Goal: Information Seeking & Learning: Find specific fact

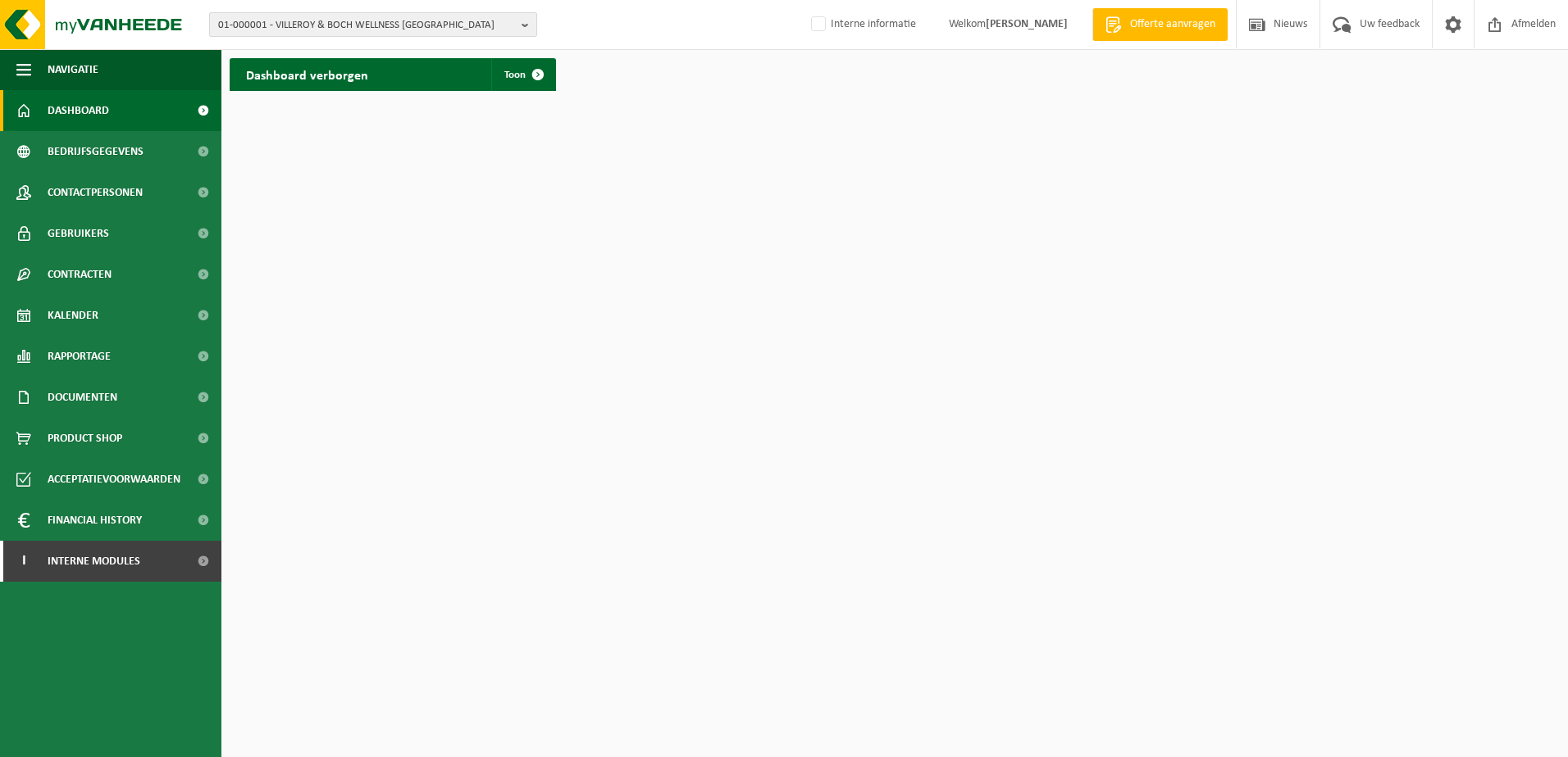
click at [521, 28] on button "01-000001 - VILLEROY & BOCH WELLNESS NV" at bounding box center [373, 25] width 328 height 25
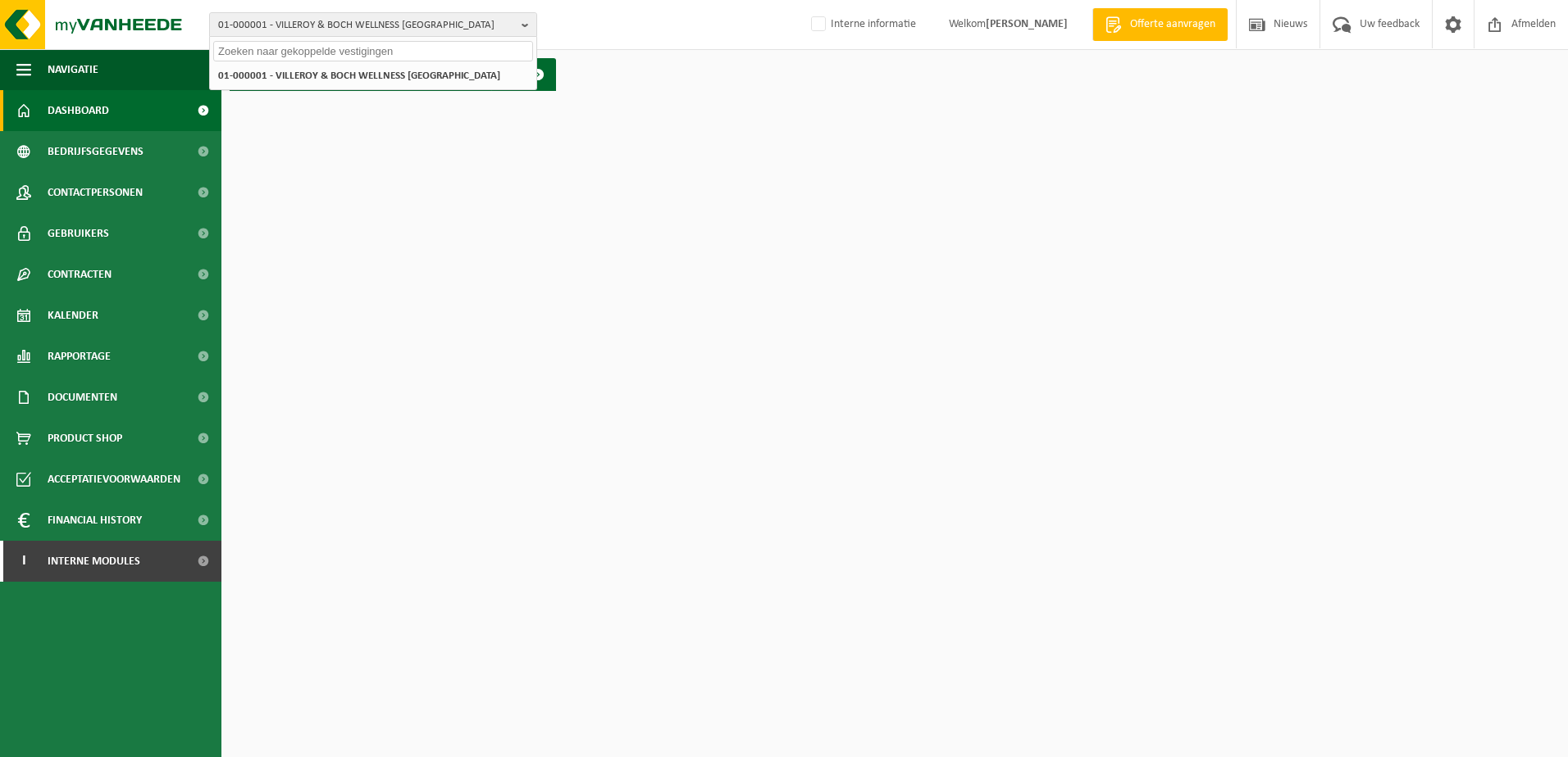
click at [293, 52] on input "text" at bounding box center [373, 51] width 319 height 21
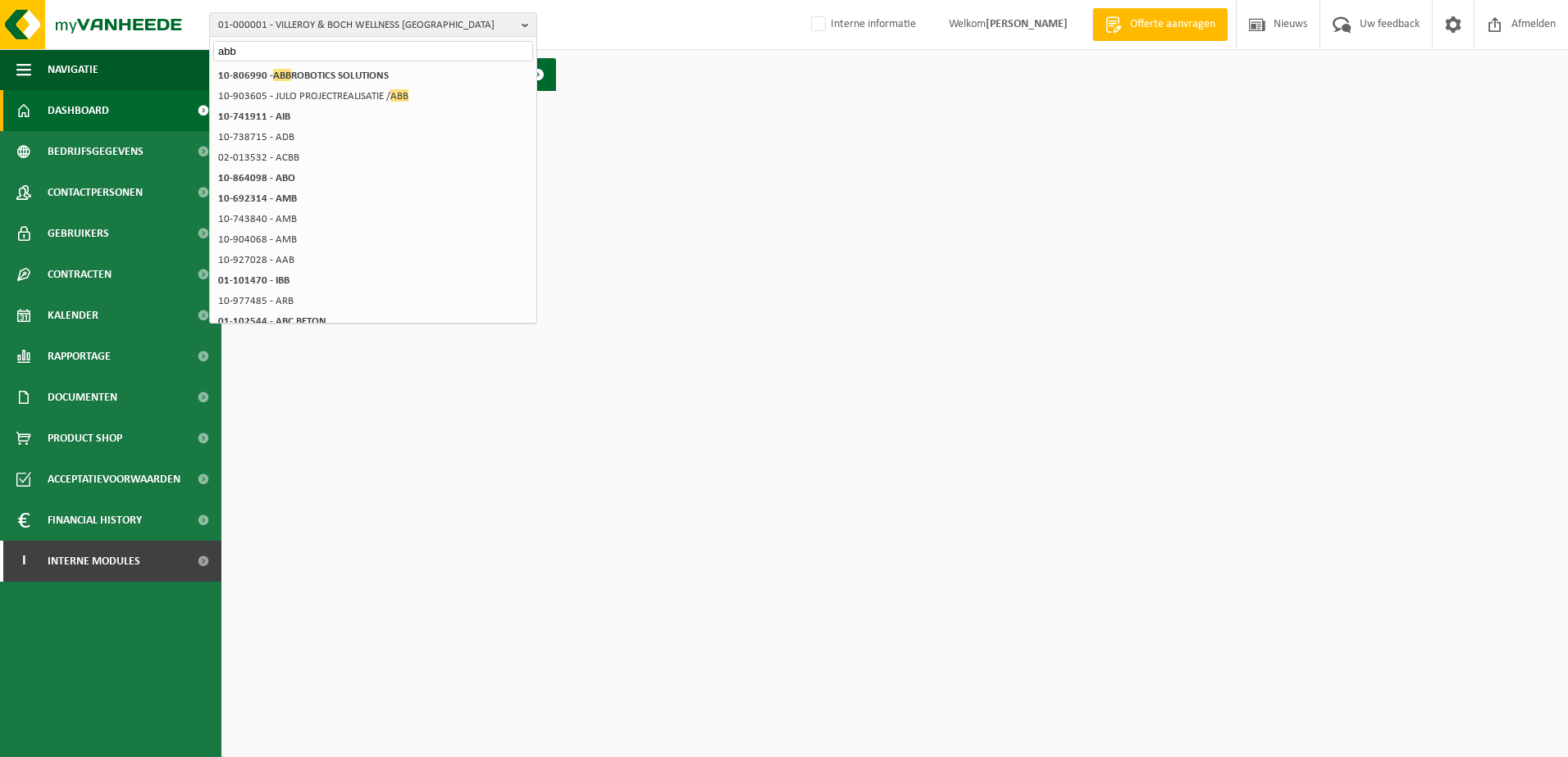
click at [255, 50] on input "abb" at bounding box center [373, 51] width 319 height 21
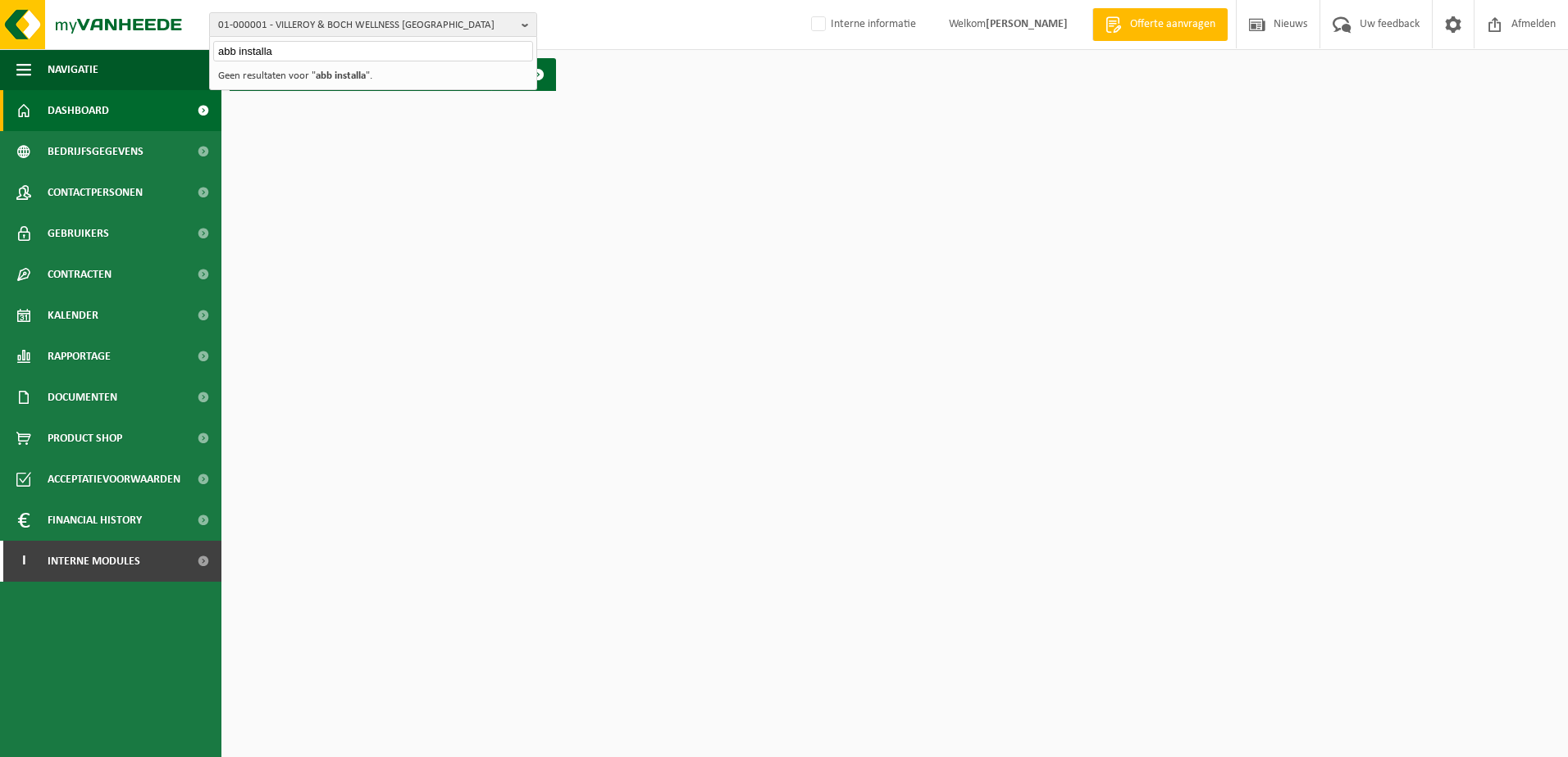
type input "abb installa"
click at [365, 129] on html "01-000001 - VILLEROY & BOCH WELLNESS NV abb installa 01-000001 - VILLEROY & BOC…" at bounding box center [784, 378] width 1568 height 757
click at [504, 178] on html "01-000001 - VILLEROY & BOCH WELLNESS NV abb installa 01-000001 - VILLEROY & BOC…" at bounding box center [784, 378] width 1568 height 757
drag, startPoint x: 721, startPoint y: 160, endPoint x: 588, endPoint y: 10, distance: 200.5
click at [721, 149] on html "01-000001 - VILLEROY & BOCH WELLNESS NV abb installa 01-000001 - VILLEROY & BOC…" at bounding box center [784, 378] width 1568 height 757
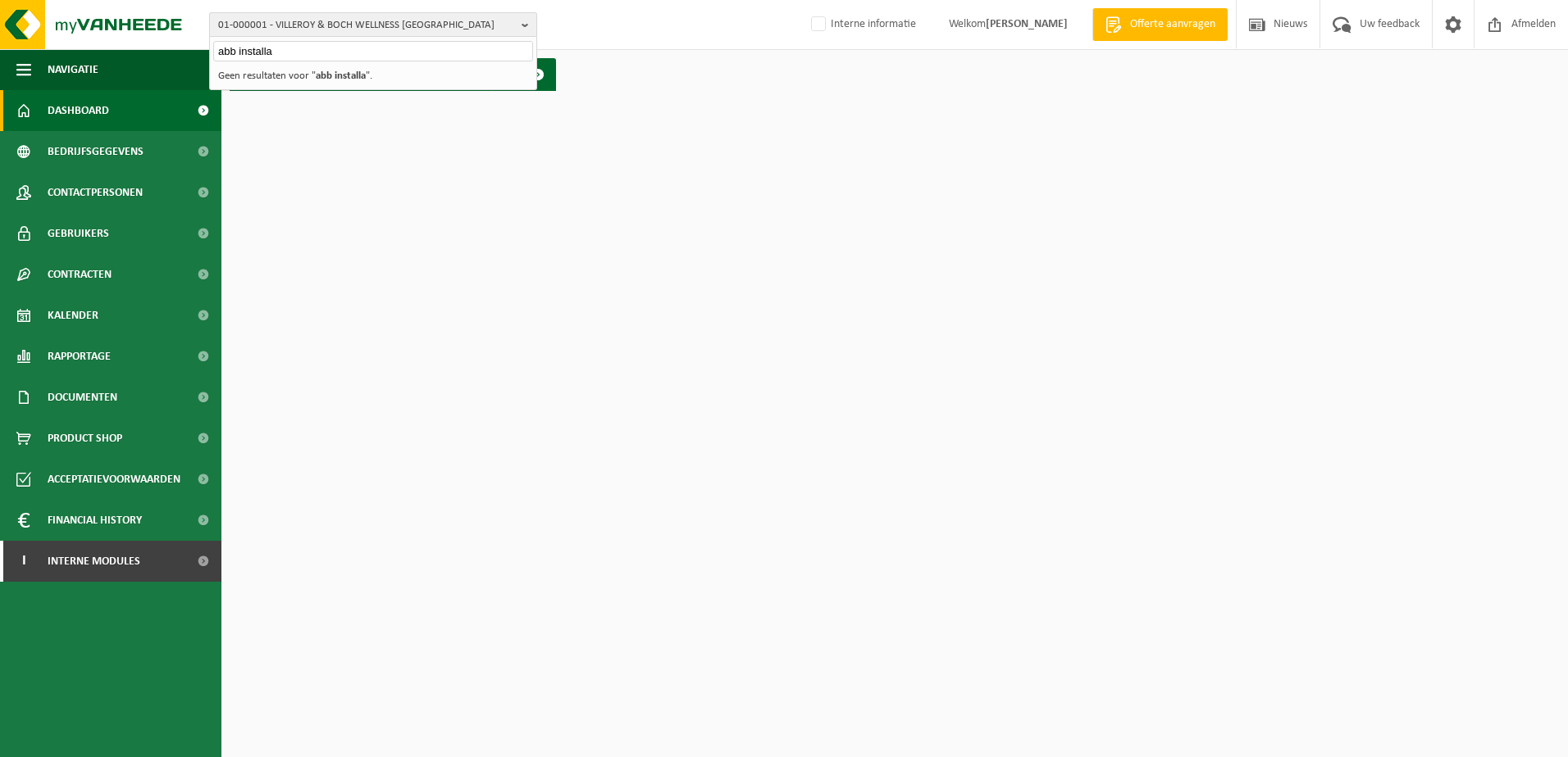
click at [527, 28] on b "button" at bounding box center [529, 25] width 15 height 23
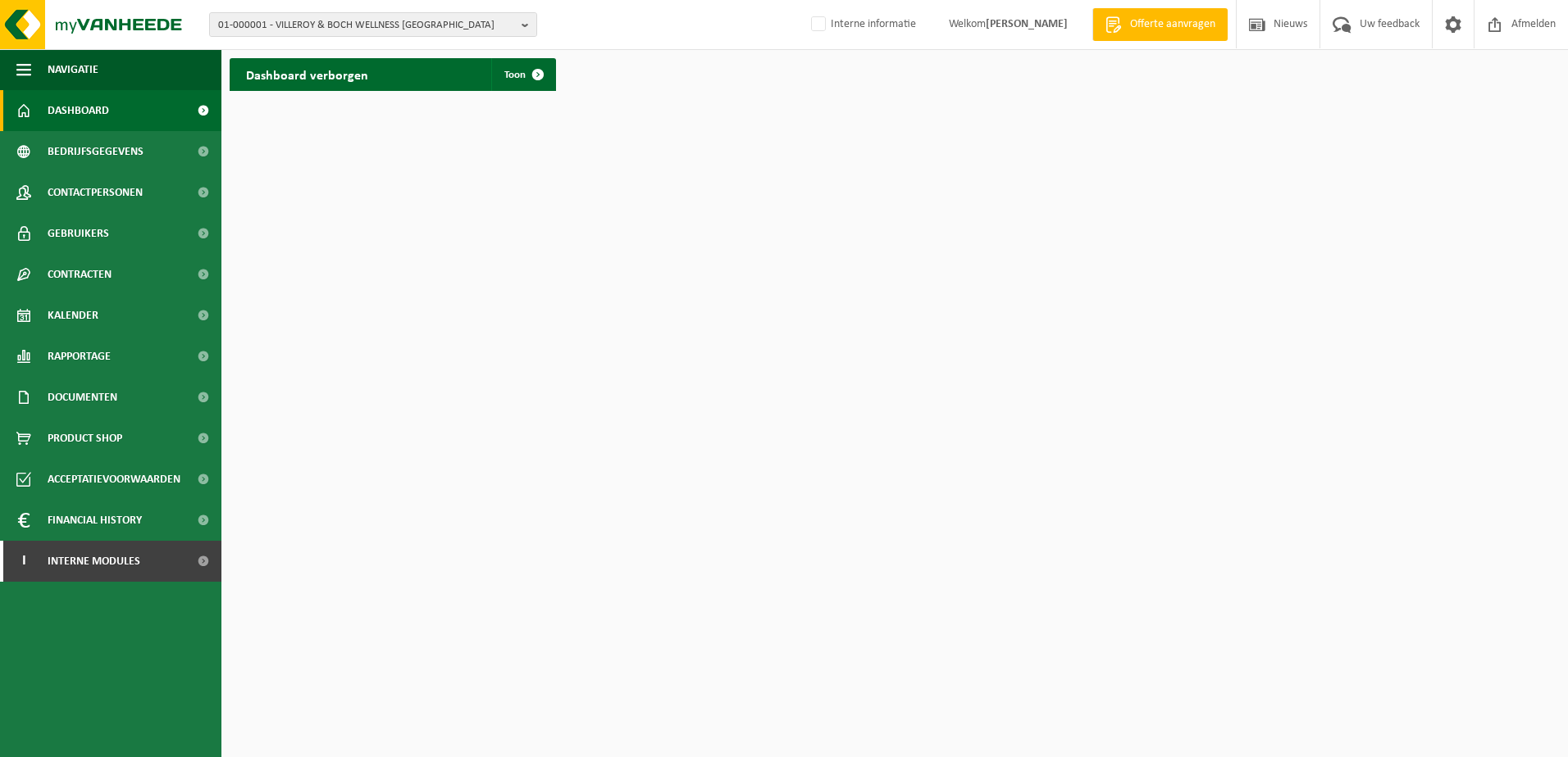
click at [582, 134] on html "01-000001 - VILLEROY & BOCH WELLNESS NV 01-000001 - VILLEROY & BOCH WELLNESS NV…" at bounding box center [784, 378] width 1568 height 757
click at [523, 29] on b "button" at bounding box center [529, 25] width 15 height 23
click at [299, 77] on strong "01-000001 - VILLEROY & BOCH WELLNESS NV" at bounding box center [359, 75] width 282 height 11
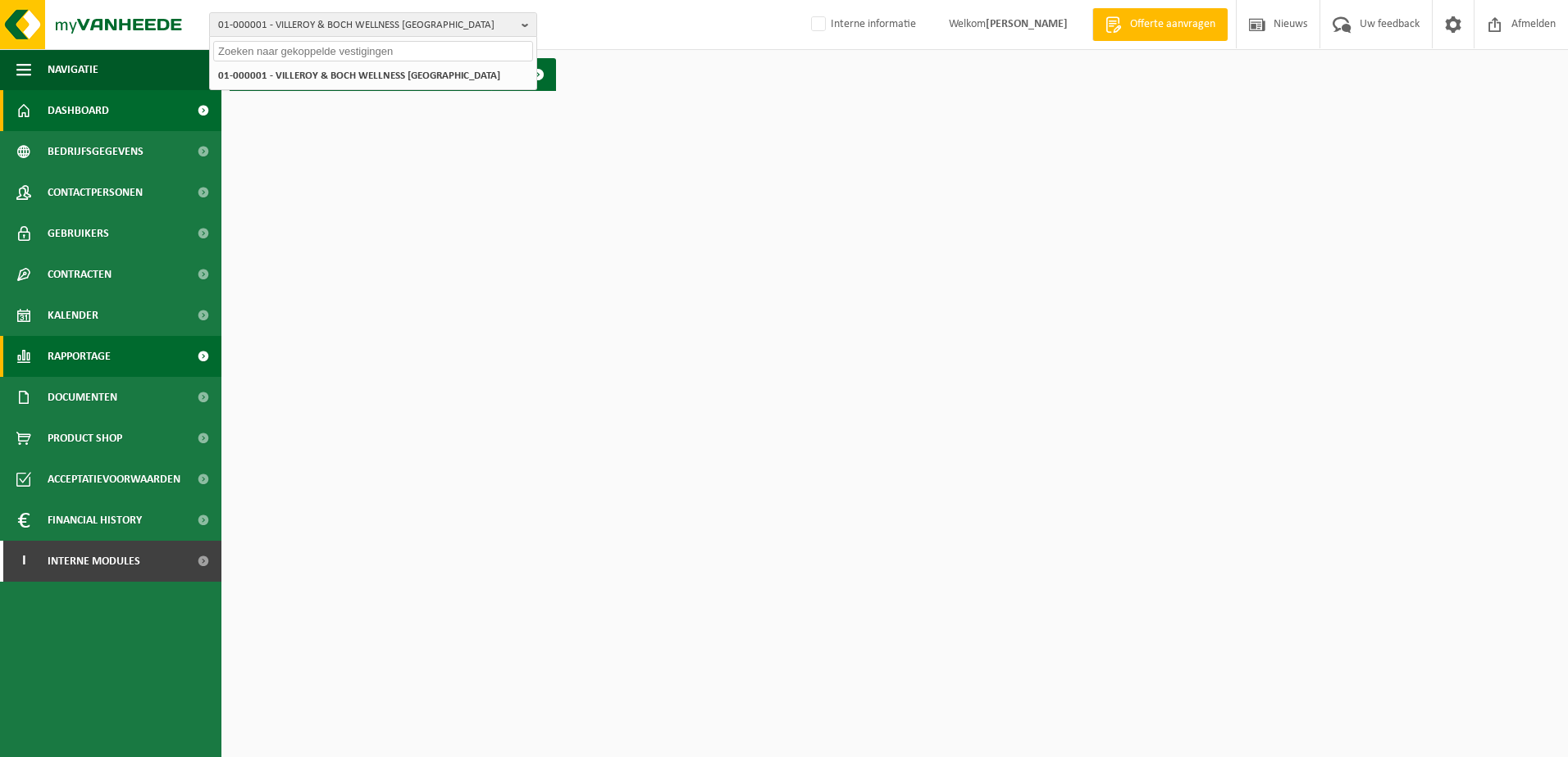
click at [86, 358] on span "Rapportage" at bounding box center [79, 356] width 63 height 41
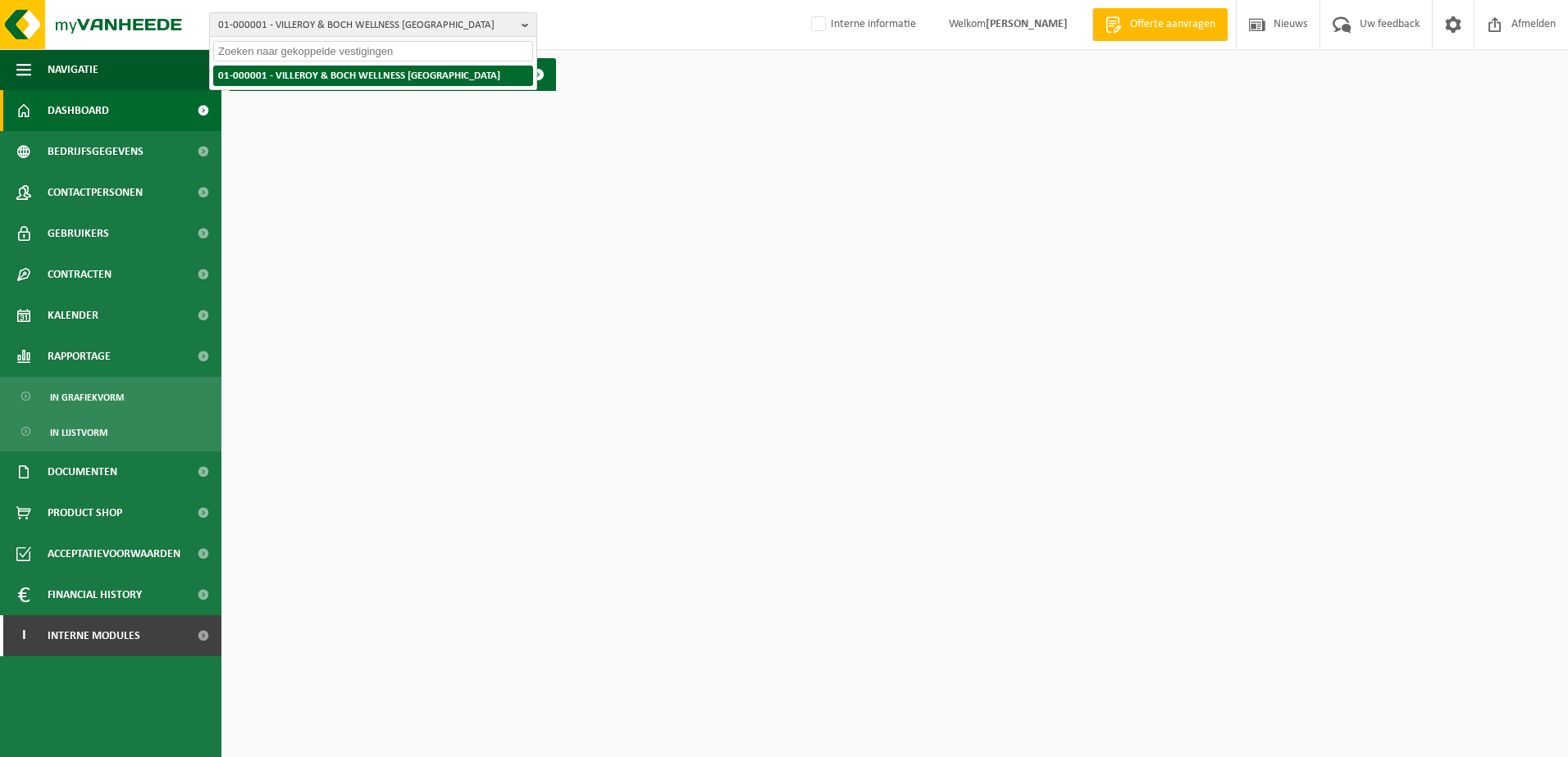
click at [370, 75] on strong "01-000001 - VILLEROY & BOCH WELLNESS NV" at bounding box center [359, 75] width 282 height 11
click at [365, 150] on html "01-000001 - VILLEROY & BOCH WELLNESS NV 01-000001 - VILLEROY & BOCH WELLNESS NV…" at bounding box center [784, 378] width 1568 height 757
click at [528, 29] on b "button" at bounding box center [529, 25] width 15 height 23
click at [408, 23] on span "01-000001 - VILLEROY & BOCH WELLNESS NV" at bounding box center [367, 26] width 297 height 25
type input "h"
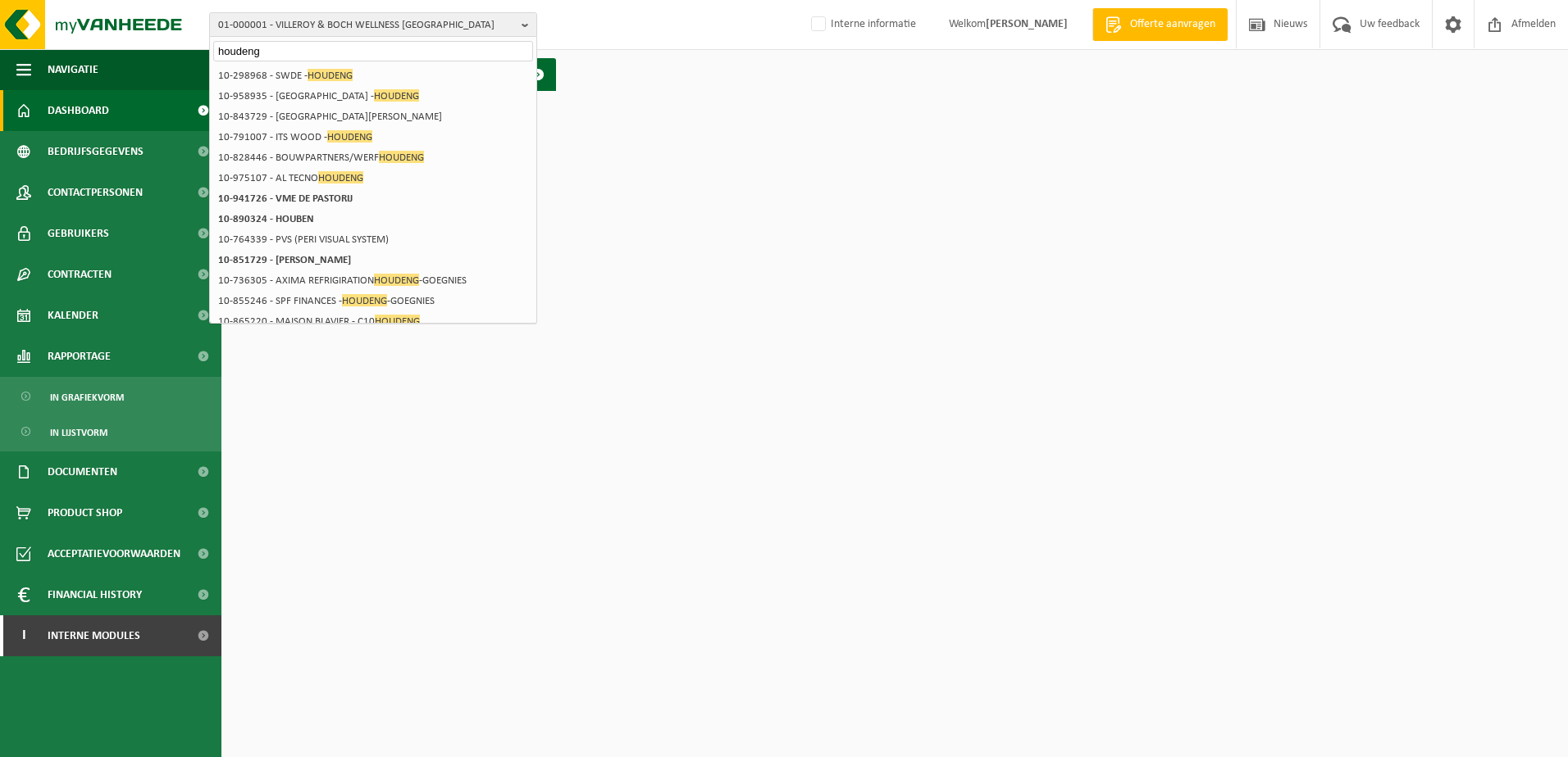
type input "houdeng"
click at [622, 262] on html "01-000001 - VILLEROY & BOCH WELLNESS NV houdeng 01-000001 - VILLEROY & BOCH WEL…" at bounding box center [784, 378] width 1568 height 757
click at [597, 217] on html "01-000001 - VILLEROY & BOCH WELLNESS NV houdeng 01-000001 - VILLEROY & BOCH WEL…" at bounding box center [784, 378] width 1568 height 757
click at [640, 405] on html "01-000001 - VILLEROY & BOCH WELLNESS NV houdeng 01-000001 - VILLEROY & BOCH WEL…" at bounding box center [784, 378] width 1568 height 757
click at [650, 215] on html "01-000001 - VILLEROY & BOCH WELLNESS NV houdeng 01-000001 - VILLEROY & BOCH WEL…" at bounding box center [784, 378] width 1568 height 757
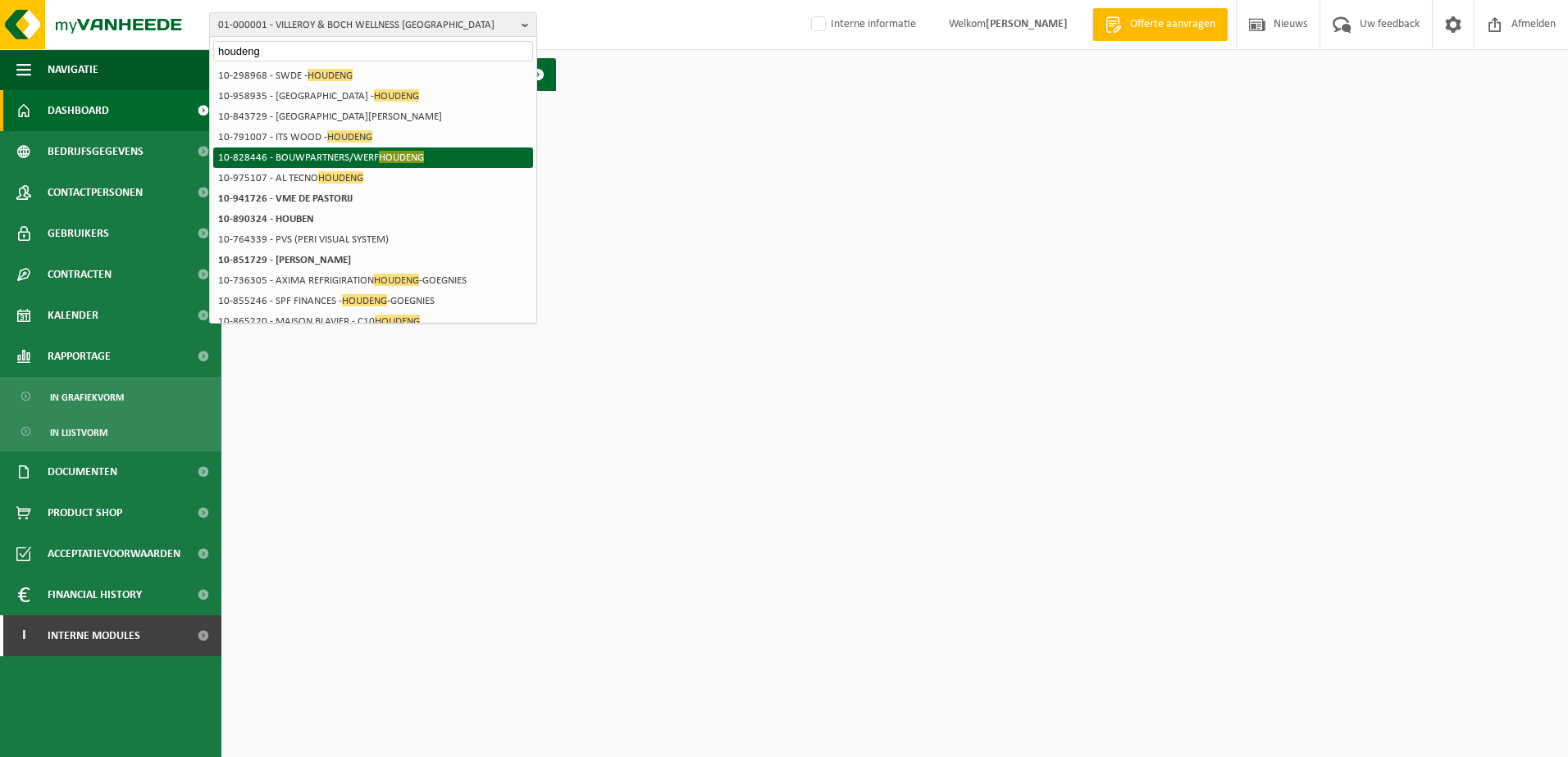
click at [282, 153] on li "10-828446 - BOUWPARTNERS/WERF HOUDENG" at bounding box center [373, 158] width 319 height 21
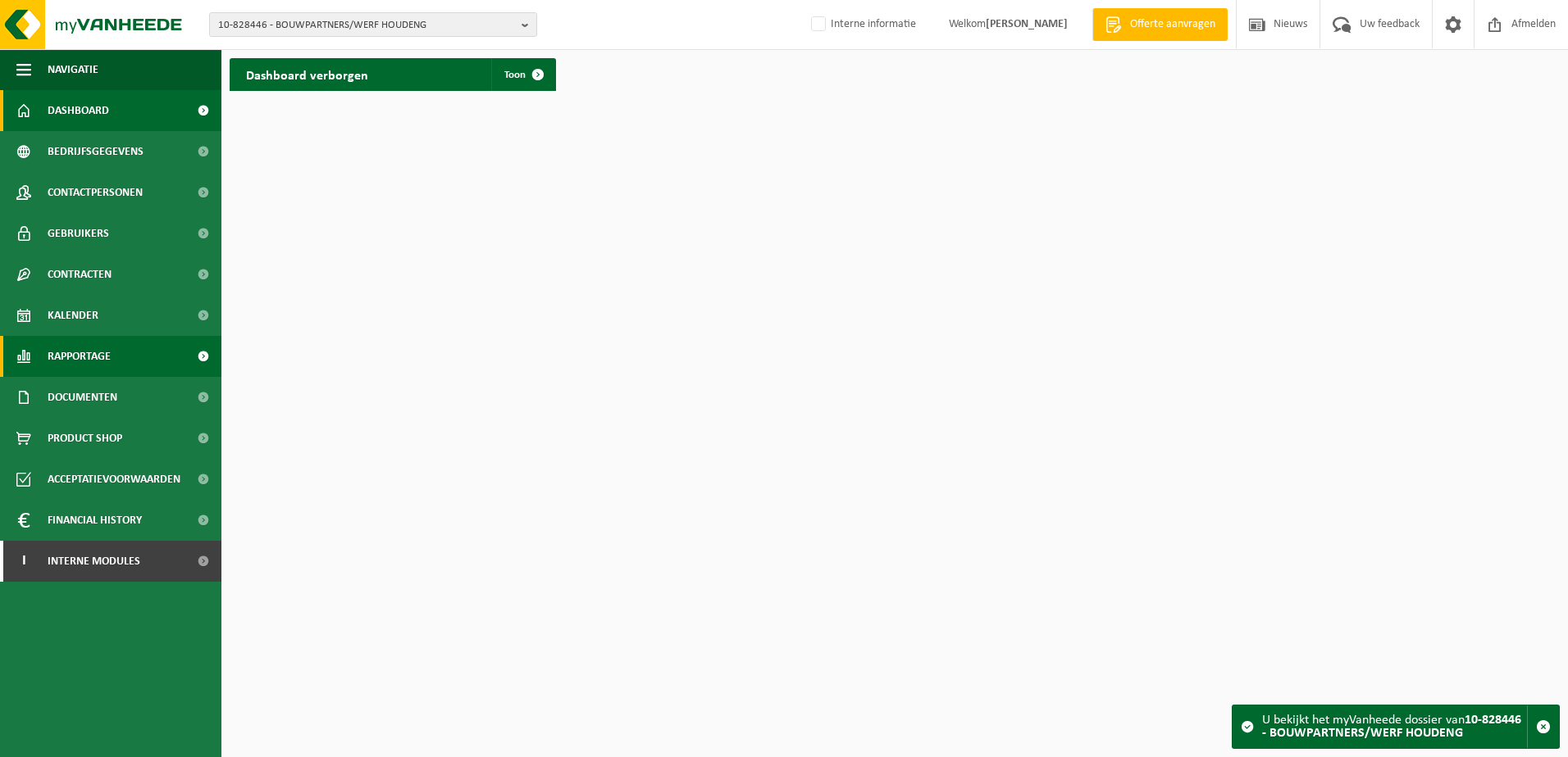
click at [85, 355] on span "Rapportage" at bounding box center [79, 356] width 63 height 41
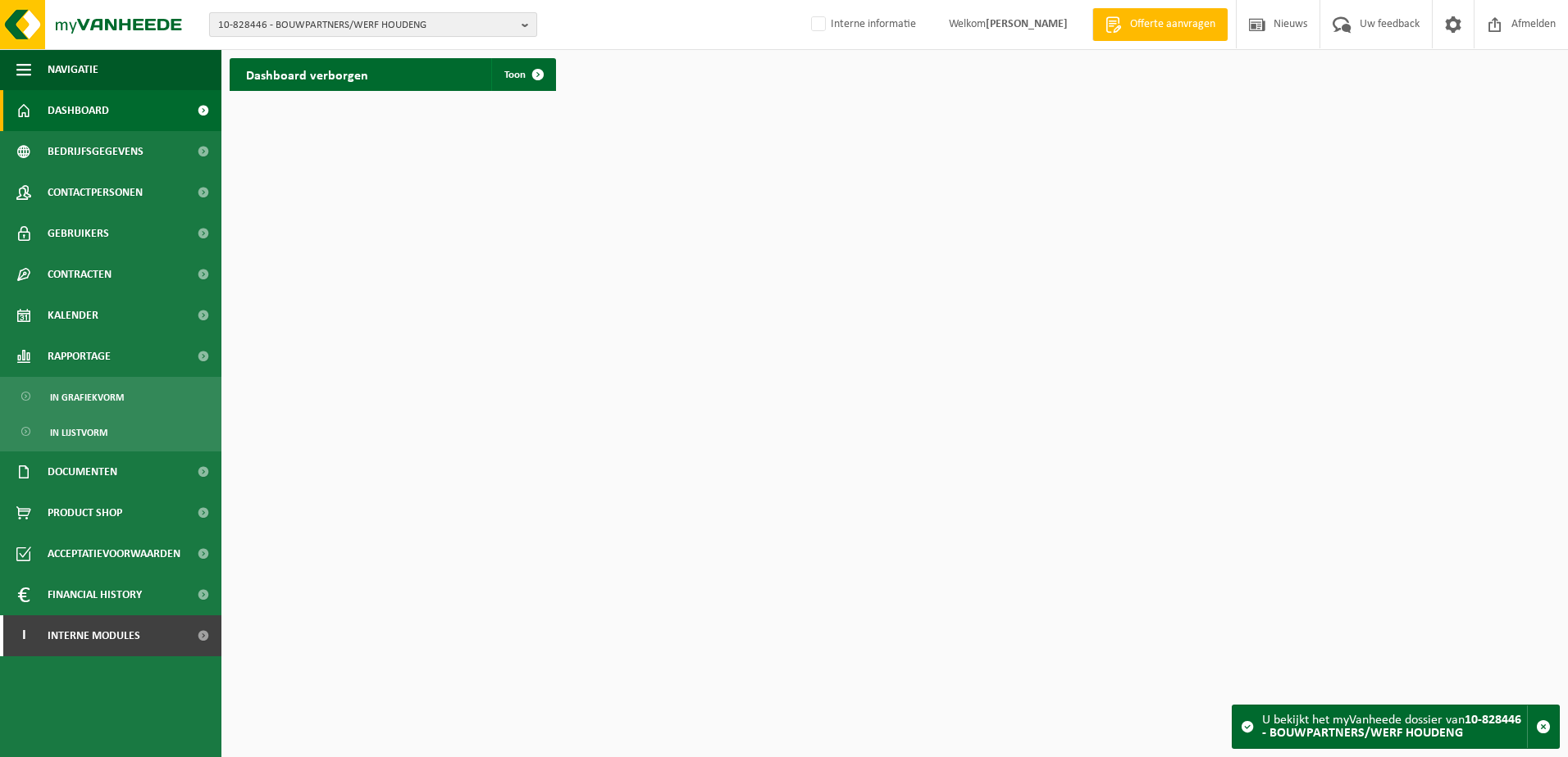
click at [527, 27] on b "button" at bounding box center [529, 25] width 15 height 23
type input "10-798162"
click at [276, 81] on strong "10-798162 - ABB INSTALLATION PRODUCTS EUROPEAN CENTRE SA" at bounding box center [363, 75] width 290 height 12
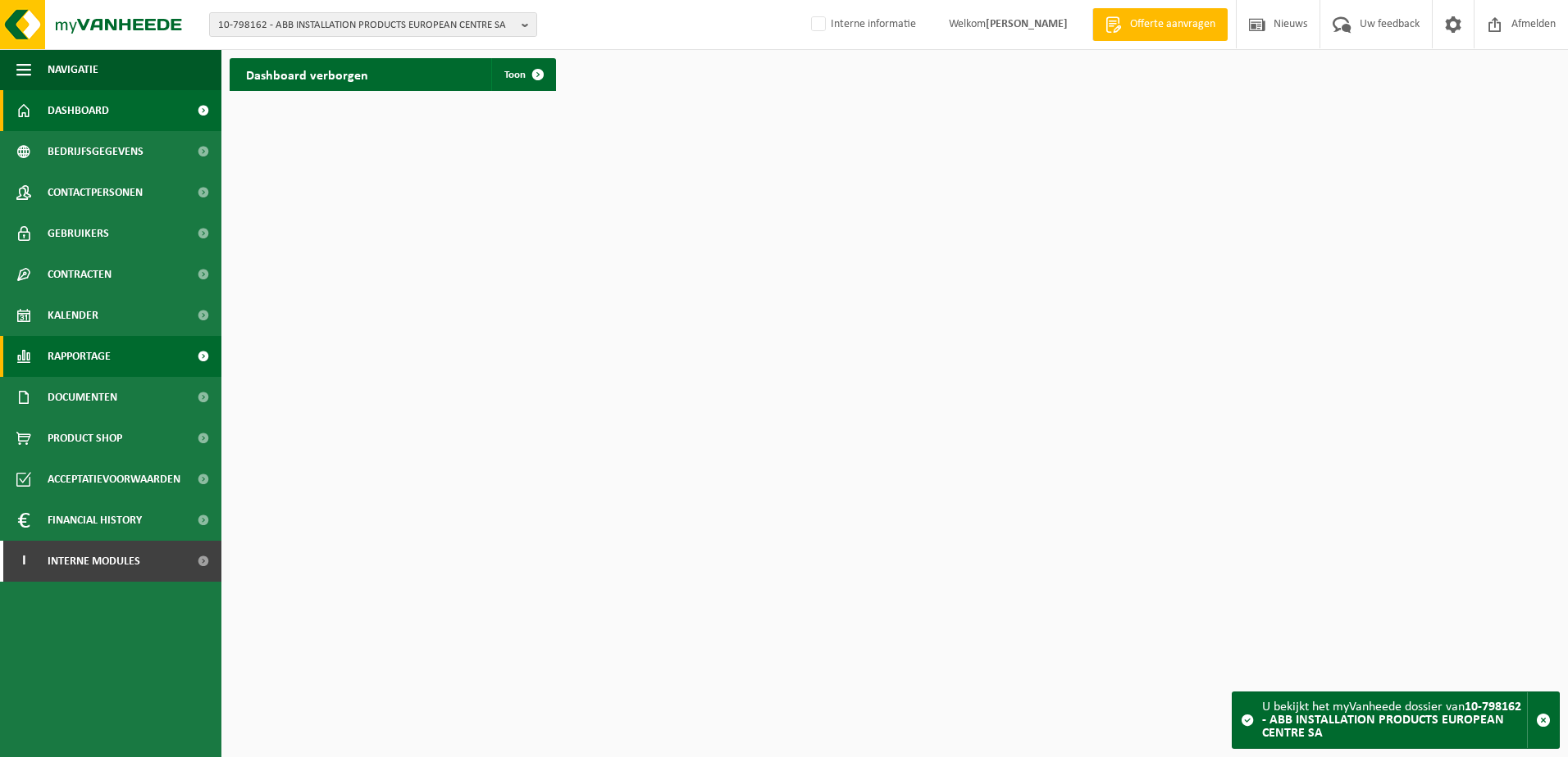
click at [65, 358] on span "Rapportage" at bounding box center [79, 356] width 63 height 41
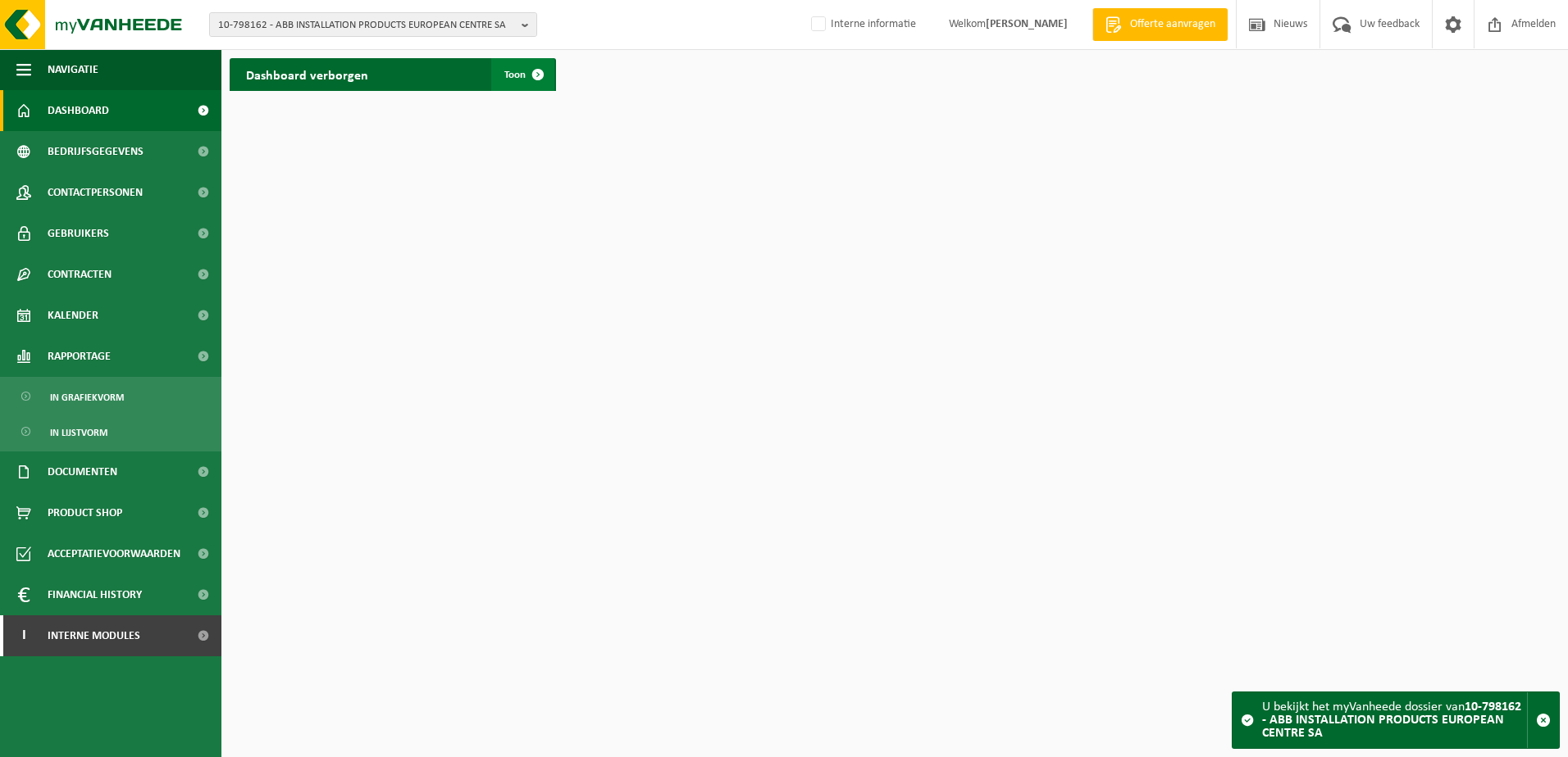
click at [538, 73] on span at bounding box center [538, 75] width 33 height 33
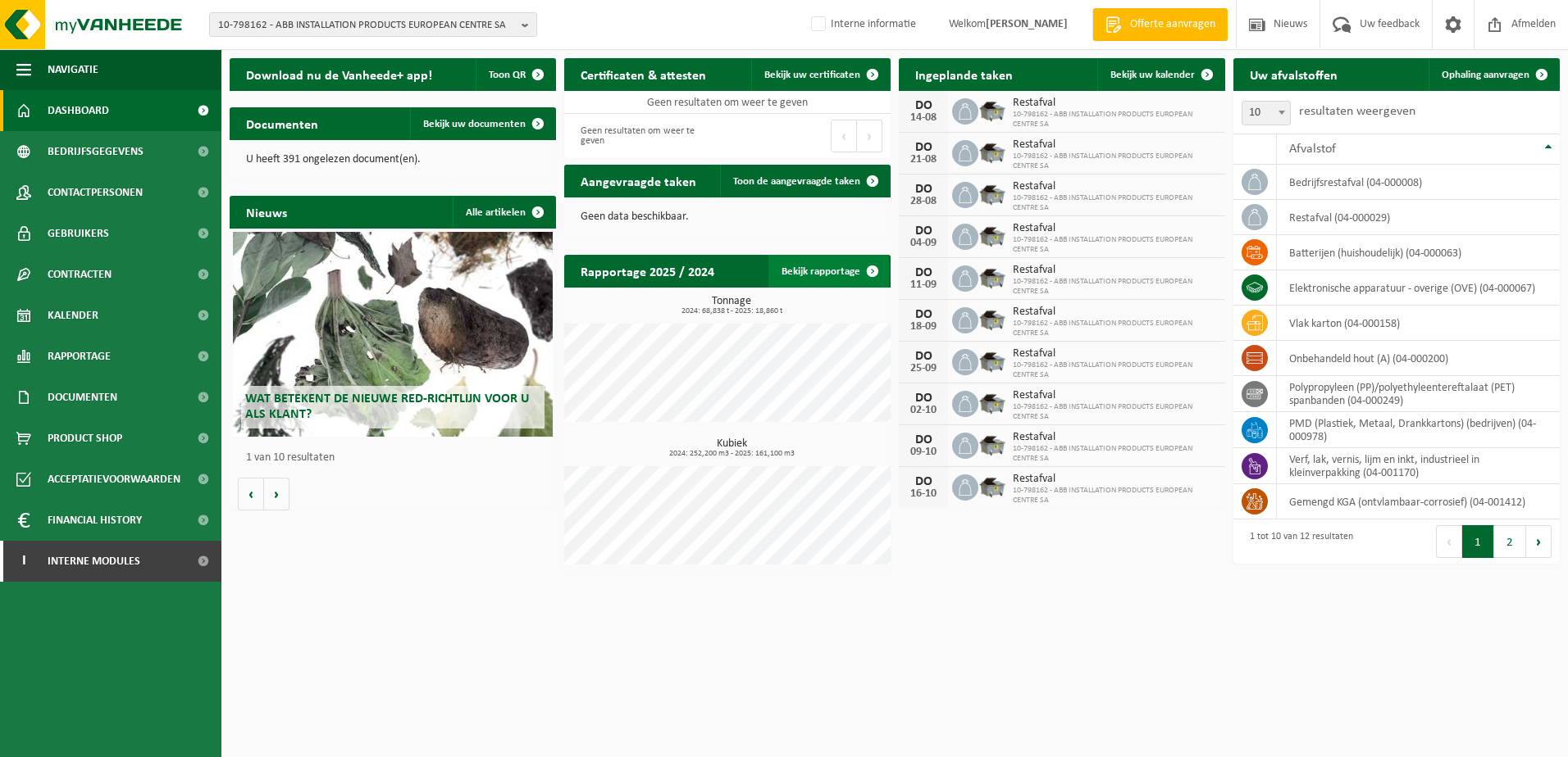
click at [874, 268] on span at bounding box center [873, 271] width 33 height 33
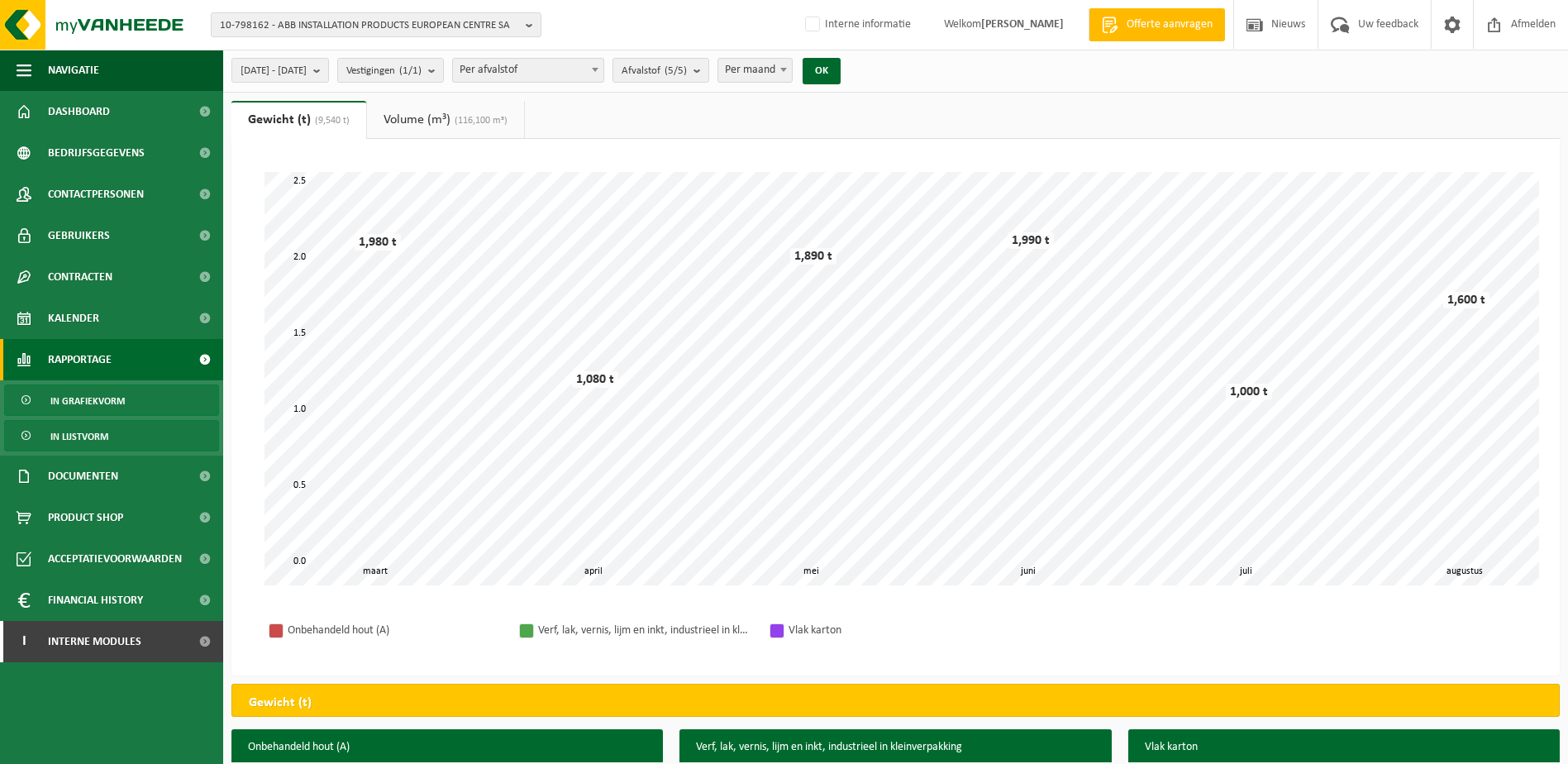
click at [79, 437] on span "In lijstvorm" at bounding box center [79, 437] width 58 height 32
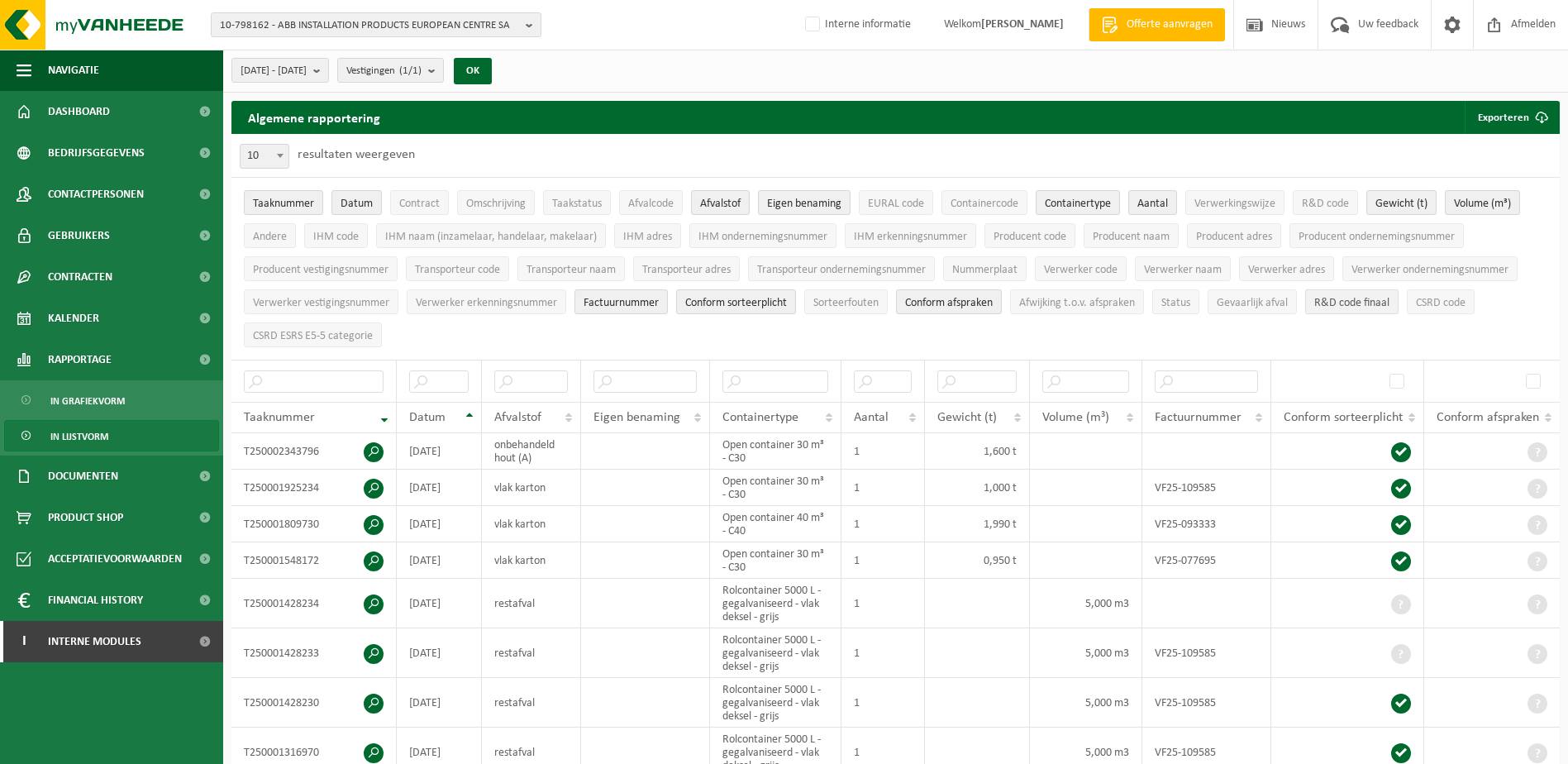
click at [1353, 300] on span "R&D code finaal" at bounding box center [1351, 303] width 75 height 13
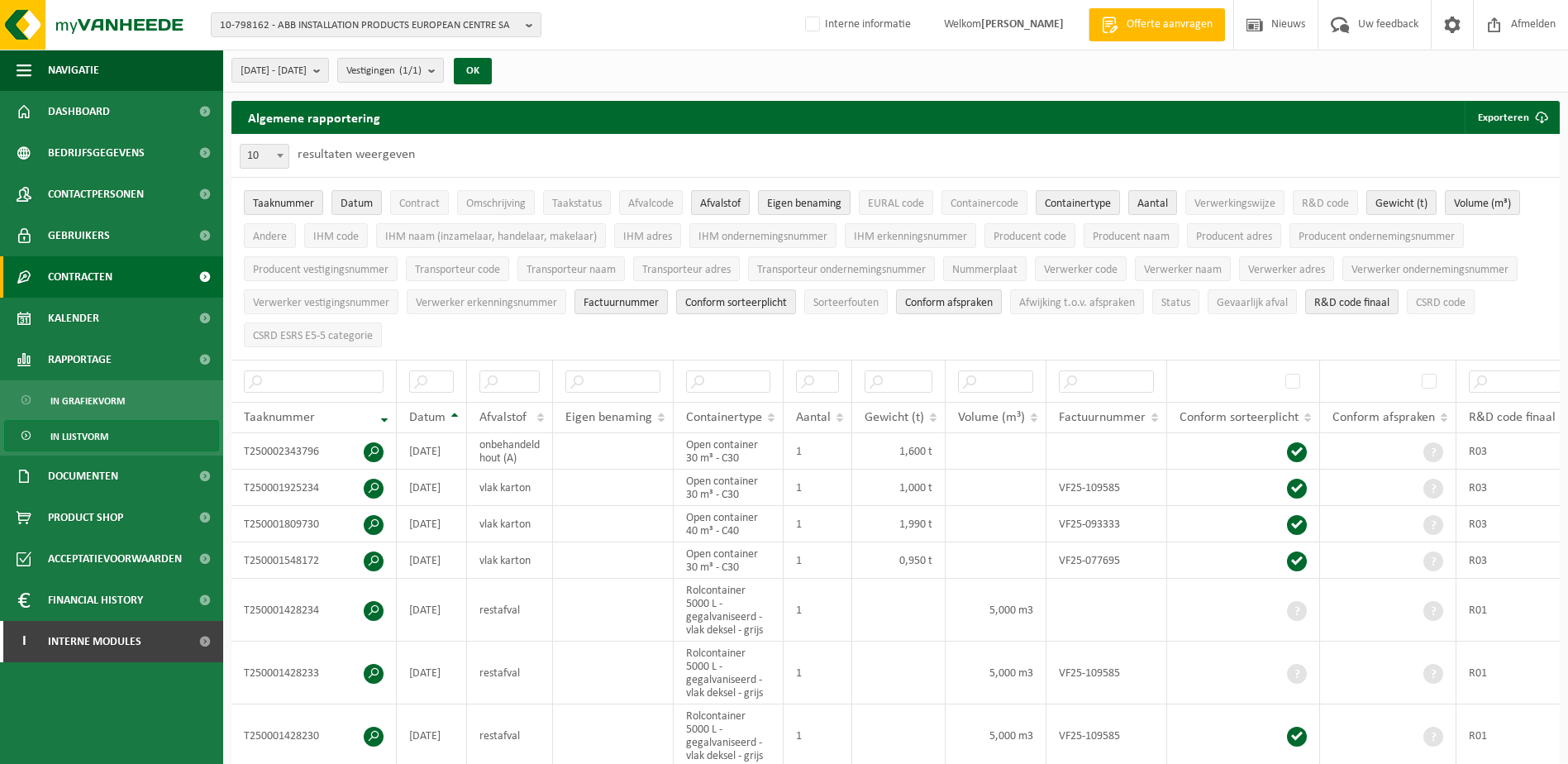
click at [57, 269] on span "Contracten" at bounding box center [79, 276] width 64 height 41
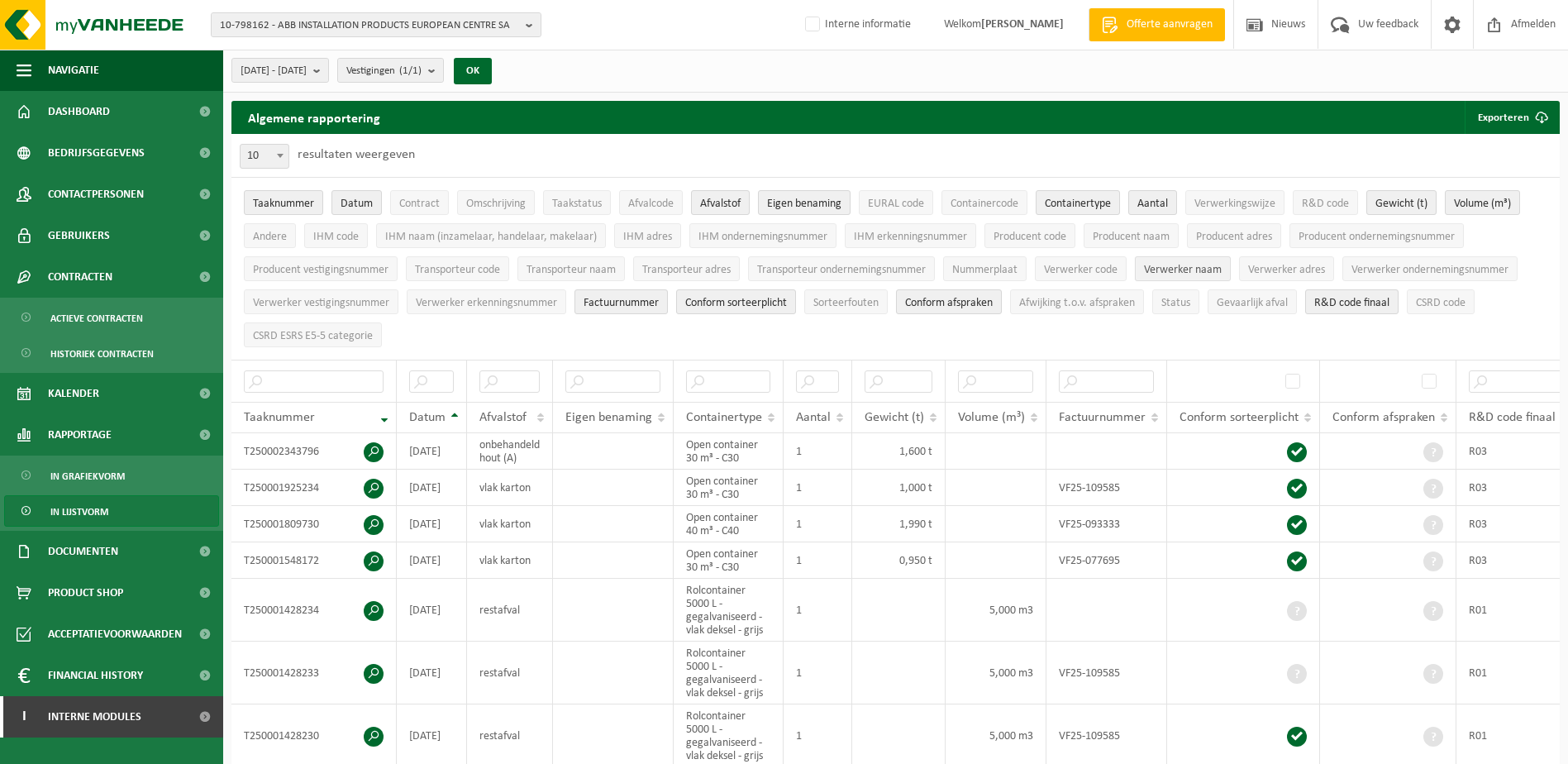
click at [1184, 274] on span "Verwerker naam" at bounding box center [1182, 269] width 78 height 13
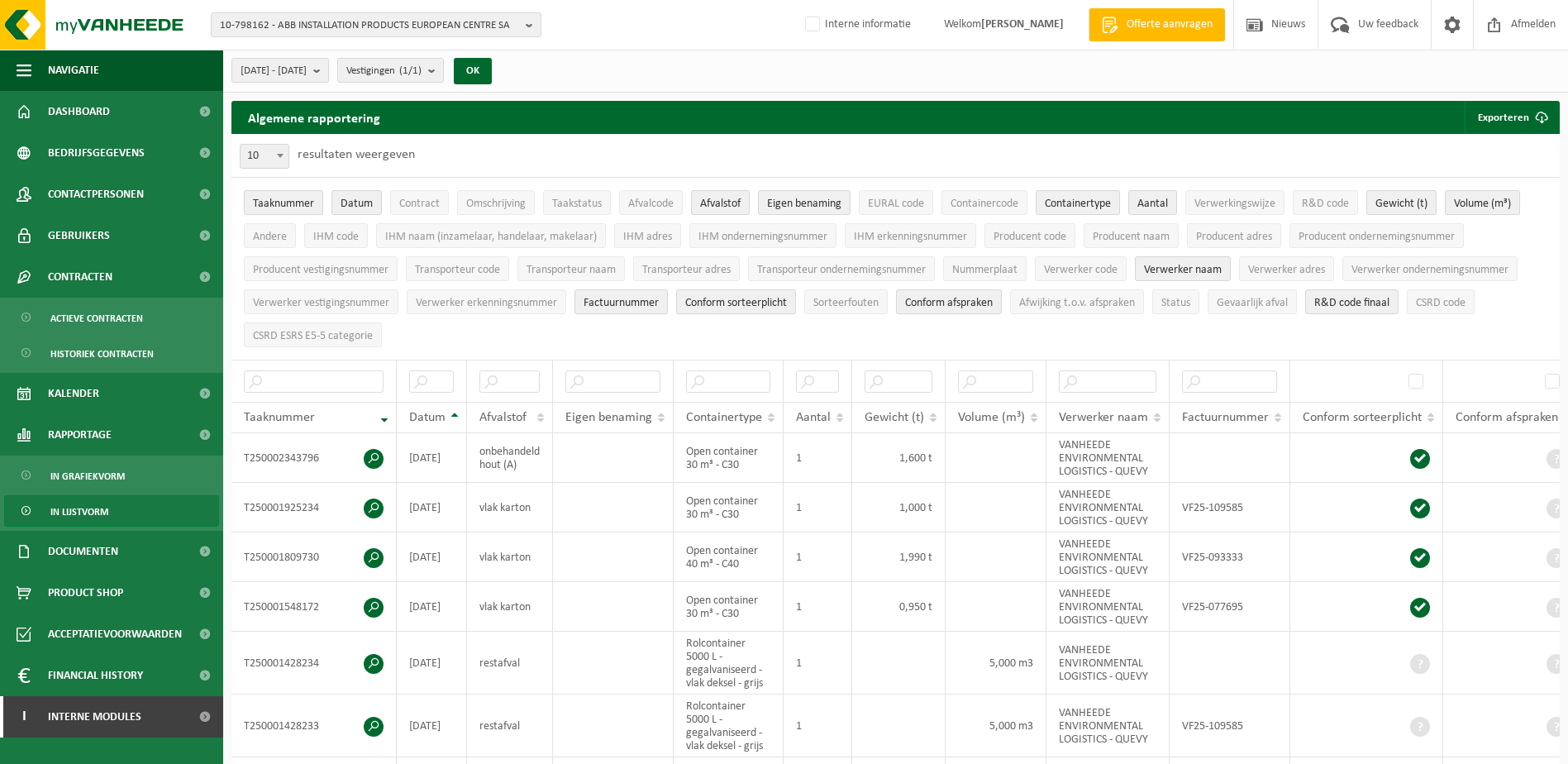
click at [289, 205] on span "Taaknummer" at bounding box center [283, 203] width 61 height 13
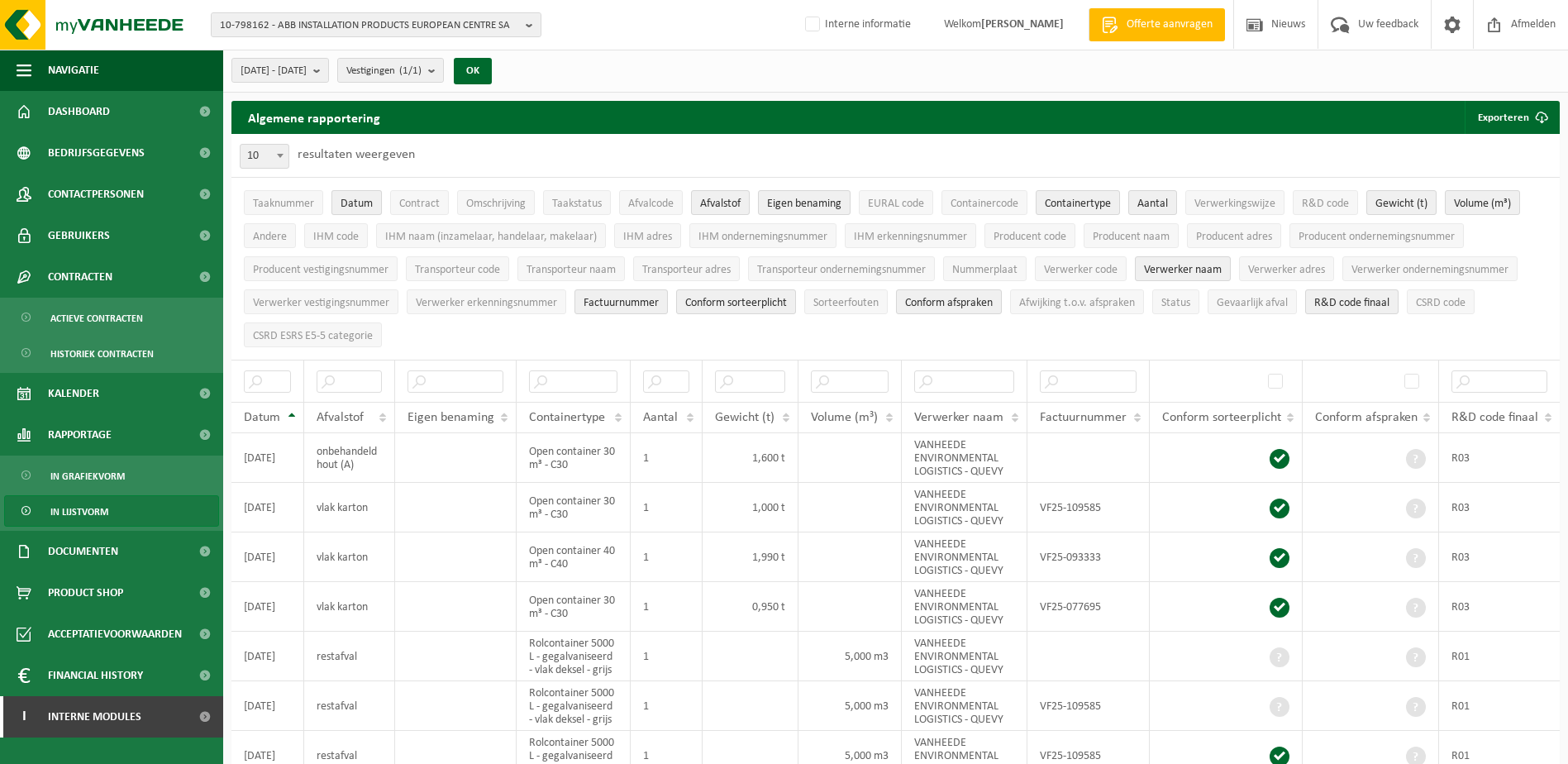
click at [349, 201] on span "Datum" at bounding box center [356, 203] width 33 height 13
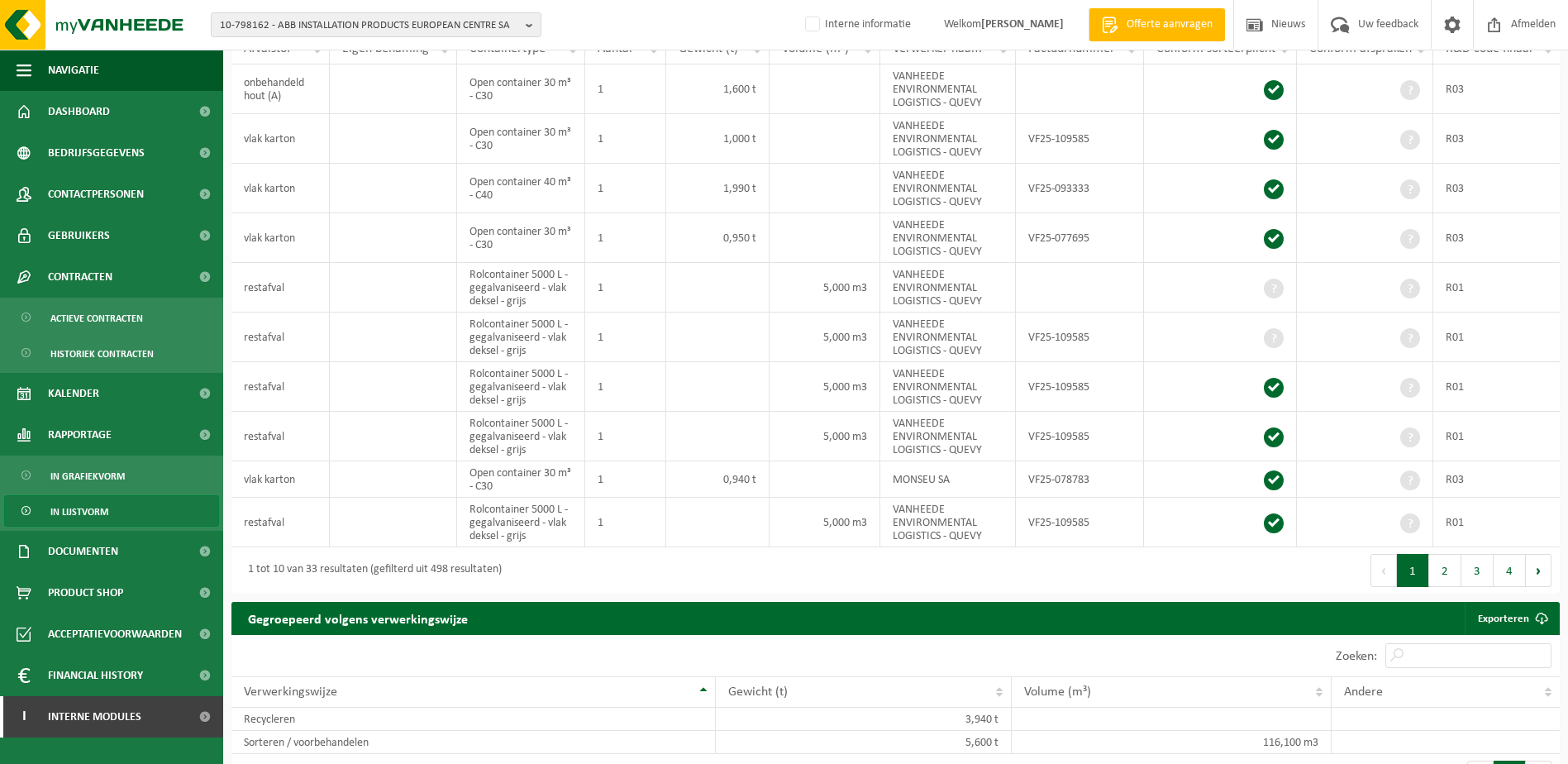
scroll to position [331, 0]
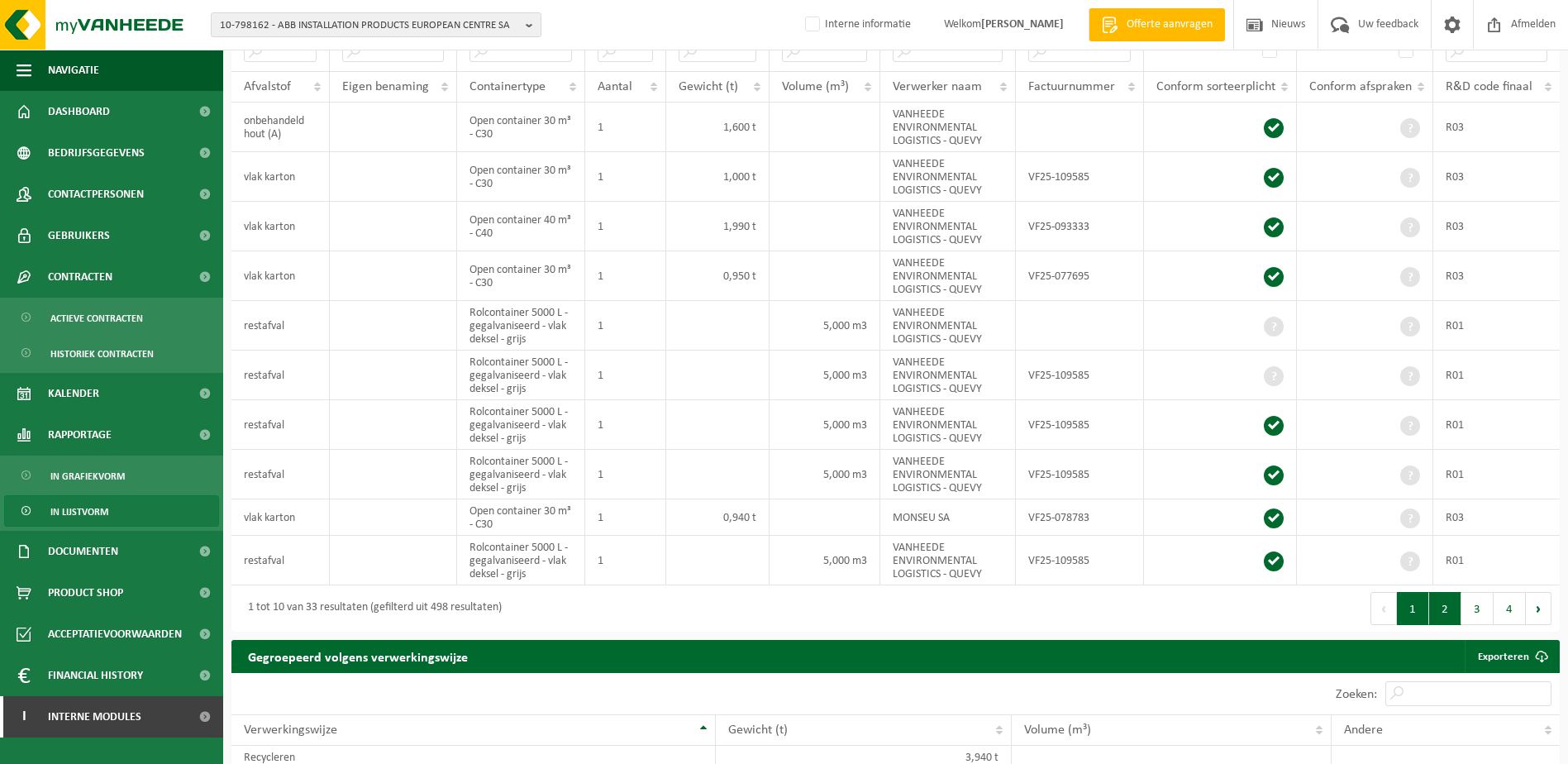
click at [1443, 613] on button "2" at bounding box center [1445, 609] width 33 height 33
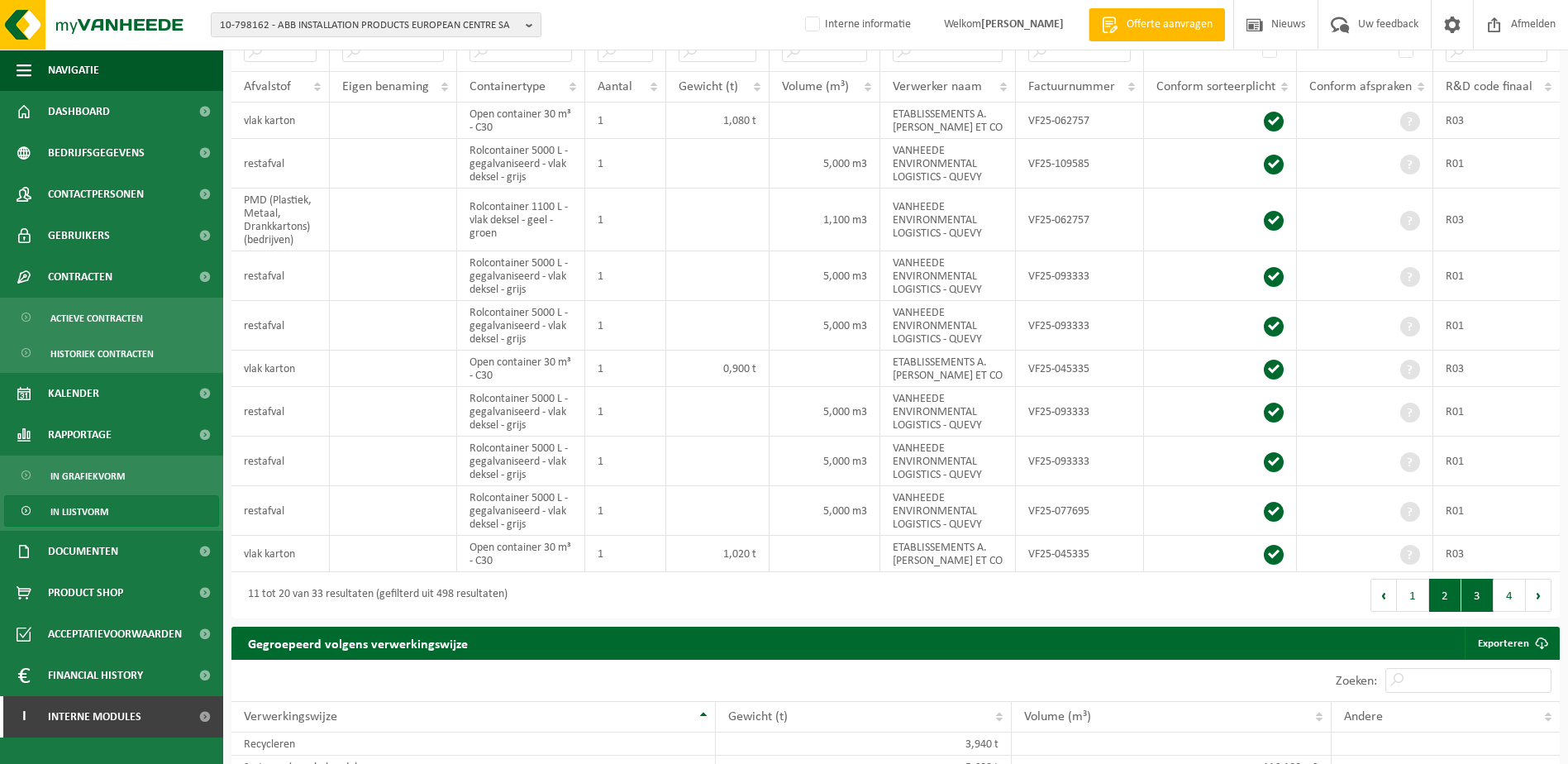
click at [1478, 594] on button "3" at bounding box center [1477, 596] width 33 height 33
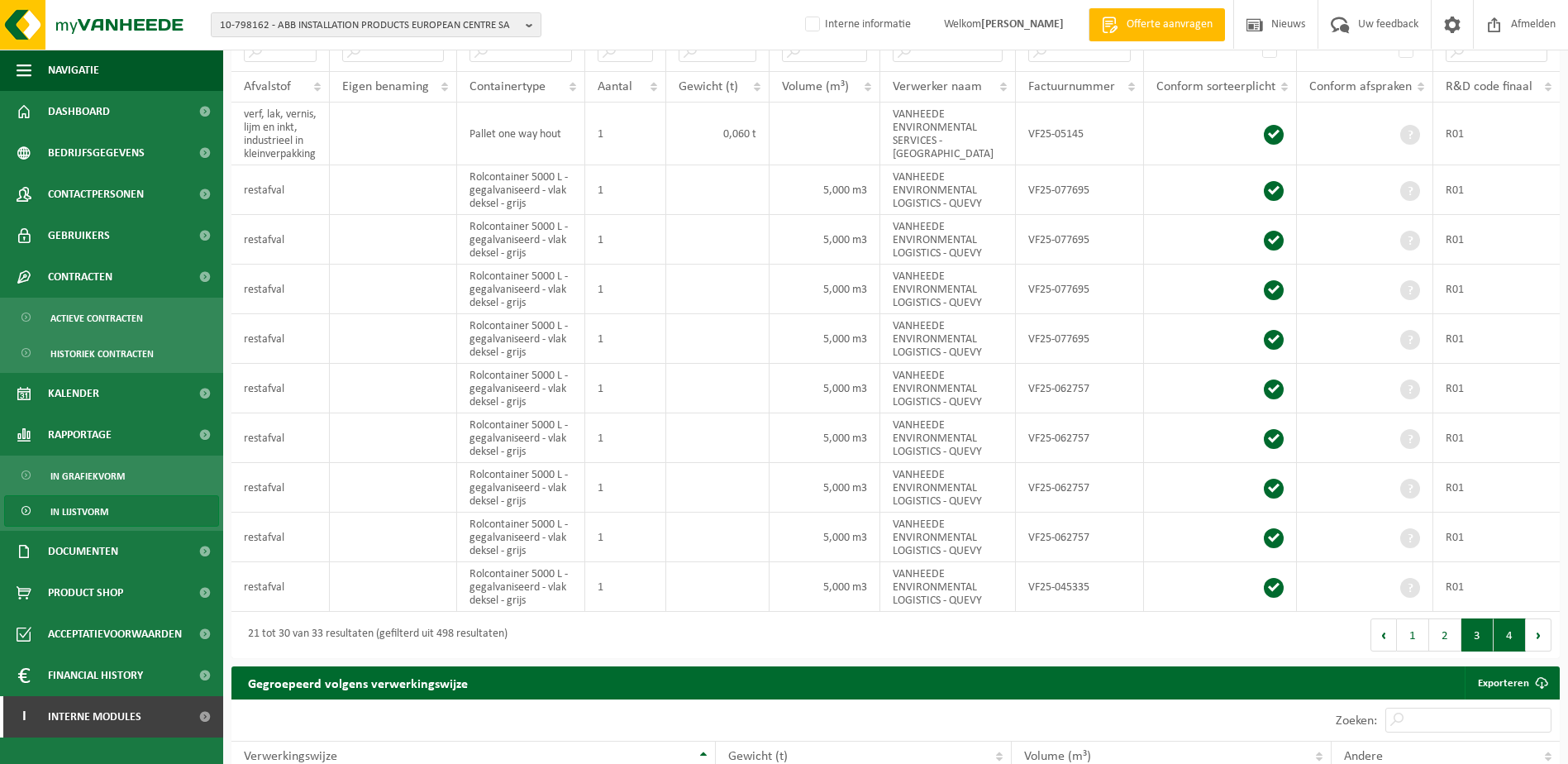
click at [1510, 637] on button "4" at bounding box center [1509, 635] width 33 height 33
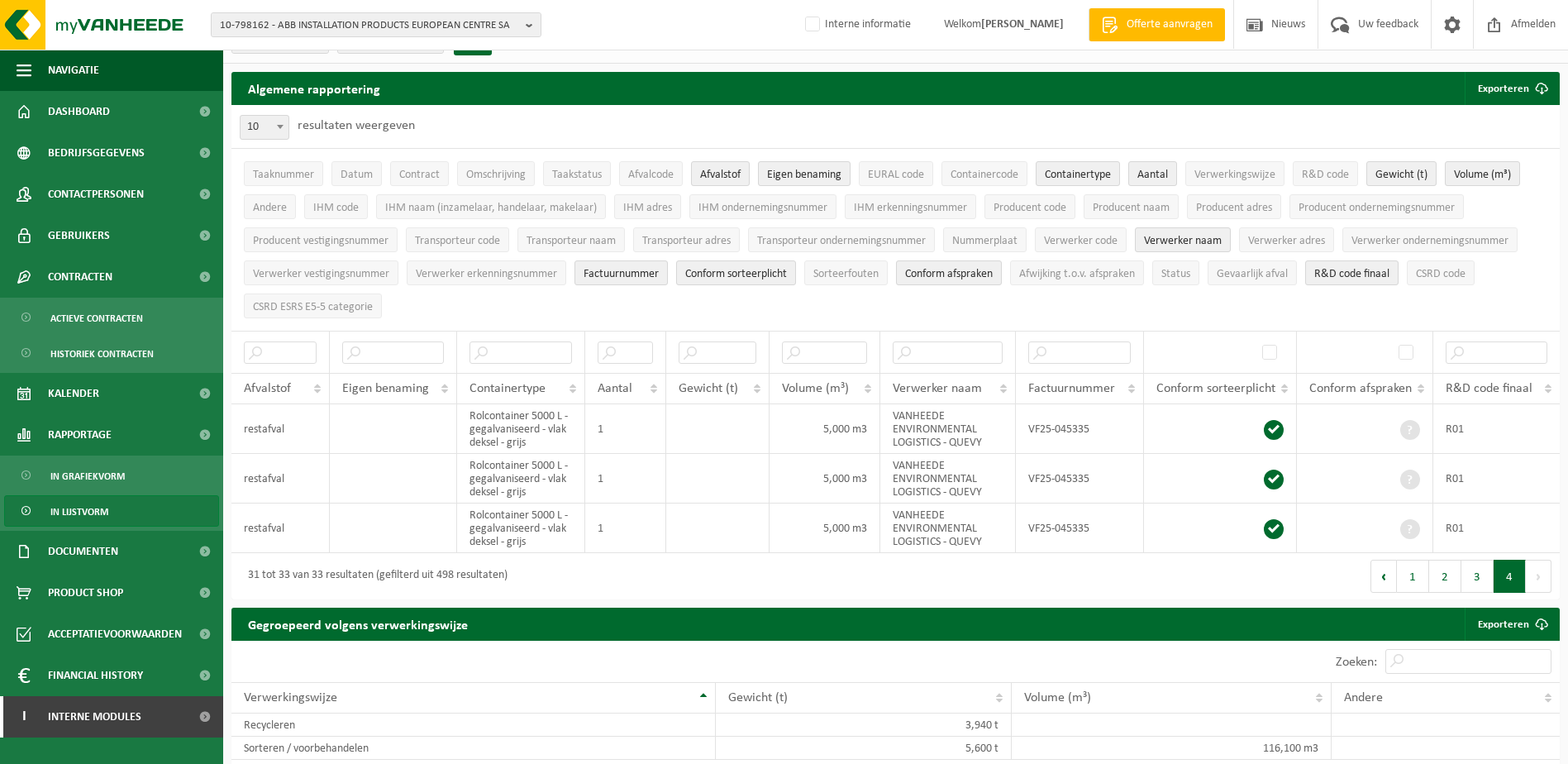
scroll to position [0, 0]
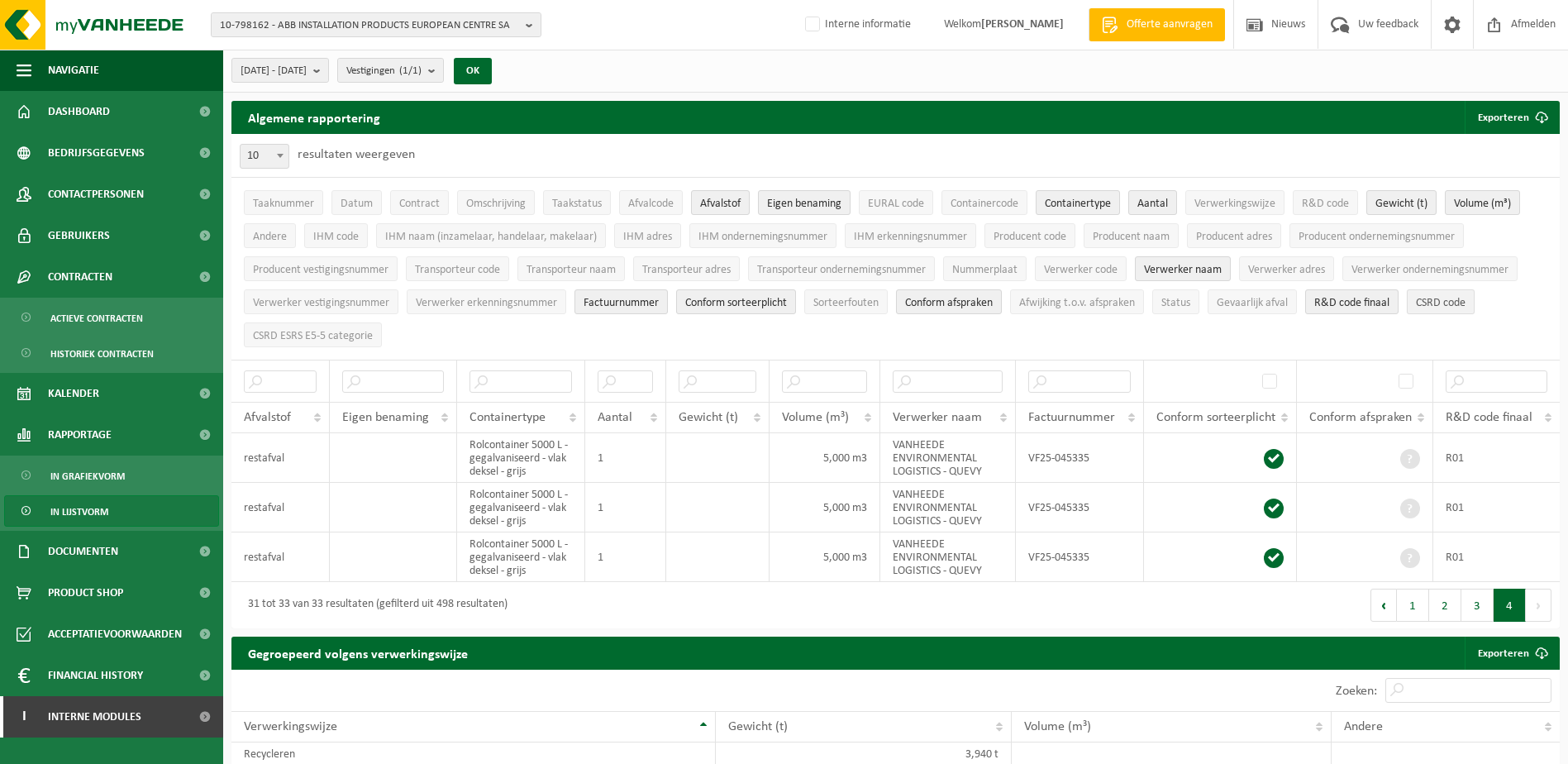
click at [1435, 300] on span "CSRD code" at bounding box center [1440, 303] width 49 height 13
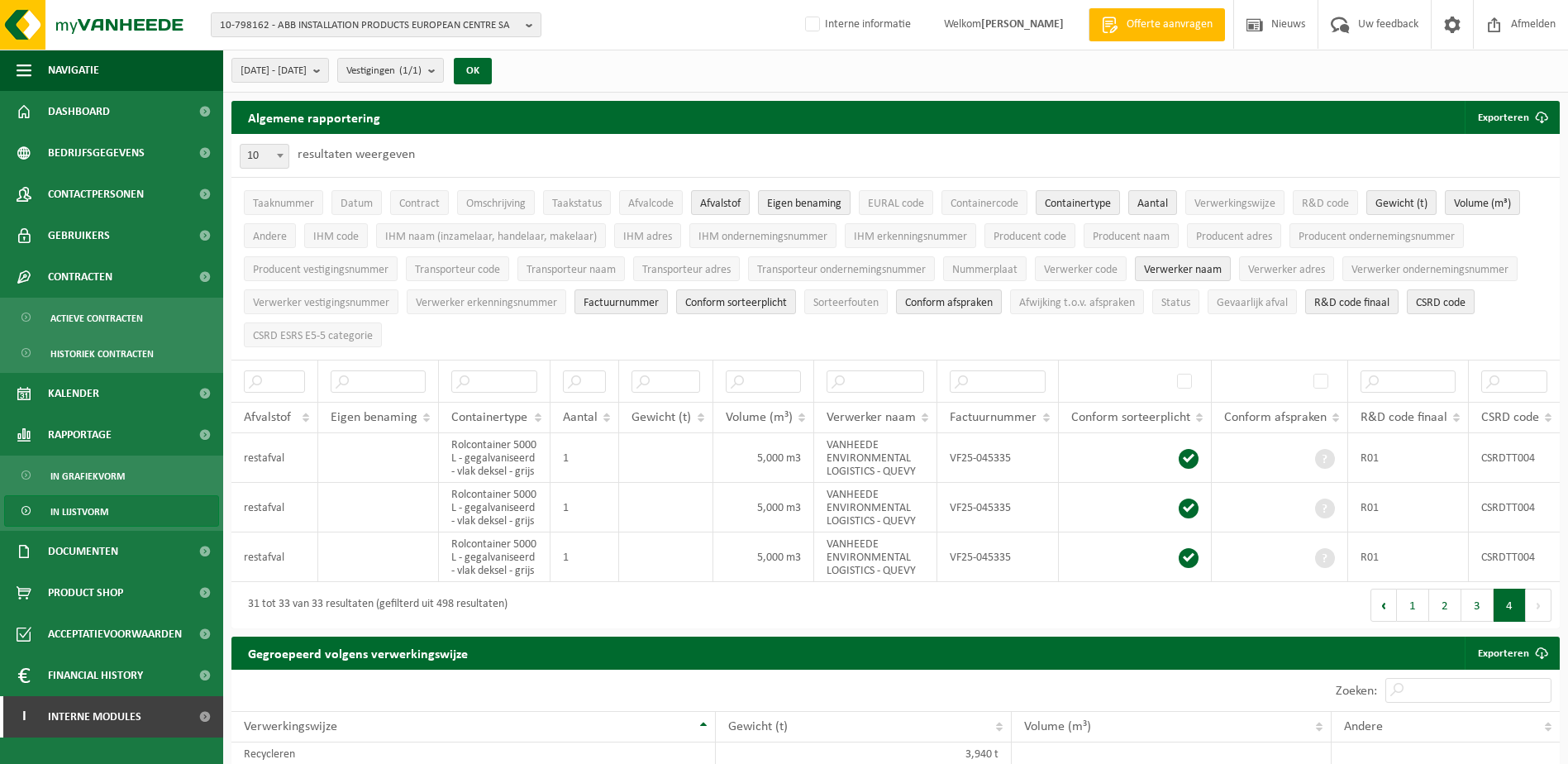
click at [1535, 602] on button "Volgende" at bounding box center [1538, 606] width 26 height 33
click at [335, 338] on span "CSRD ESRS E5-5 categorie" at bounding box center [312, 336] width 120 height 13
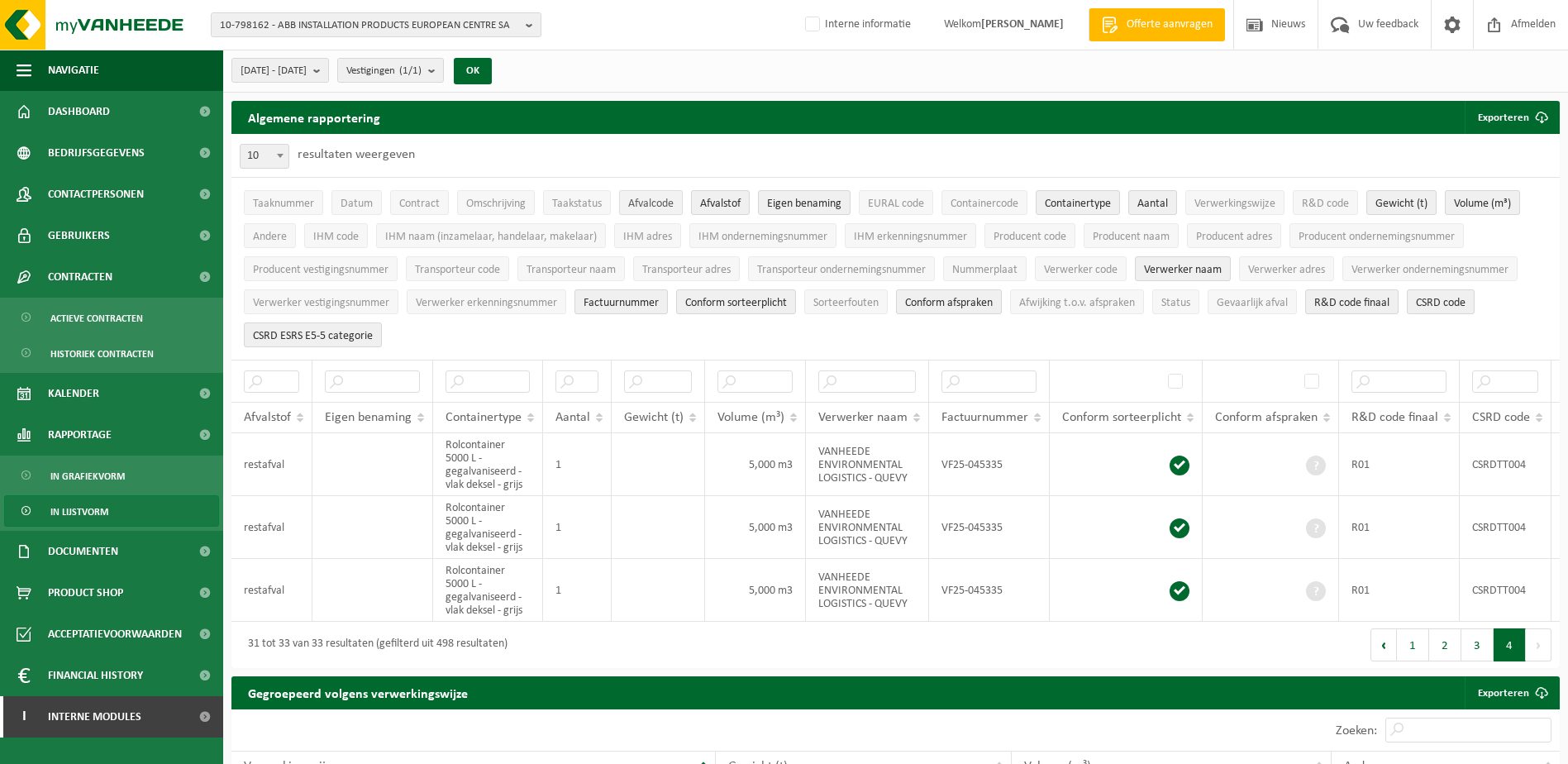
click at [646, 207] on span "Afvalcode" at bounding box center [651, 203] width 45 height 13
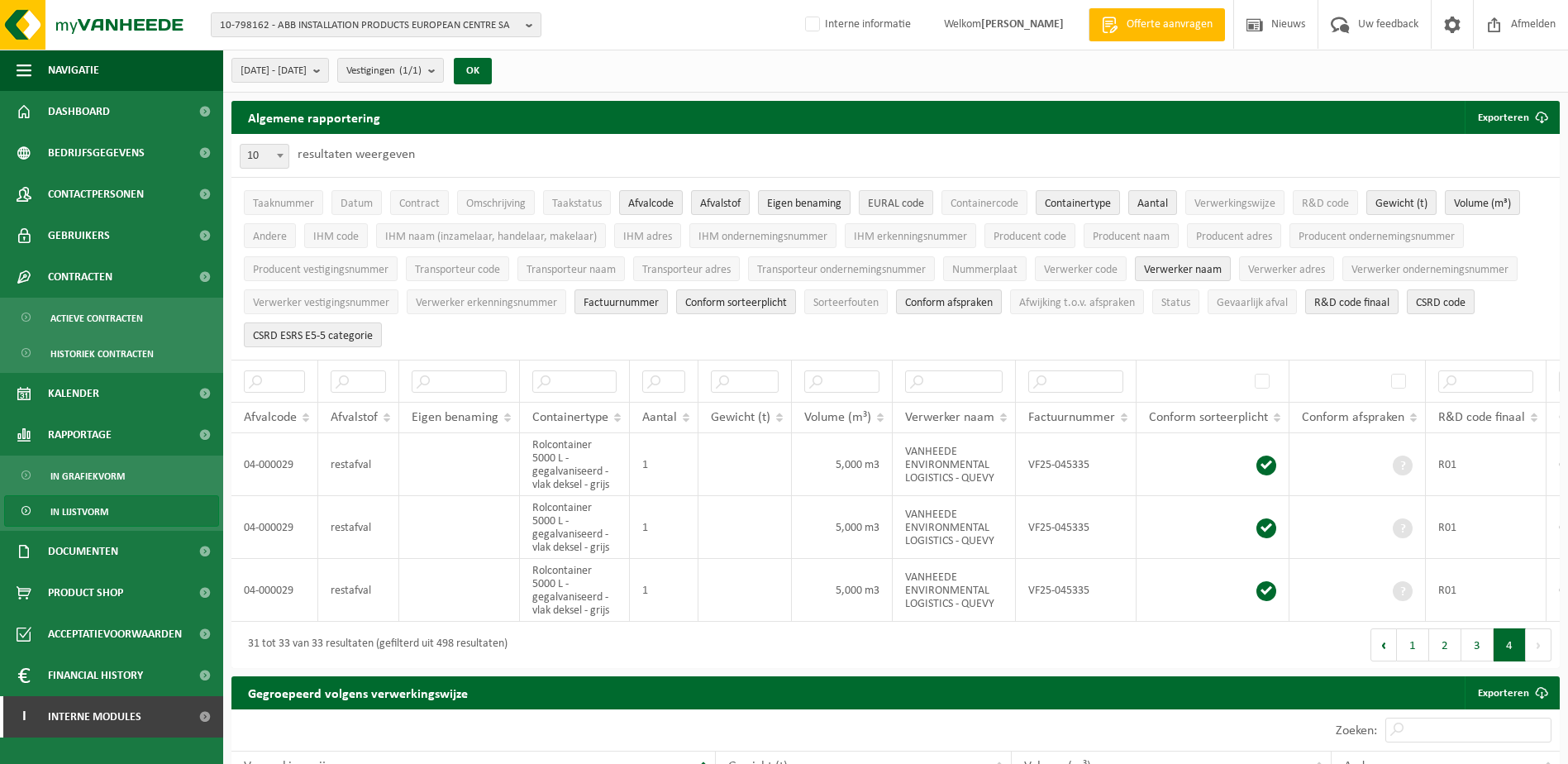
click at [892, 204] on span "EURAL code" at bounding box center [896, 203] width 56 height 13
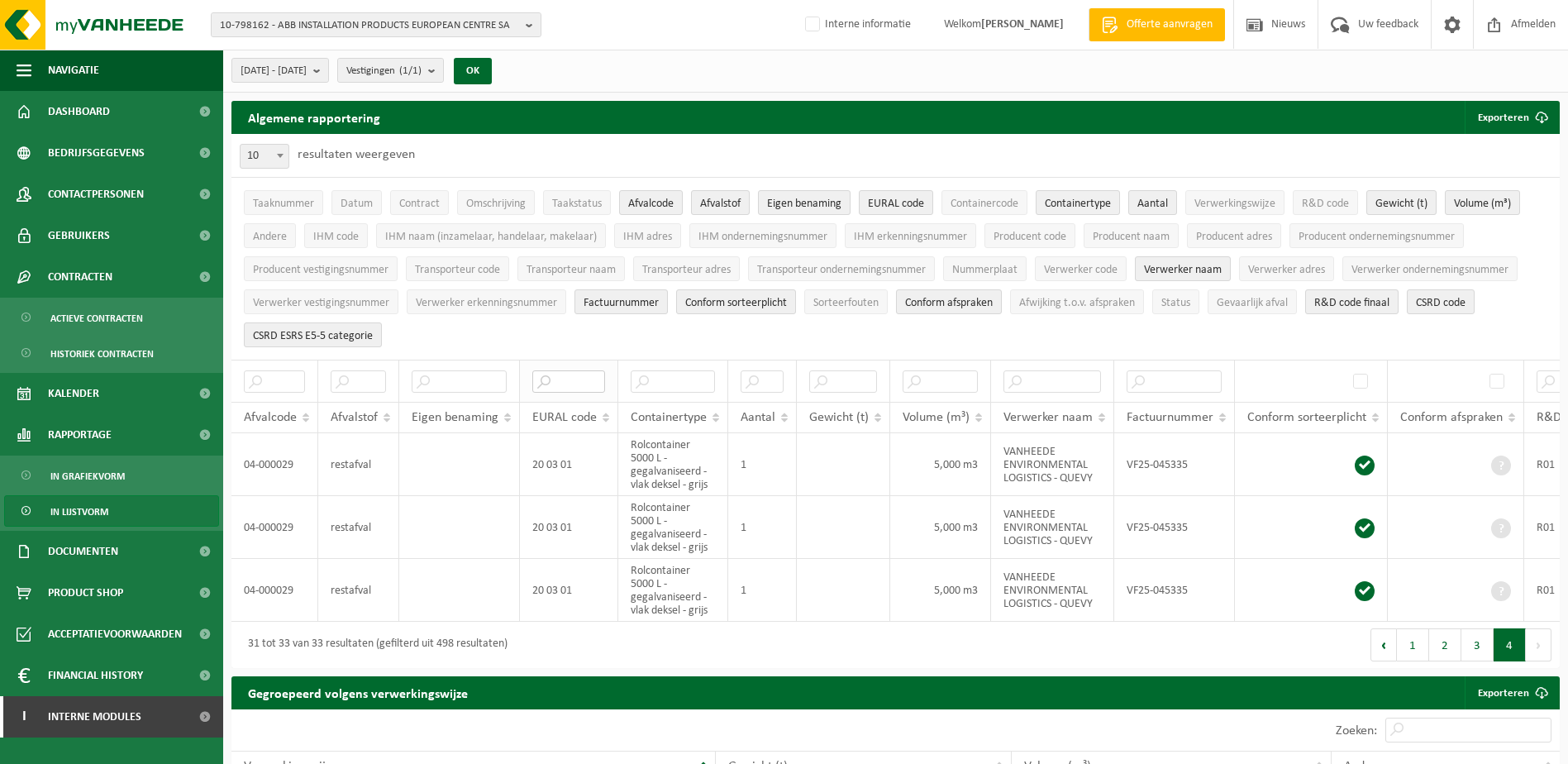
click at [554, 372] on input "text" at bounding box center [568, 382] width 73 height 23
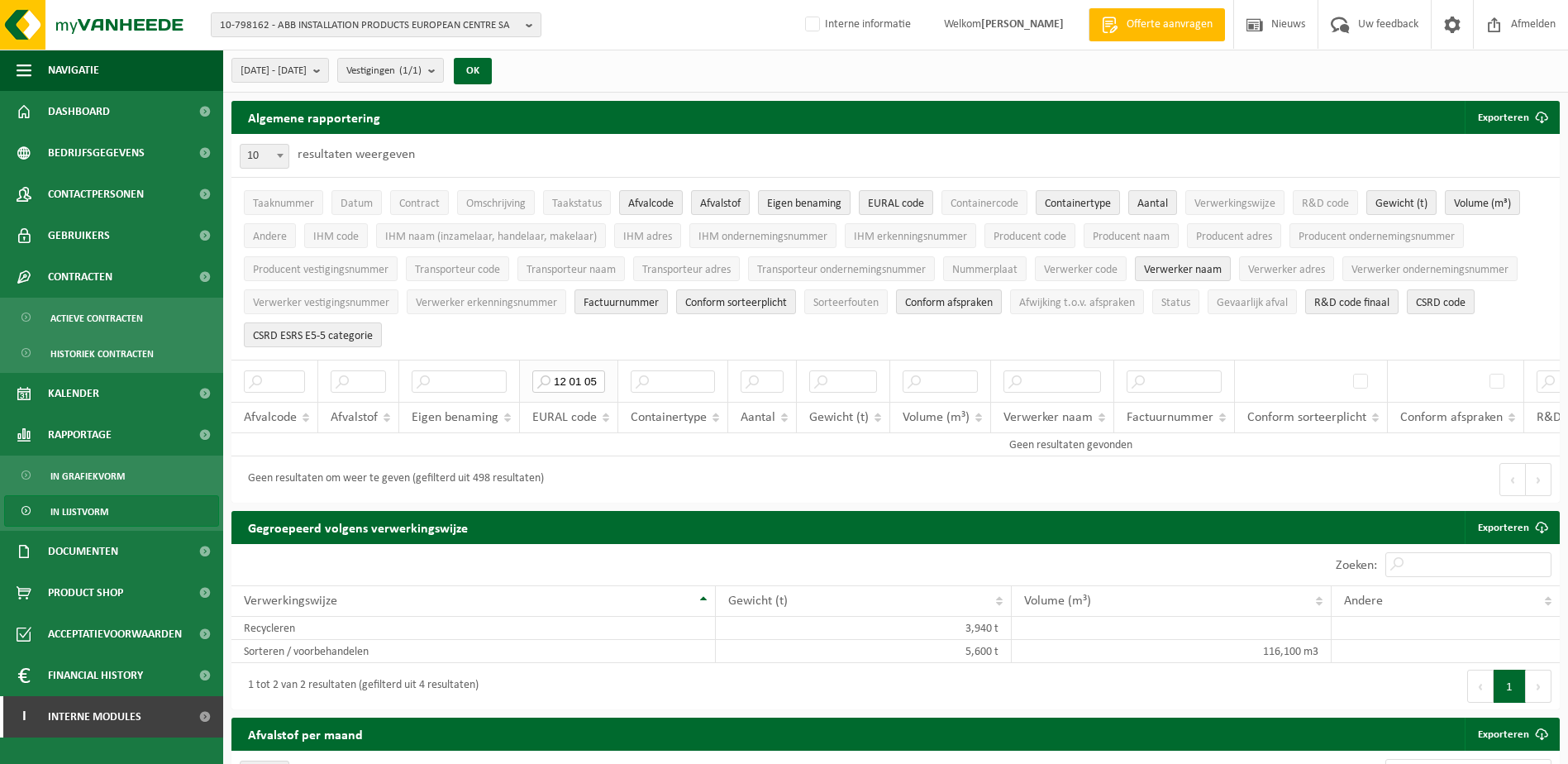
drag, startPoint x: 601, startPoint y: 374, endPoint x: 554, endPoint y: 383, distance: 47.9
click at [554, 383] on input "12 01 05" at bounding box center [568, 382] width 73 height 23
drag, startPoint x: 598, startPoint y: 372, endPoint x: 547, endPoint y: 380, distance: 51.6
click at [547, 380] on input "15 01 02" at bounding box center [568, 382] width 73 height 23
click at [695, 474] on div "Geen resultaten om weer te geven (gefilterd uit 498 resultaten)" at bounding box center [564, 479] width 665 height 46
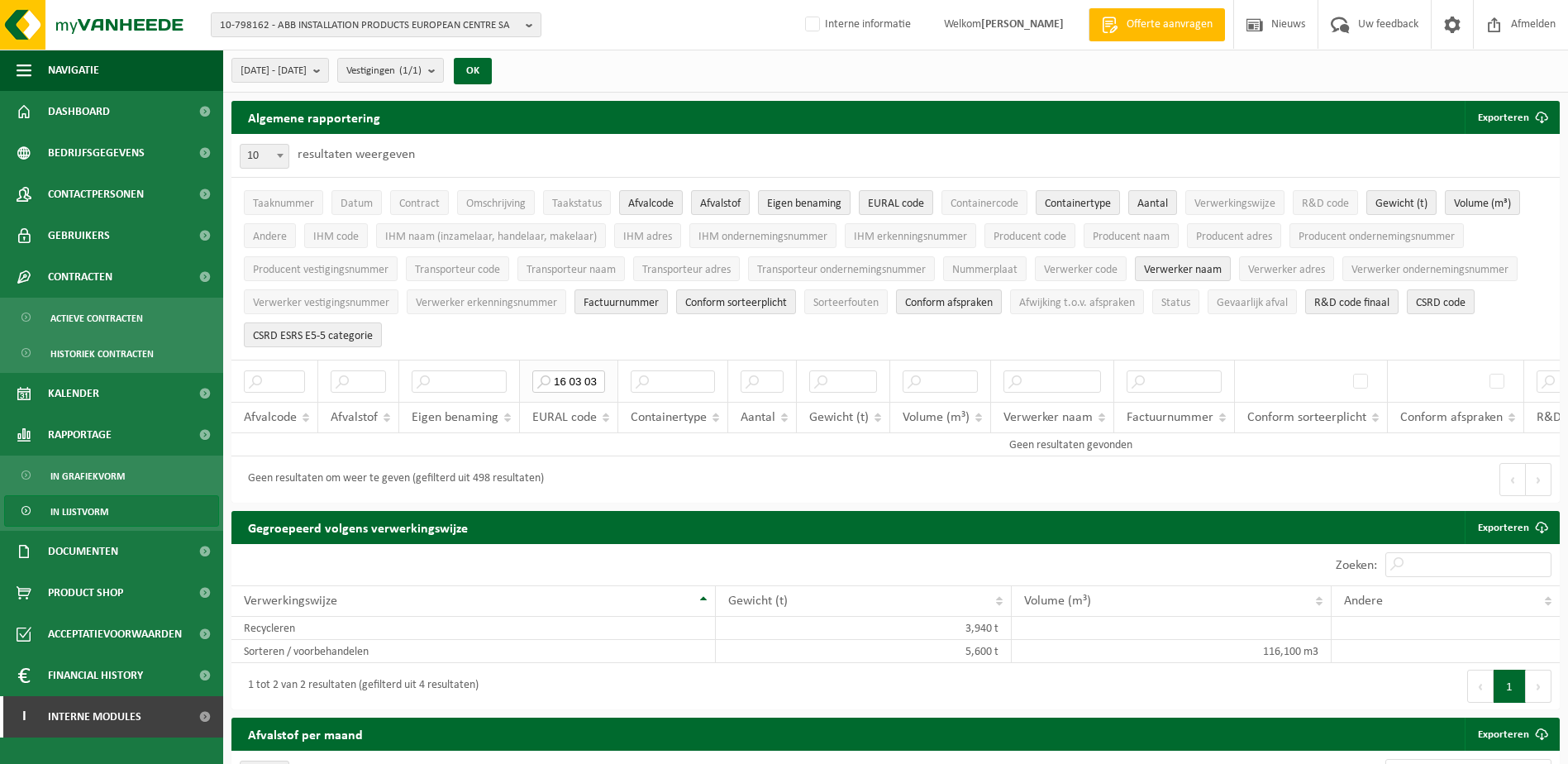
click at [593, 375] on input "16 03 03" at bounding box center [568, 382] width 73 height 23
click at [600, 377] on input "16 03 03" at bounding box center [568, 382] width 73 height 23
click at [328, 68] on b "submit" at bounding box center [321, 70] width 15 height 23
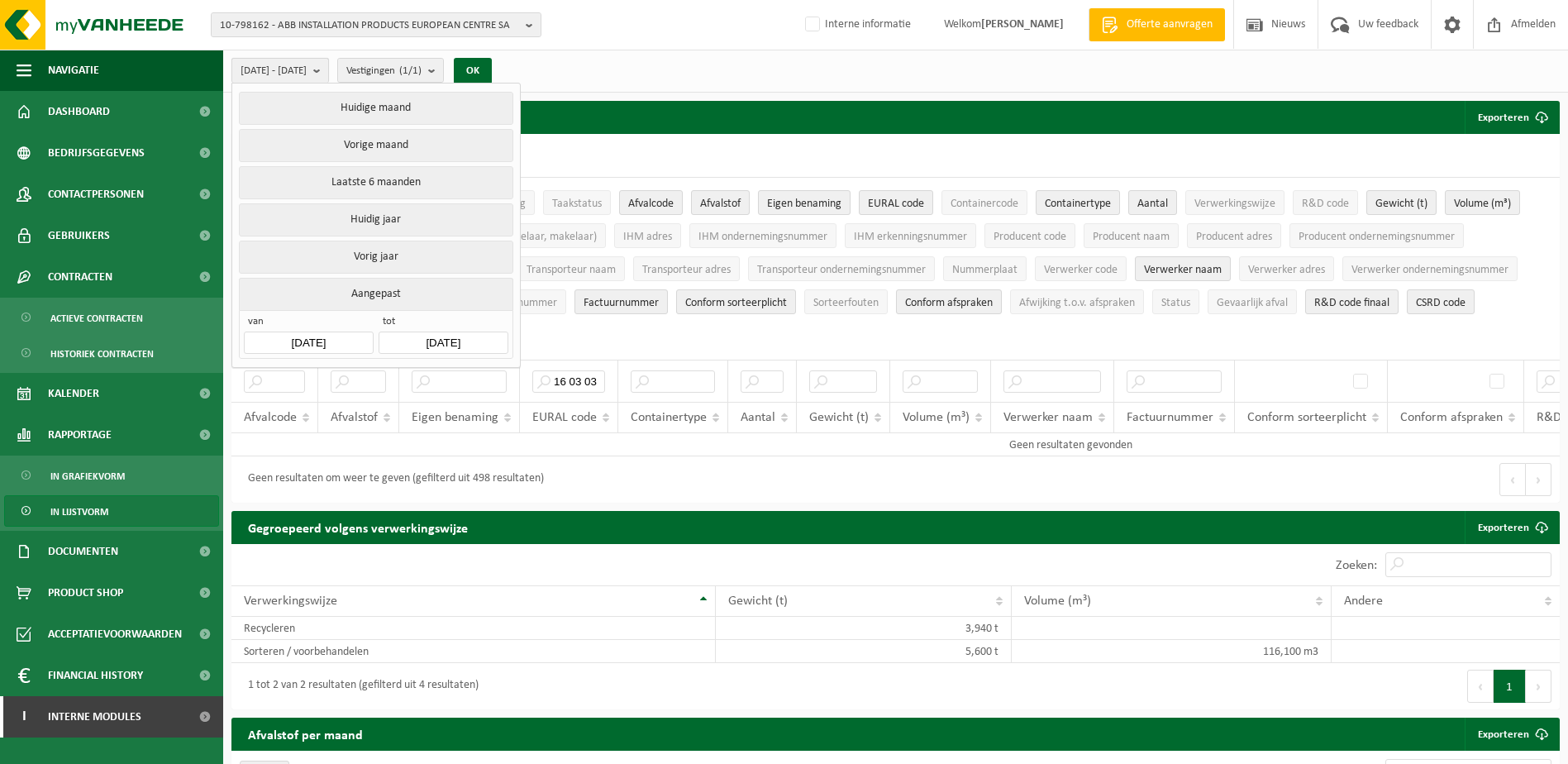
click at [328, 72] on b "submit" at bounding box center [321, 70] width 15 height 24
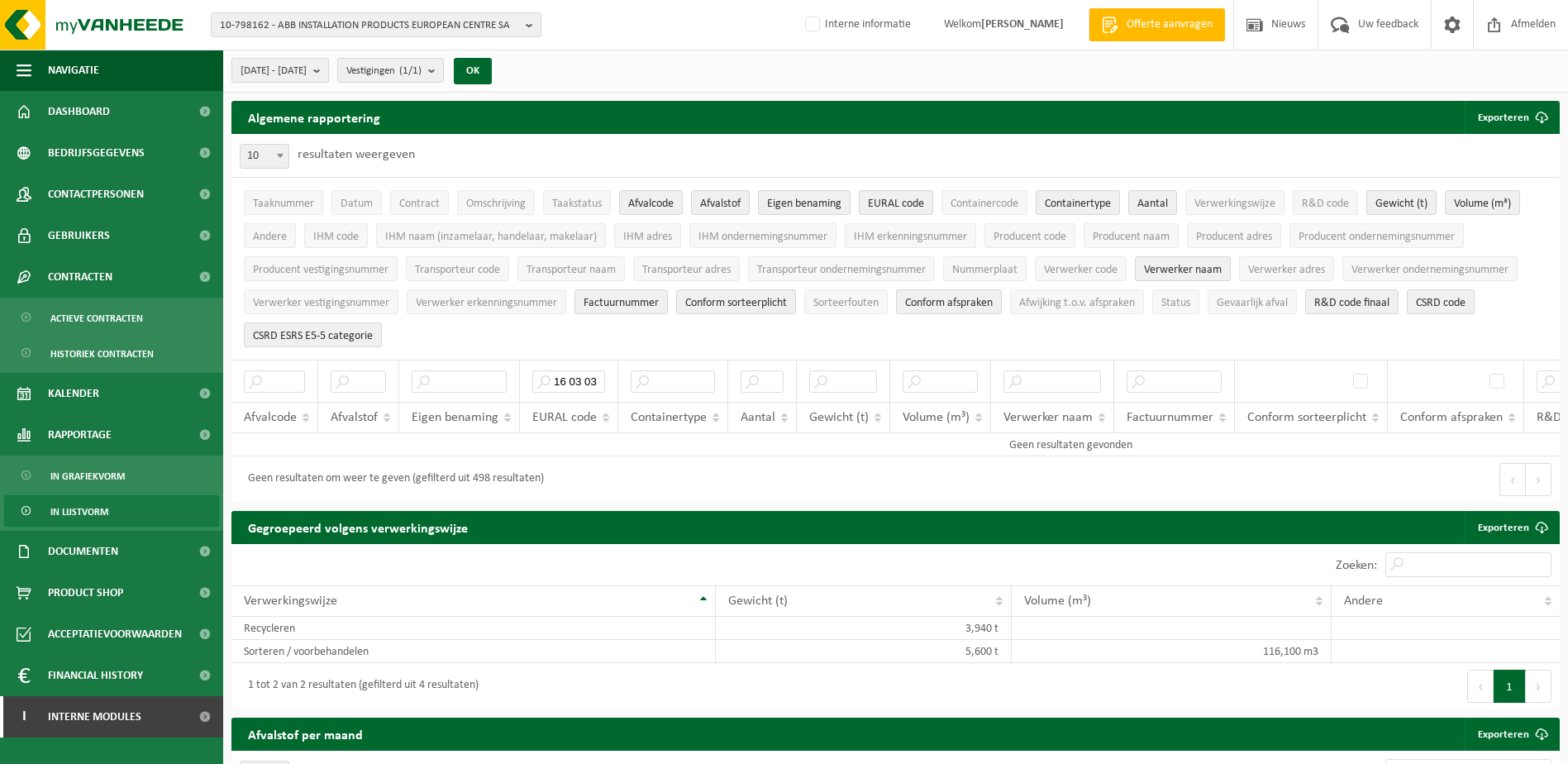
click at [258, 69] on span "[DATE] - [DATE]" at bounding box center [273, 71] width 66 height 25
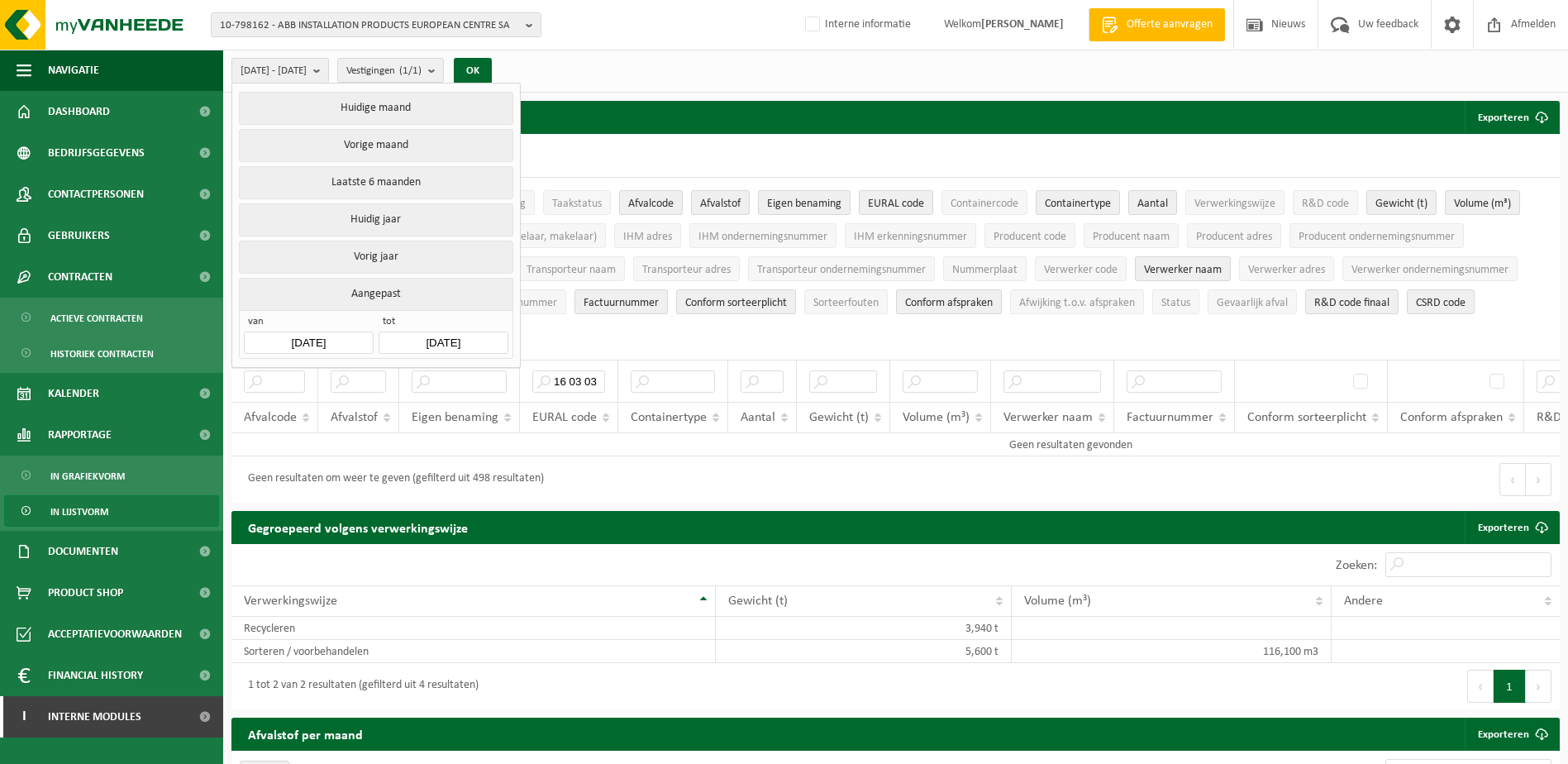
click at [303, 333] on input "[DATE]" at bounding box center [309, 342] width 129 height 23
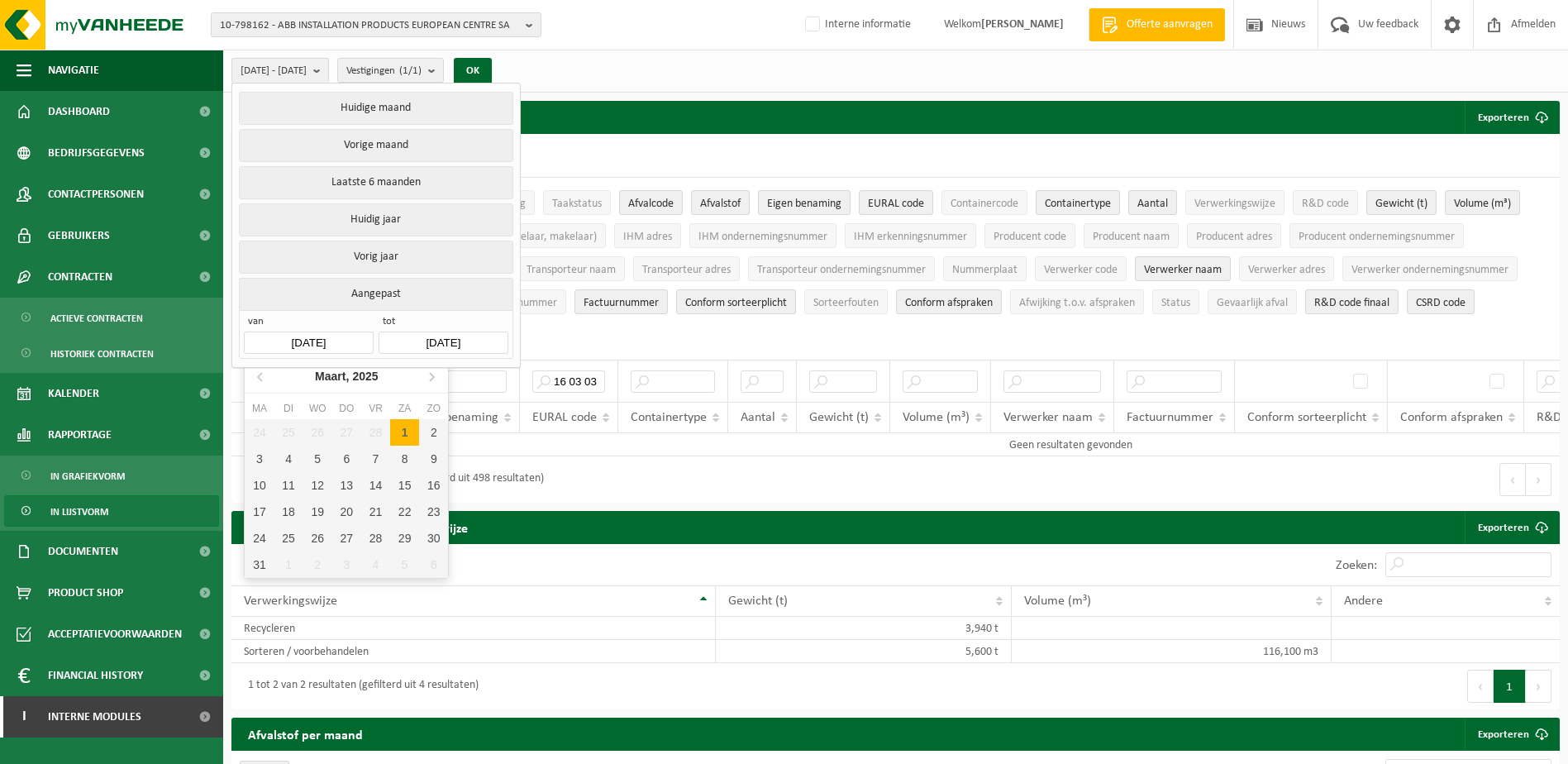
click at [338, 336] on input "[DATE]" at bounding box center [309, 342] width 129 height 23
click at [254, 377] on icon at bounding box center [261, 377] width 27 height 27
click at [315, 377] on div "Januari, 2025" at bounding box center [347, 377] width 87 height 27
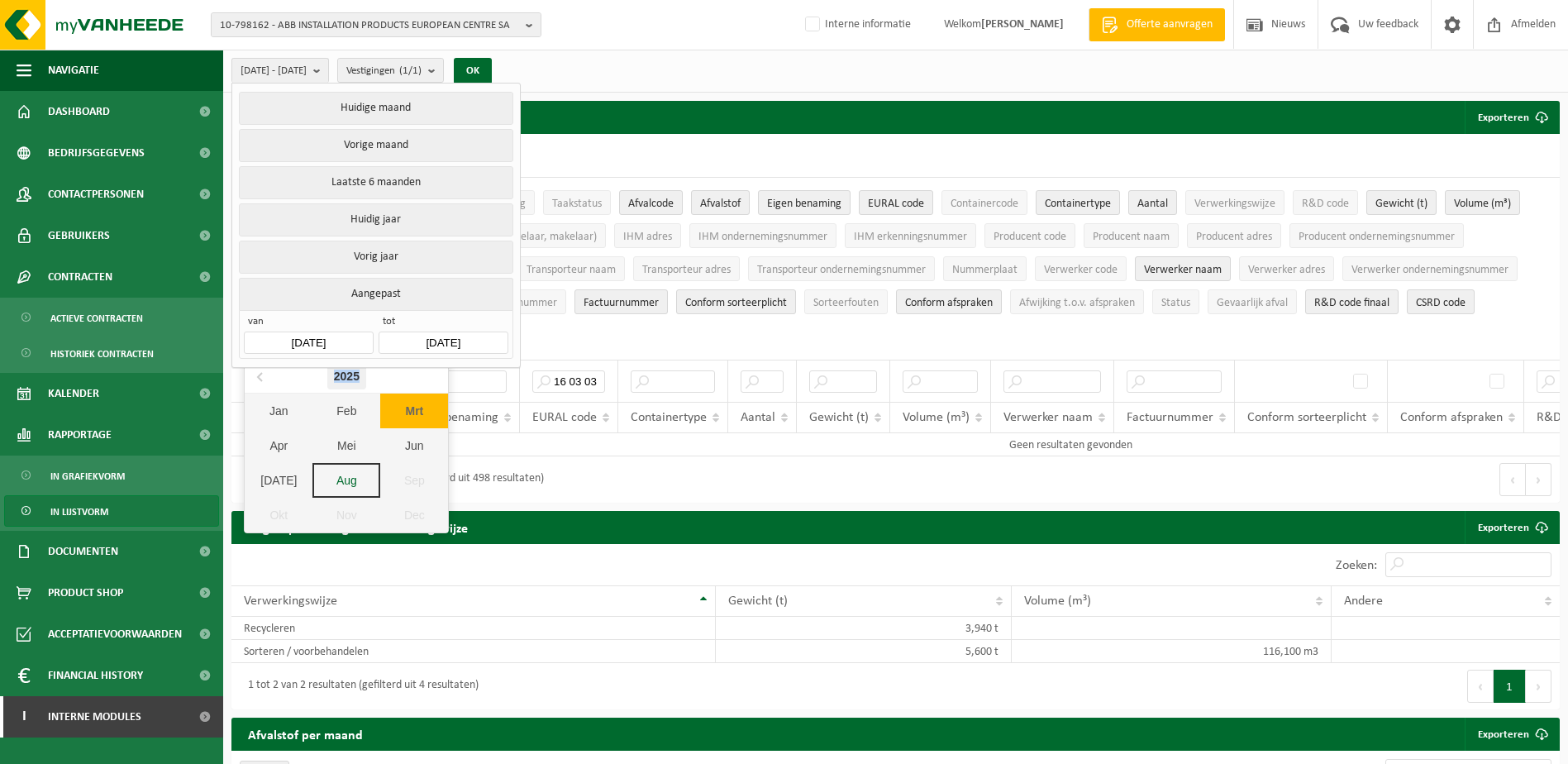
click at [315, 377] on nav "2025" at bounding box center [346, 377] width 203 height 34
click at [333, 372] on div "2025" at bounding box center [346, 377] width 38 height 27
click at [308, 418] on div "2020" at bounding box center [321, 416] width 51 height 46
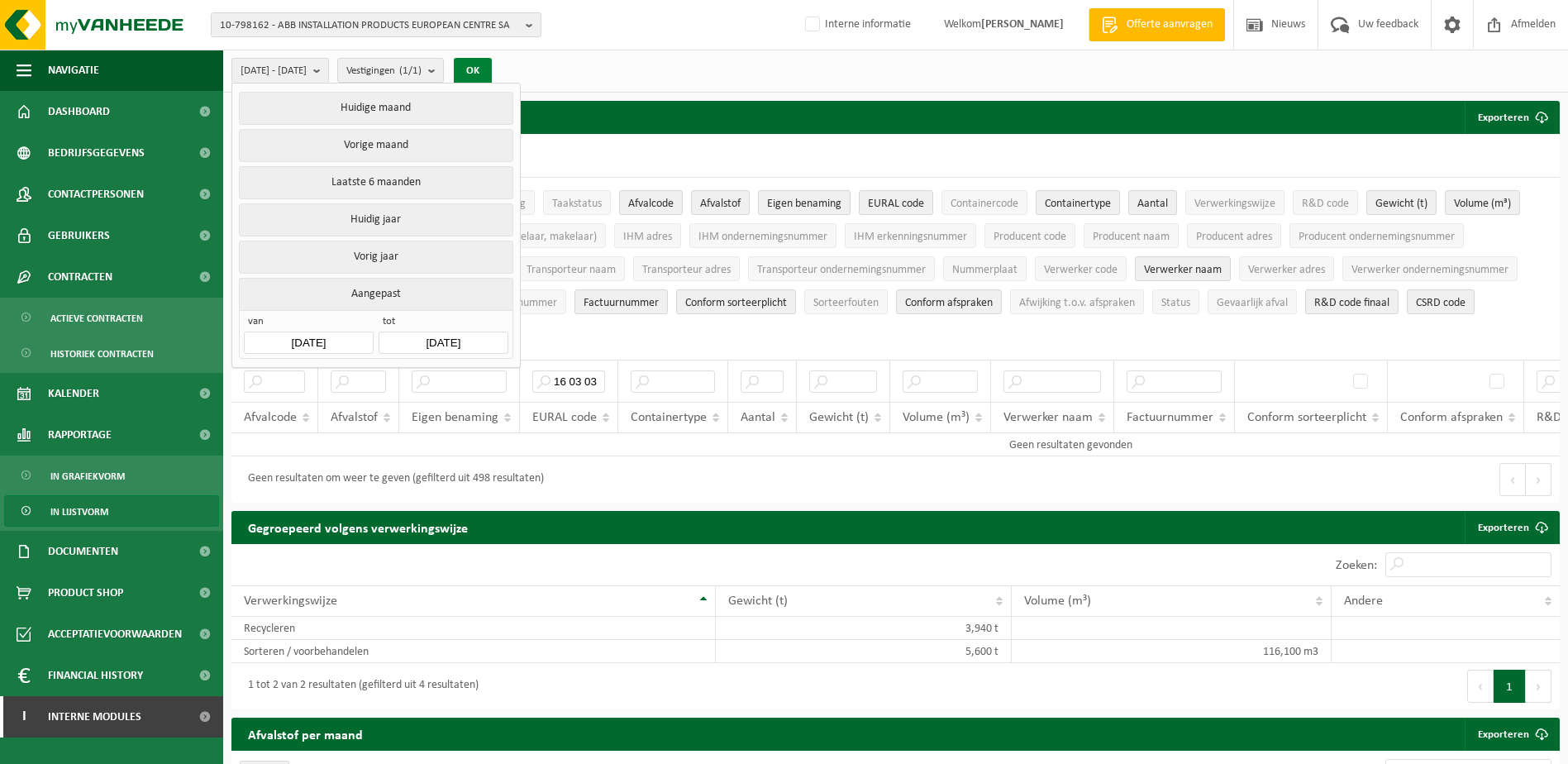
click at [492, 70] on button "OK" at bounding box center [472, 71] width 38 height 27
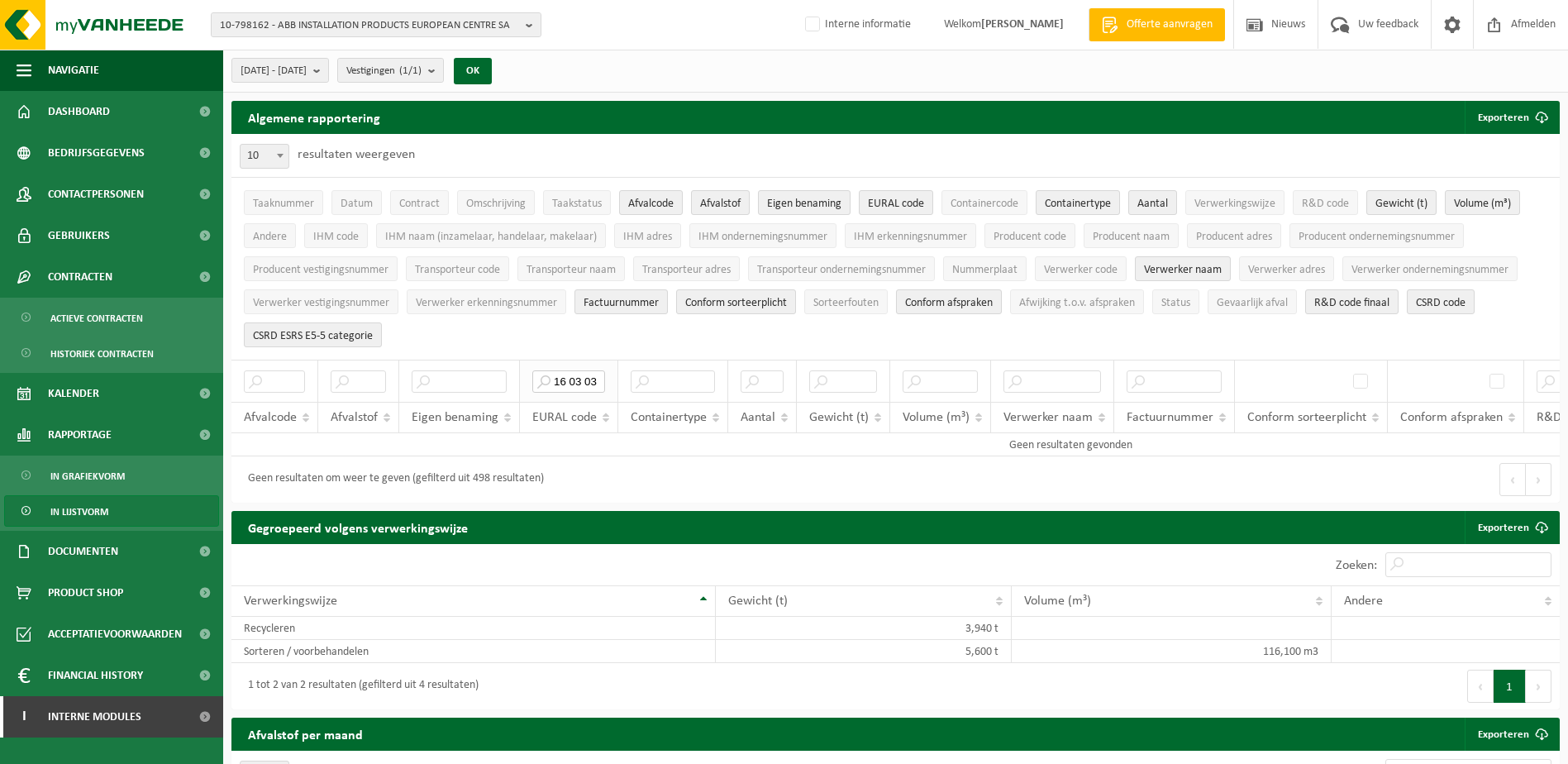
click at [601, 379] on input "16 03 03" at bounding box center [568, 382] width 73 height 23
drag, startPoint x: 599, startPoint y: 374, endPoint x: 548, endPoint y: 372, distance: 51.0
click at [551, 374] on input "16 03 03" at bounding box center [568, 382] width 73 height 23
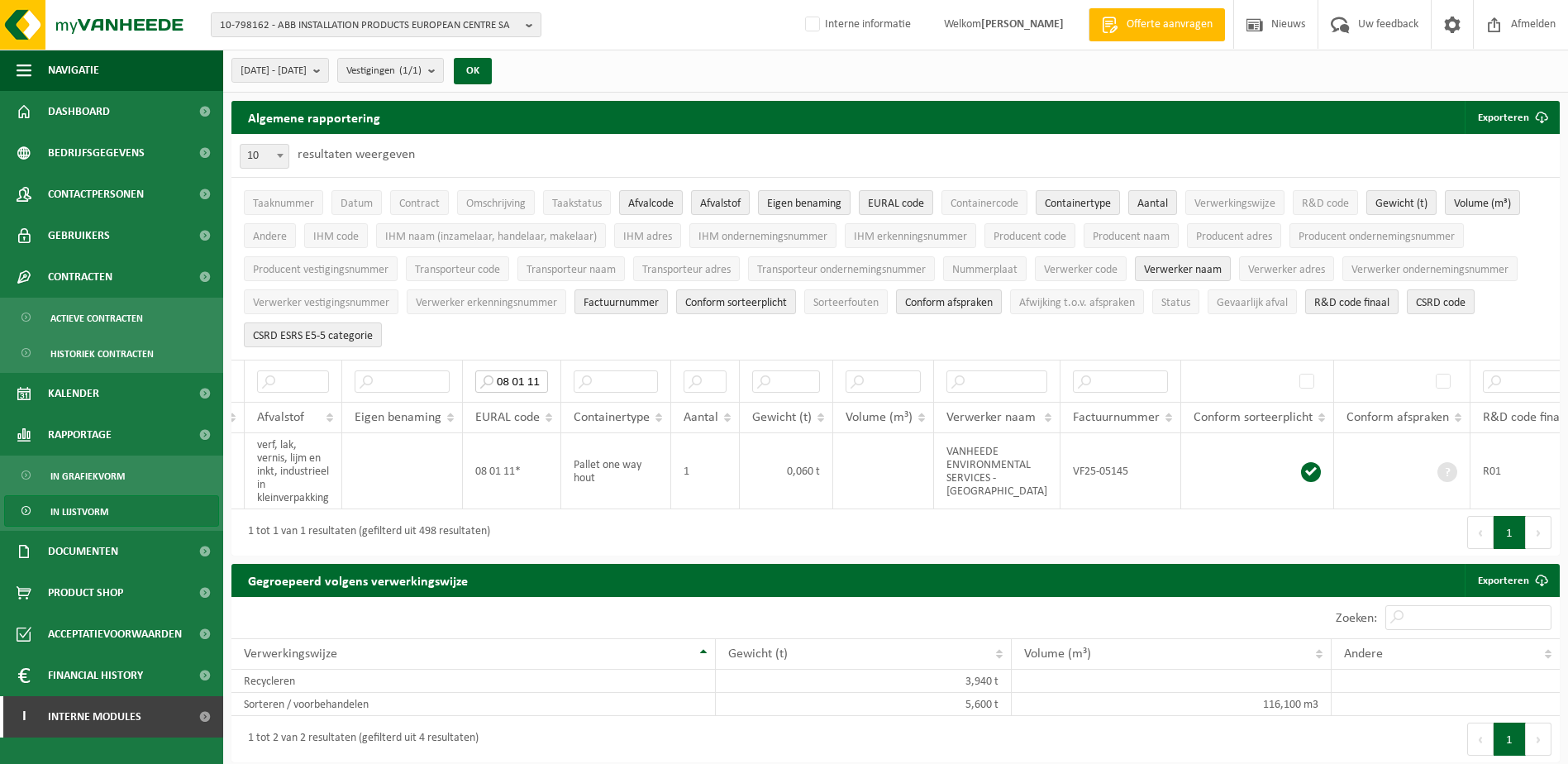
scroll to position [0, 36]
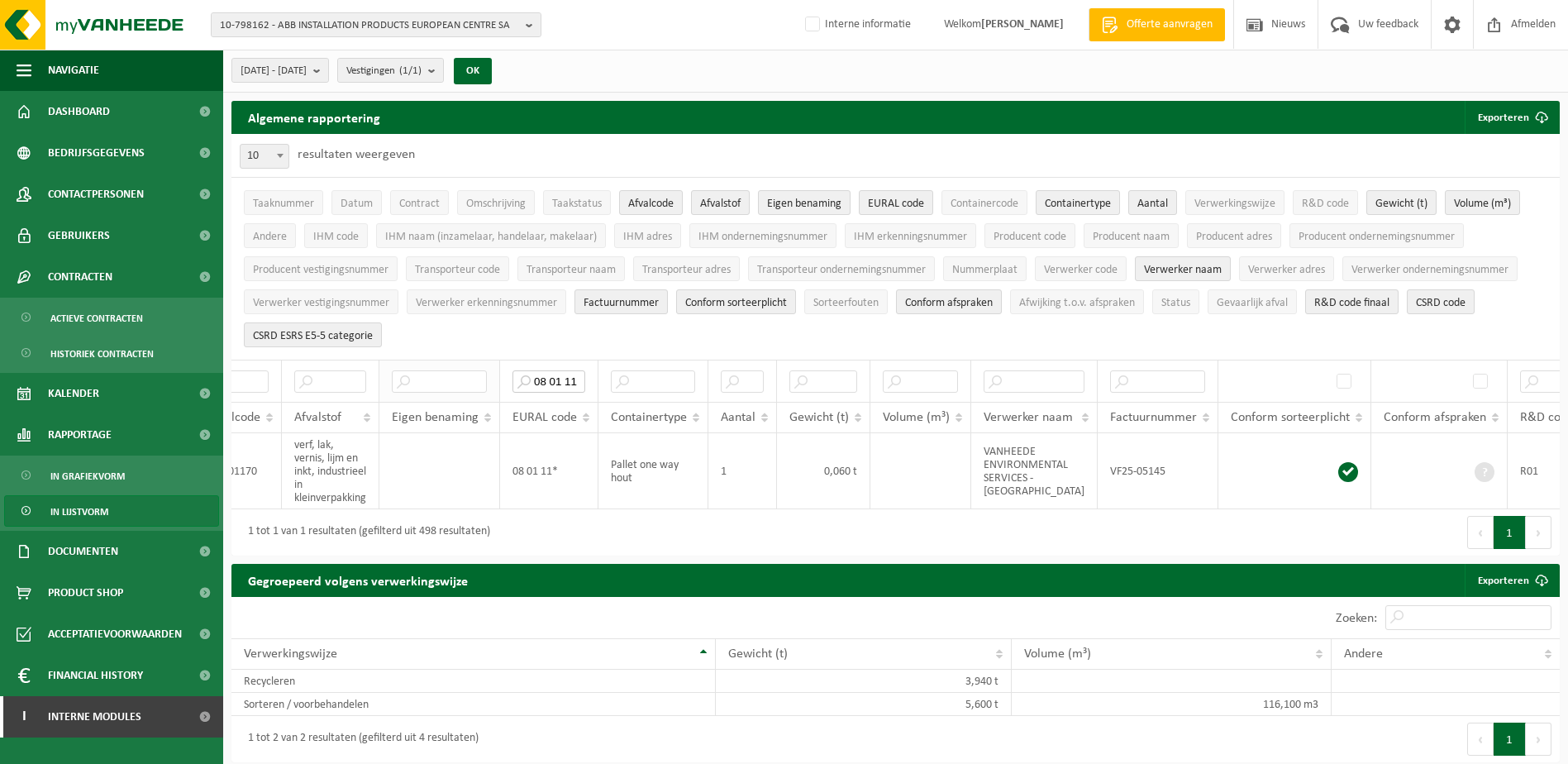
drag, startPoint x: 575, startPoint y: 377, endPoint x: 490, endPoint y: 379, distance: 85.0
click at [490, 379] on tr "08 01 11" at bounding box center [1044, 381] width 1698 height 42
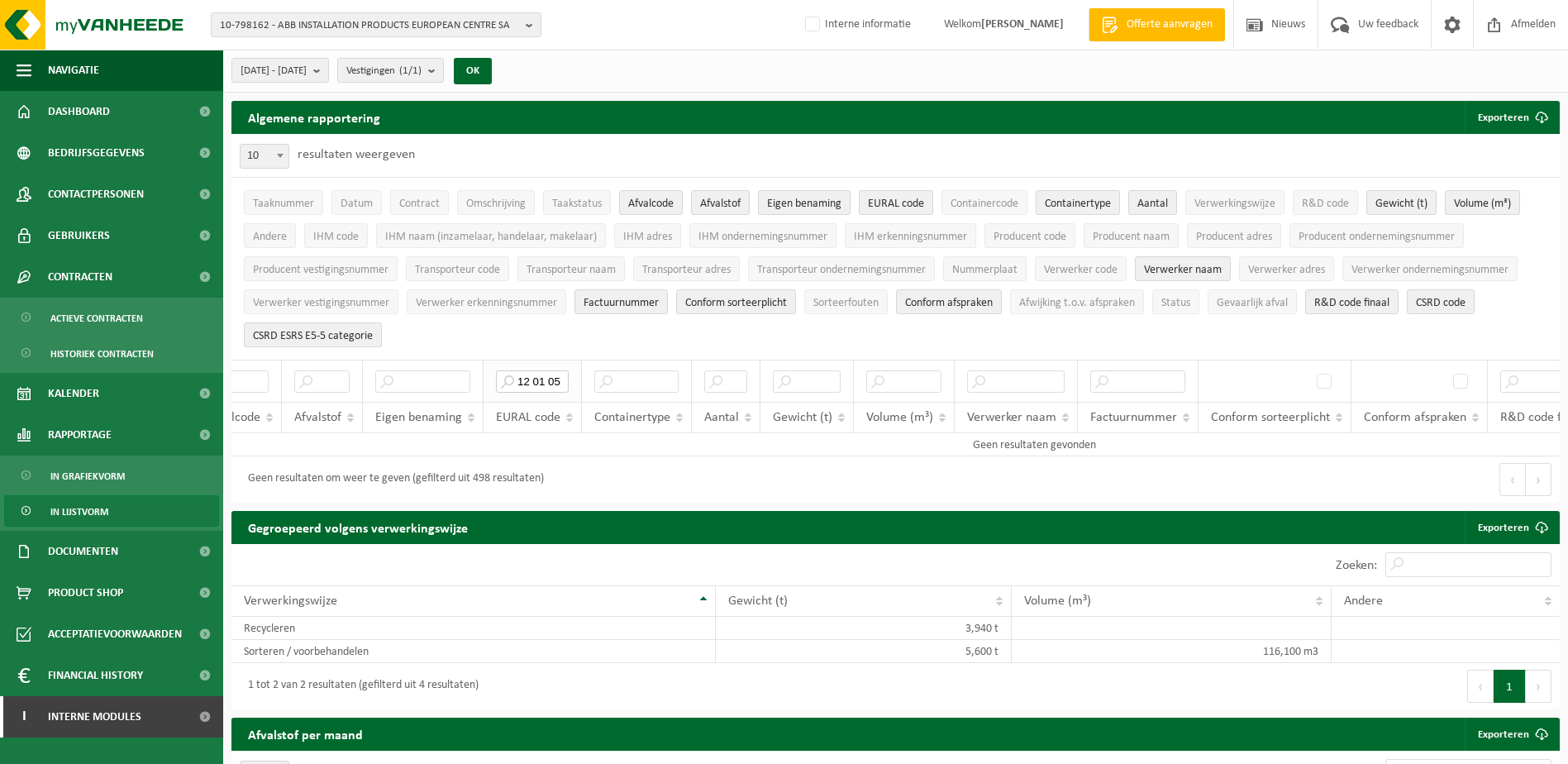
click at [556, 374] on input "12 01 05" at bounding box center [532, 382] width 73 height 23
type input "12 01 02"
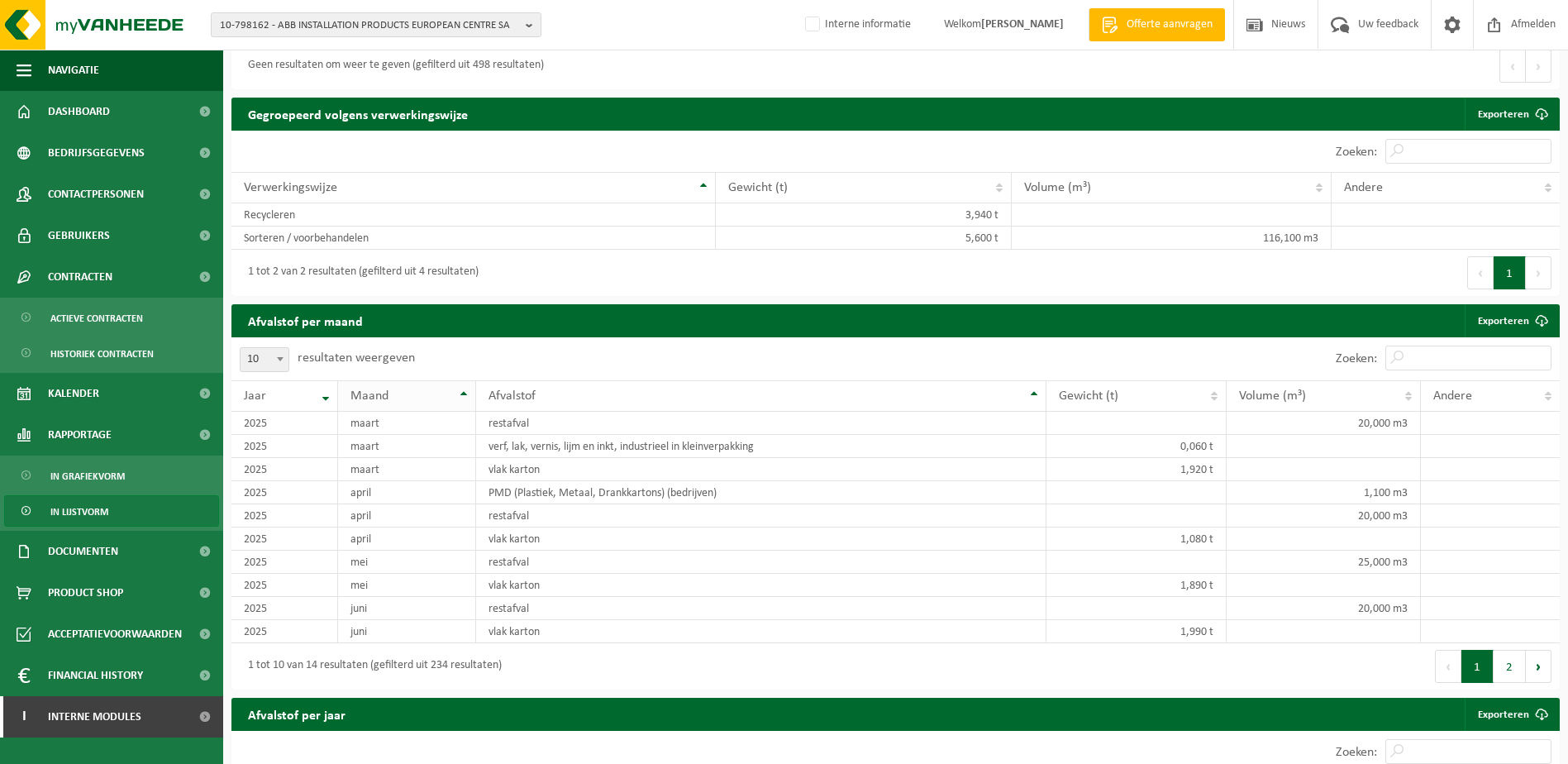
scroll to position [83, 0]
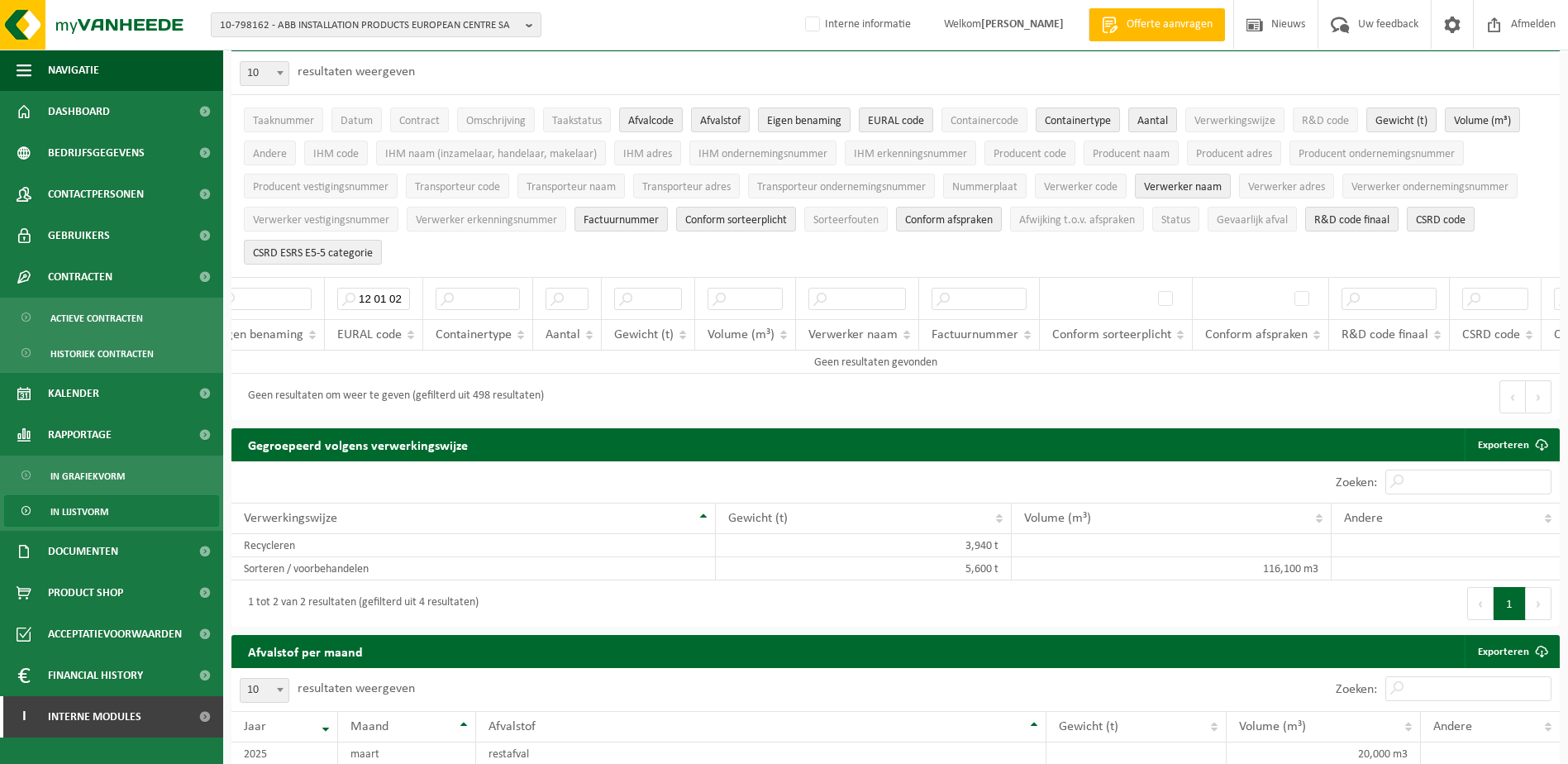
click at [72, 514] on span "In lijstvorm" at bounding box center [79, 512] width 58 height 32
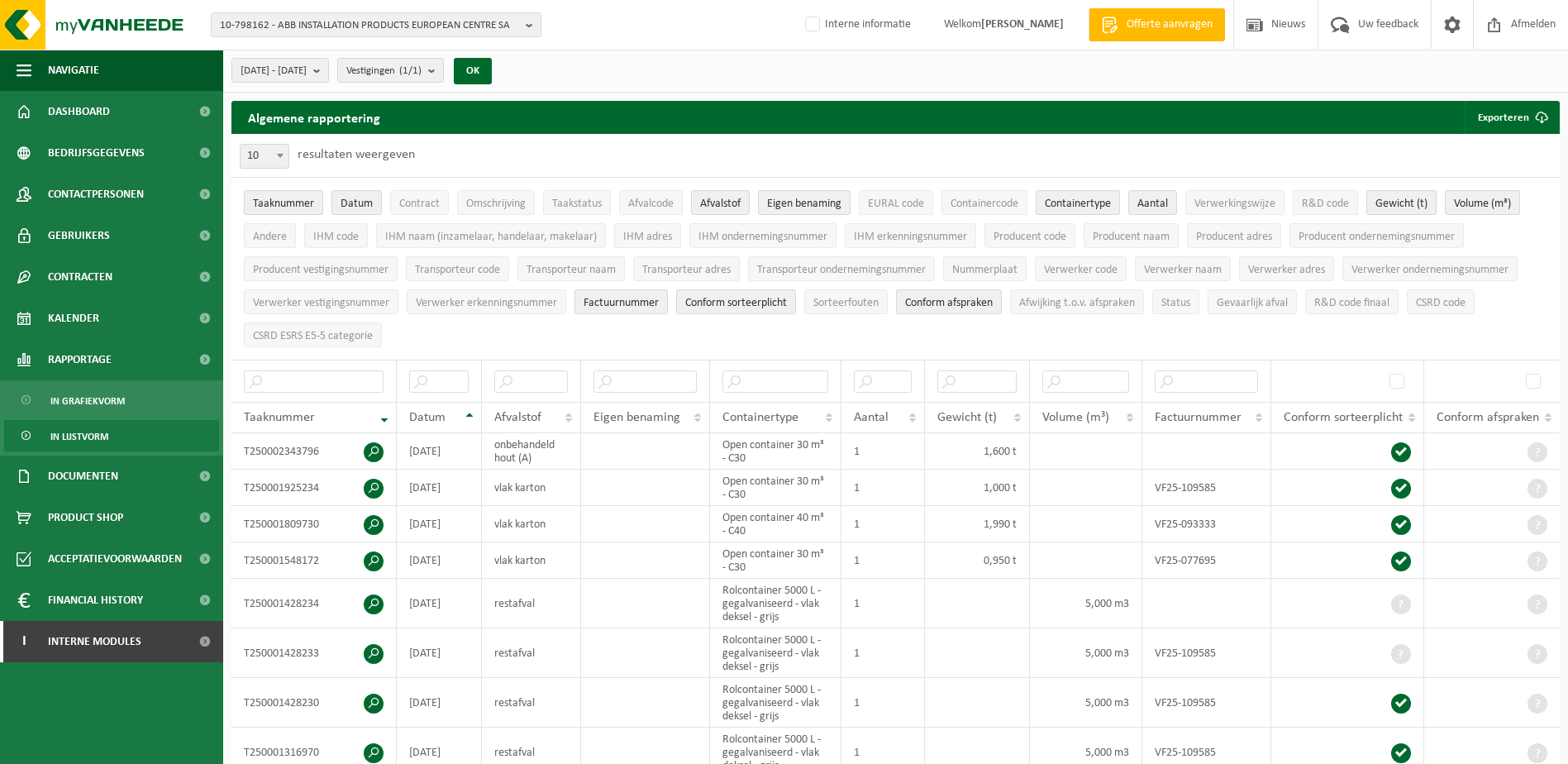
click at [285, 200] on span "Taaknummer" at bounding box center [283, 203] width 61 height 13
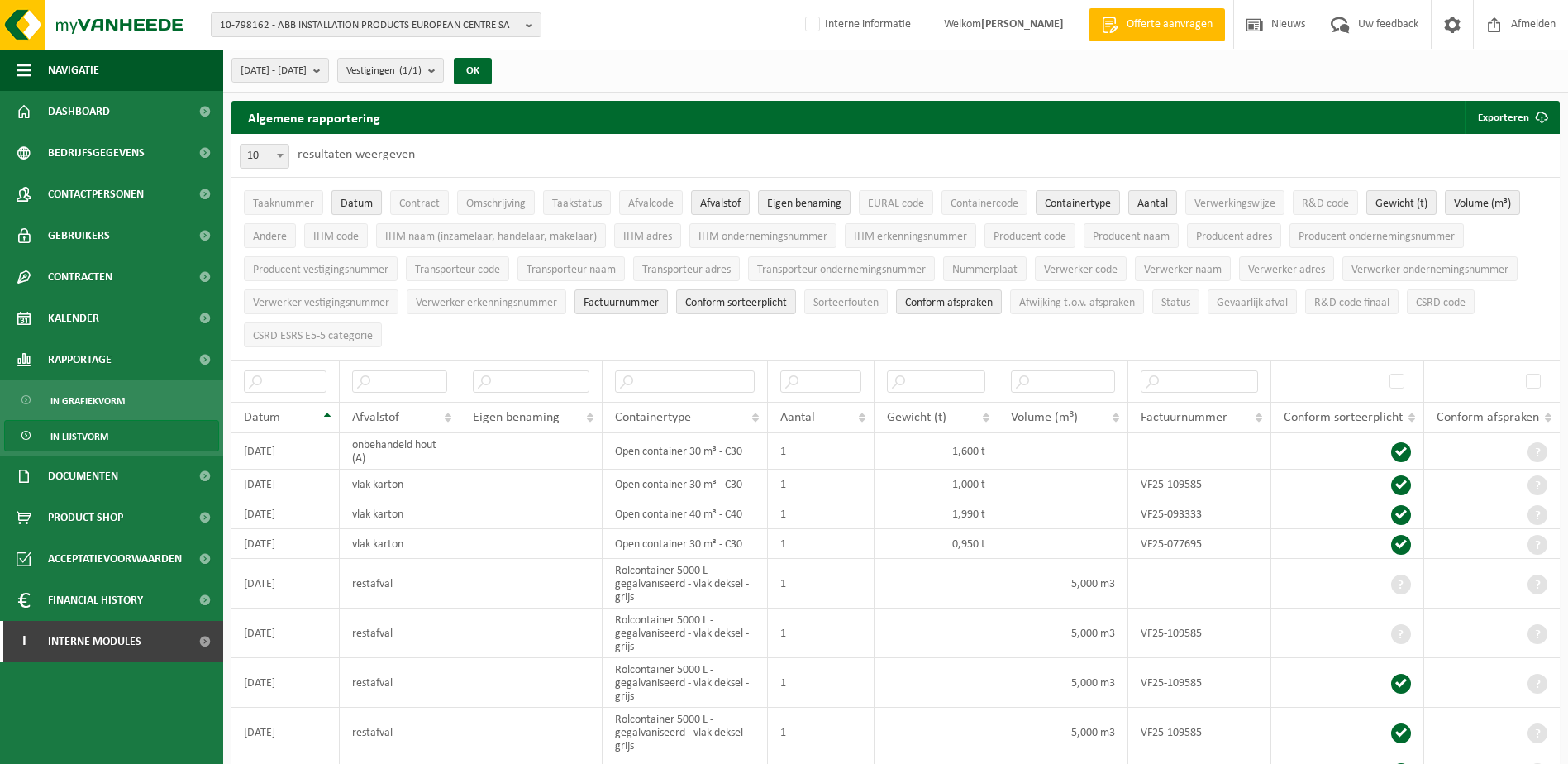
click at [353, 204] on span "Datum" at bounding box center [356, 203] width 33 height 13
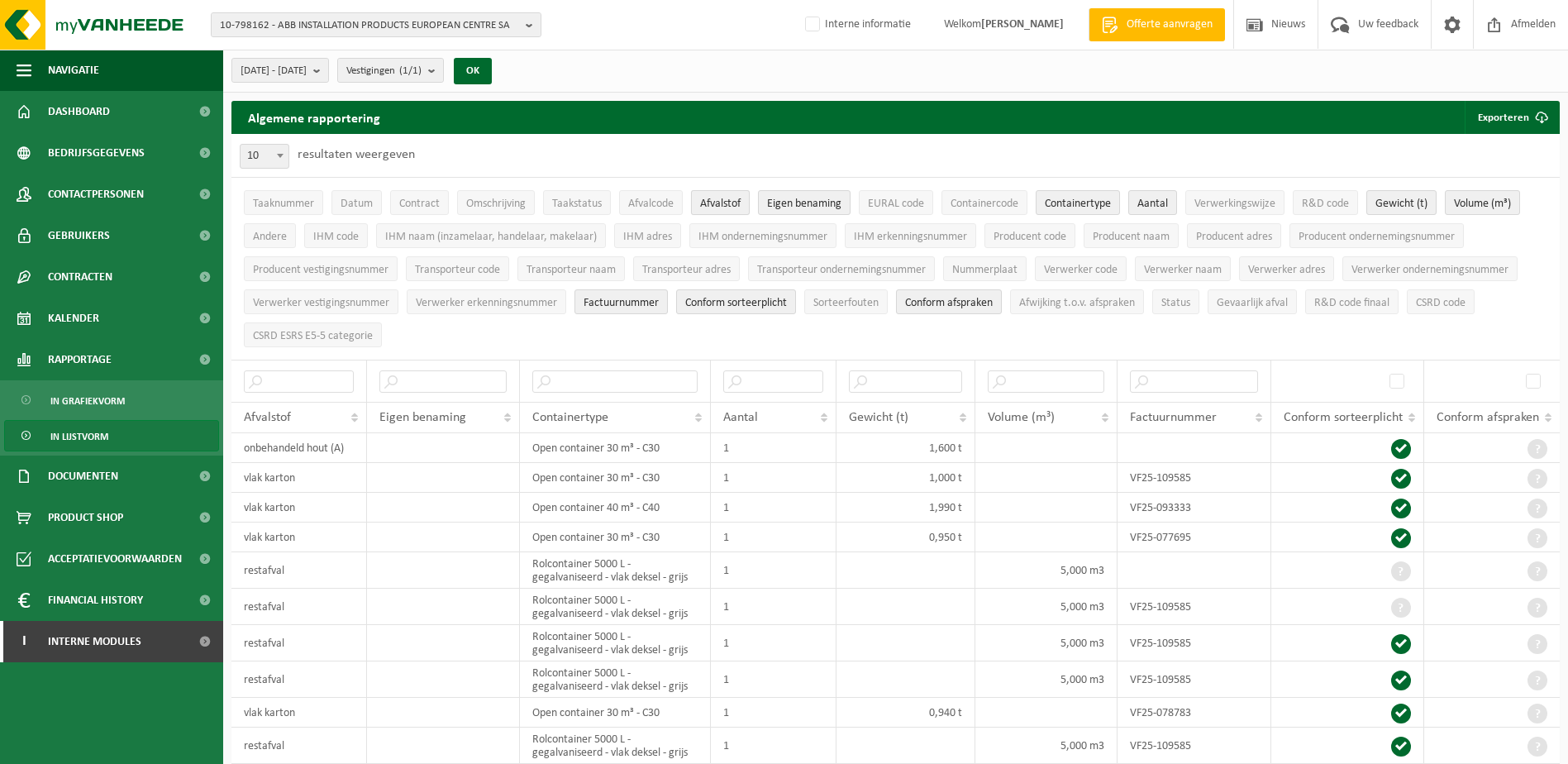
click at [730, 203] on span "Afvalstof" at bounding box center [720, 203] width 40 height 13
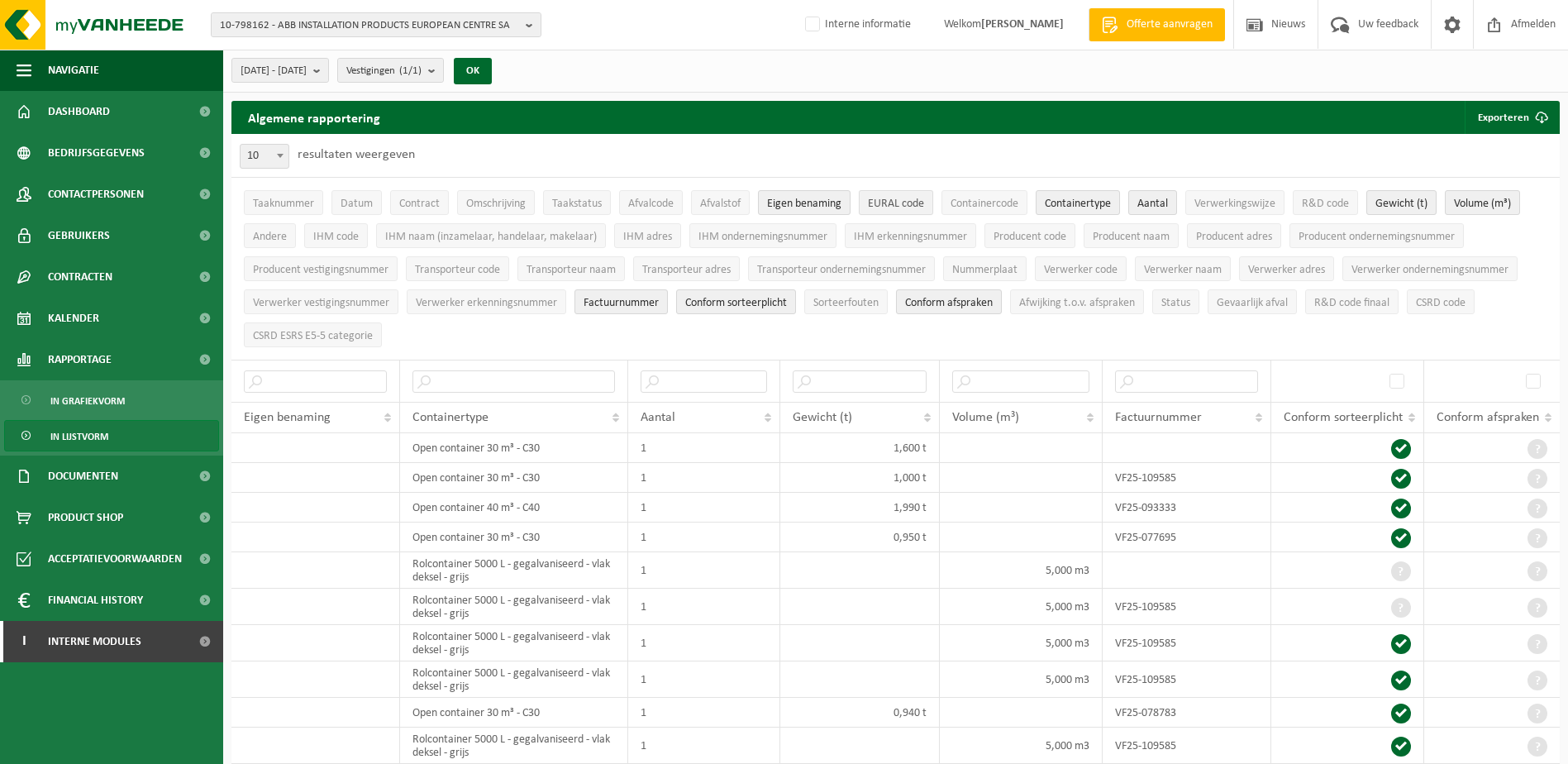
click at [871, 205] on span "EURAL code" at bounding box center [896, 203] width 56 height 13
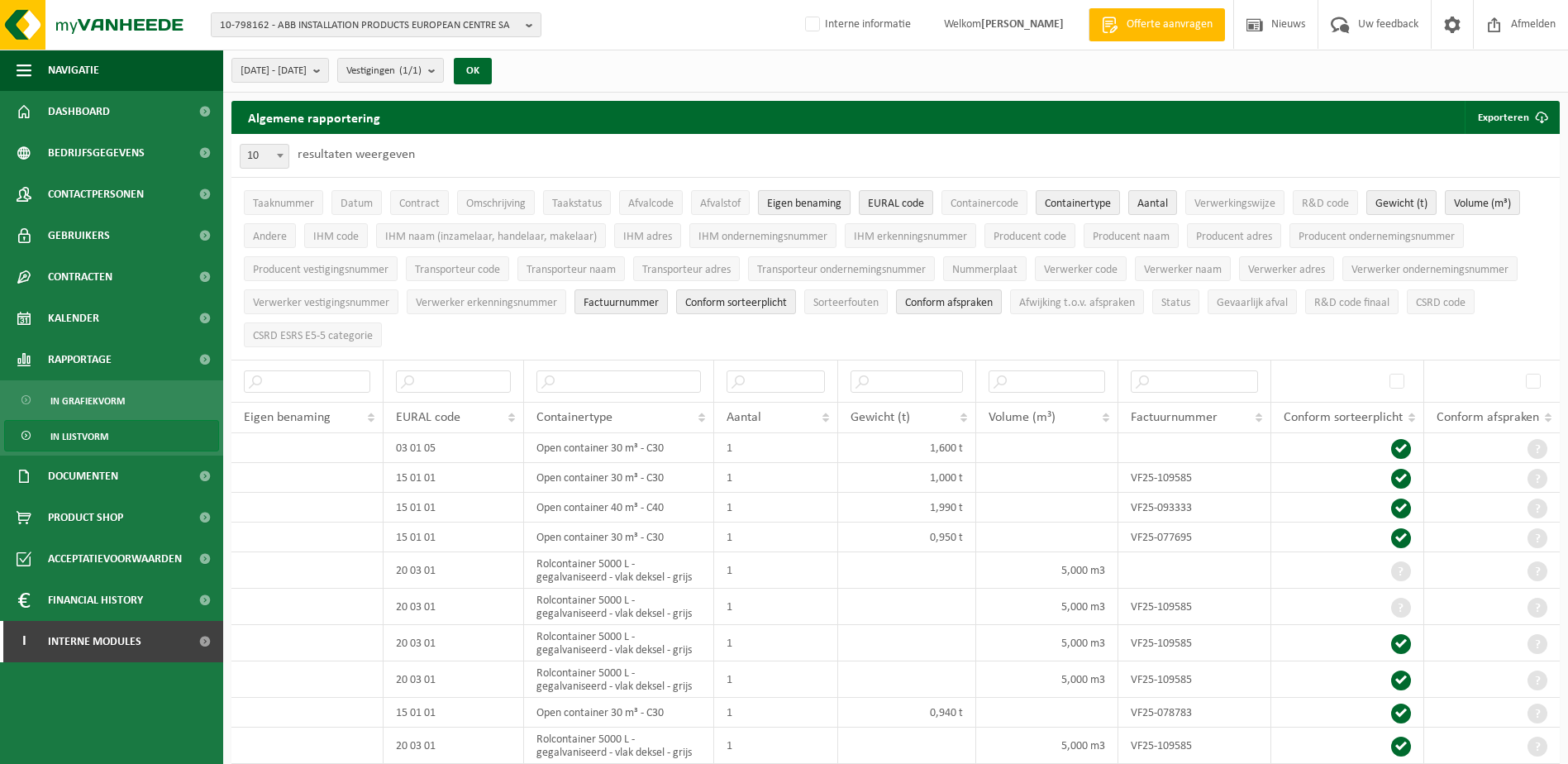
click at [817, 207] on span "Eigen benaming" at bounding box center [804, 203] width 74 height 13
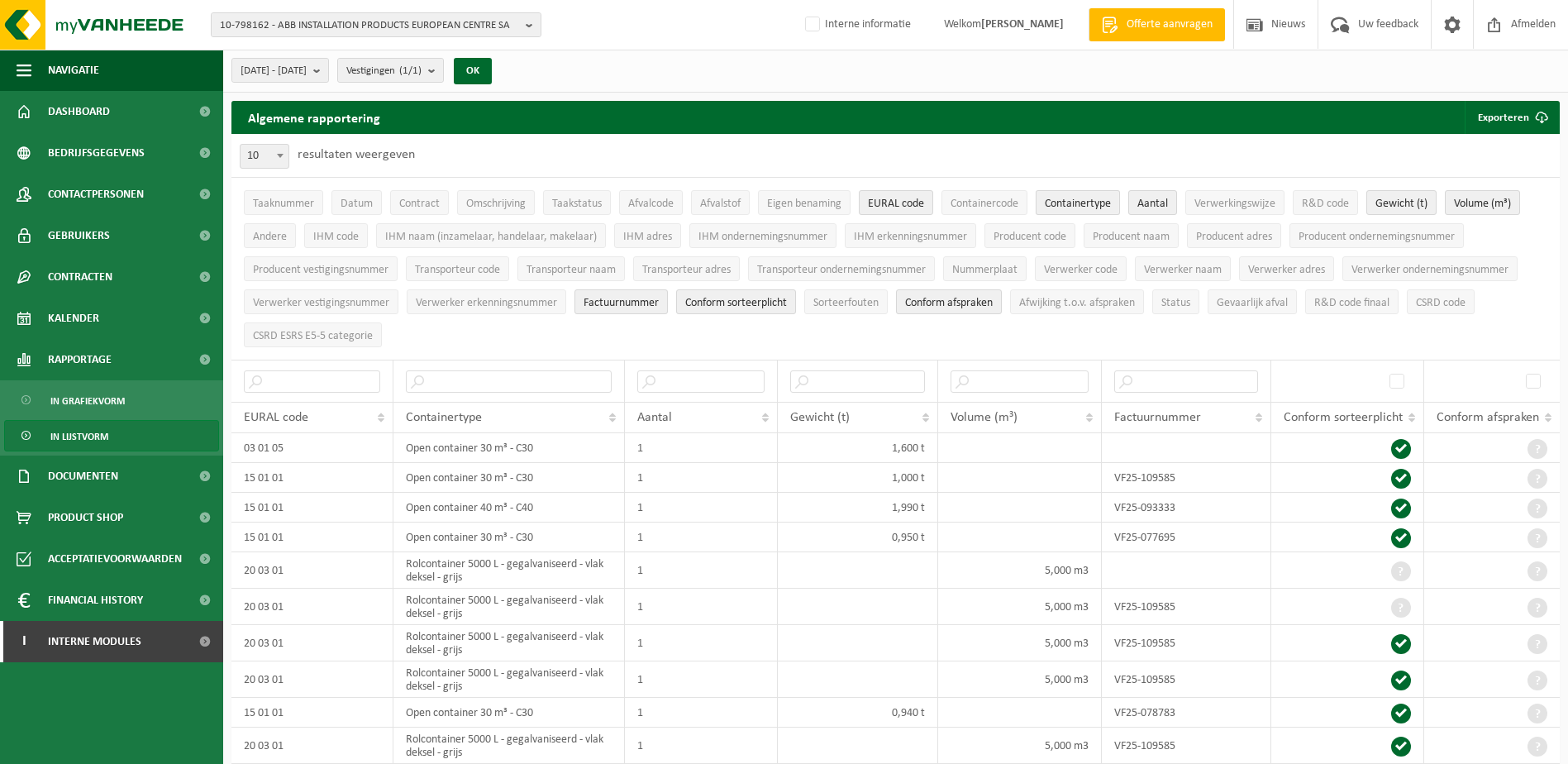
click at [1088, 208] on span "Containertype" at bounding box center [1077, 203] width 66 height 13
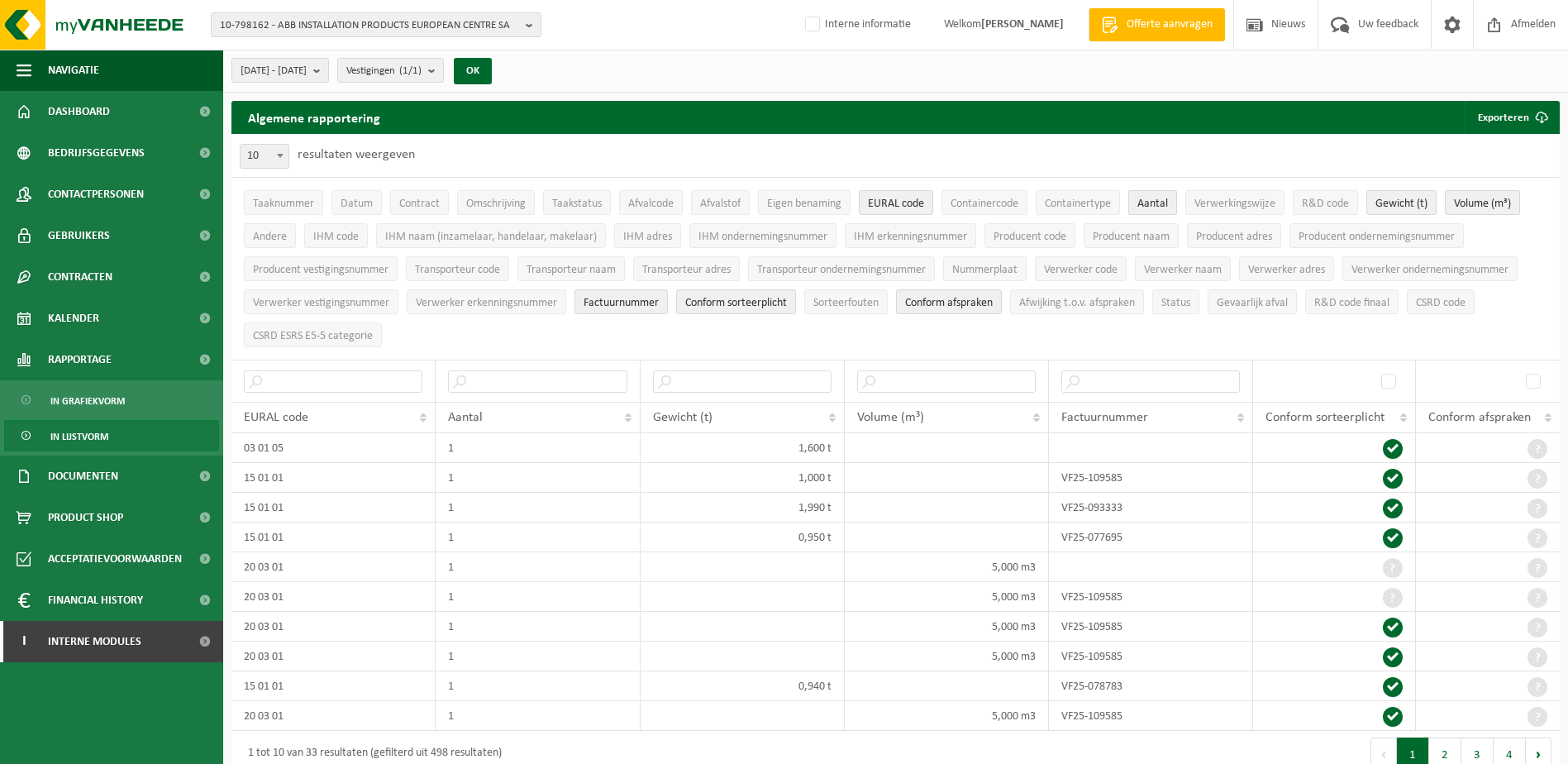
click at [1148, 207] on span "Aantal" at bounding box center [1152, 203] width 31 height 13
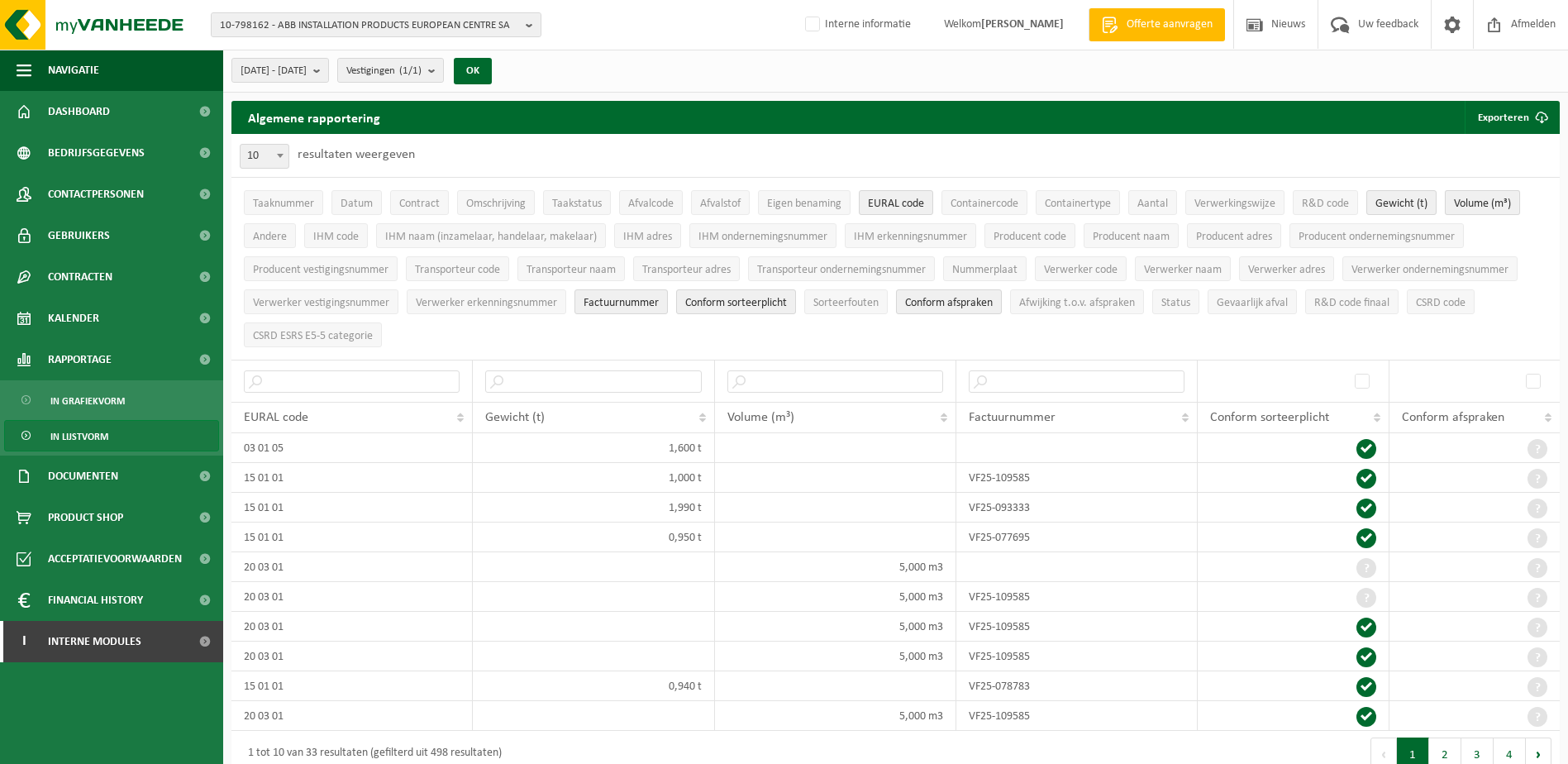
click at [1468, 203] on span "Volume (m³)" at bounding box center [1482, 203] width 57 height 13
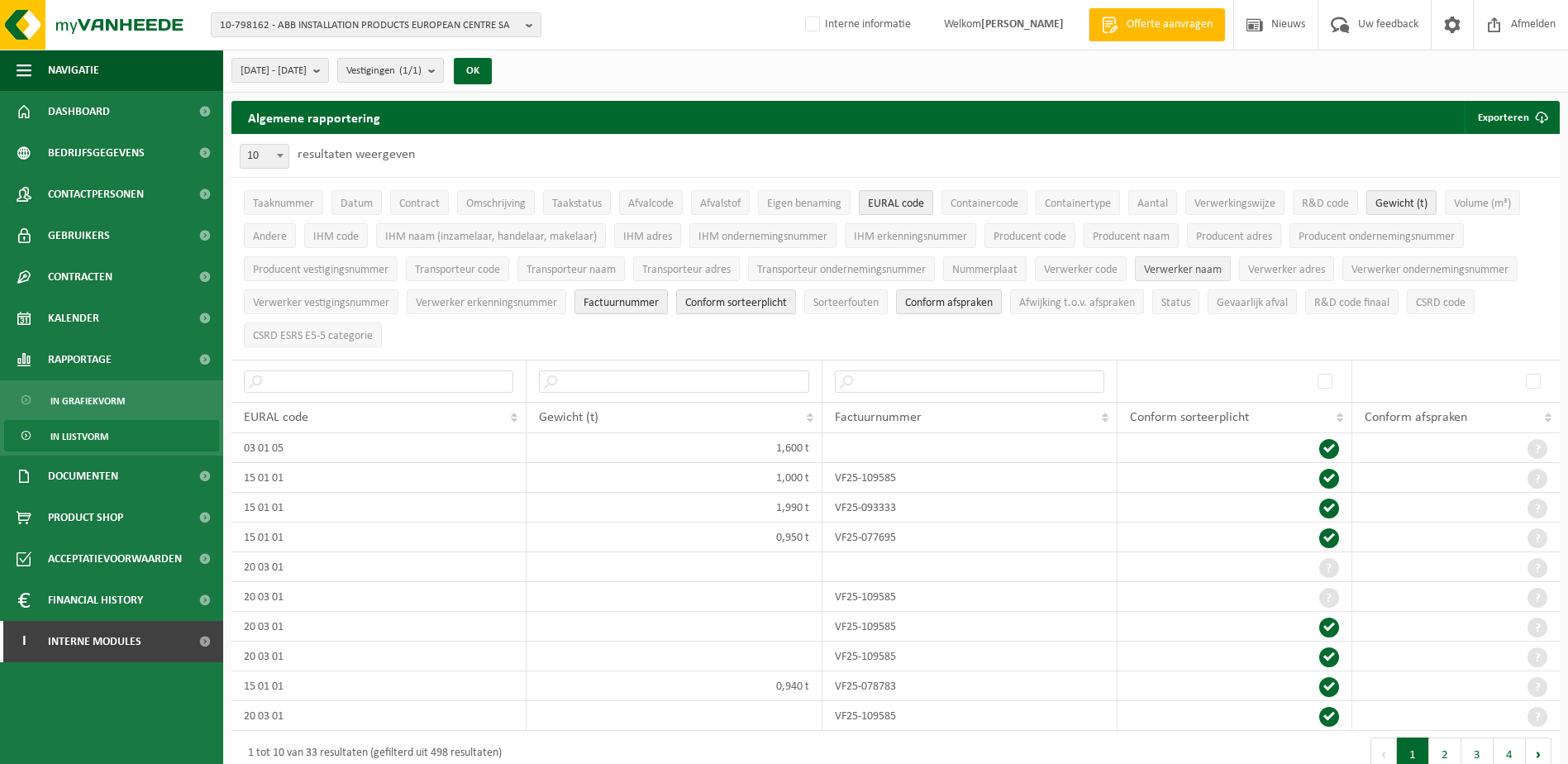
click at [1189, 266] on span "Verwerker naam" at bounding box center [1182, 269] width 78 height 13
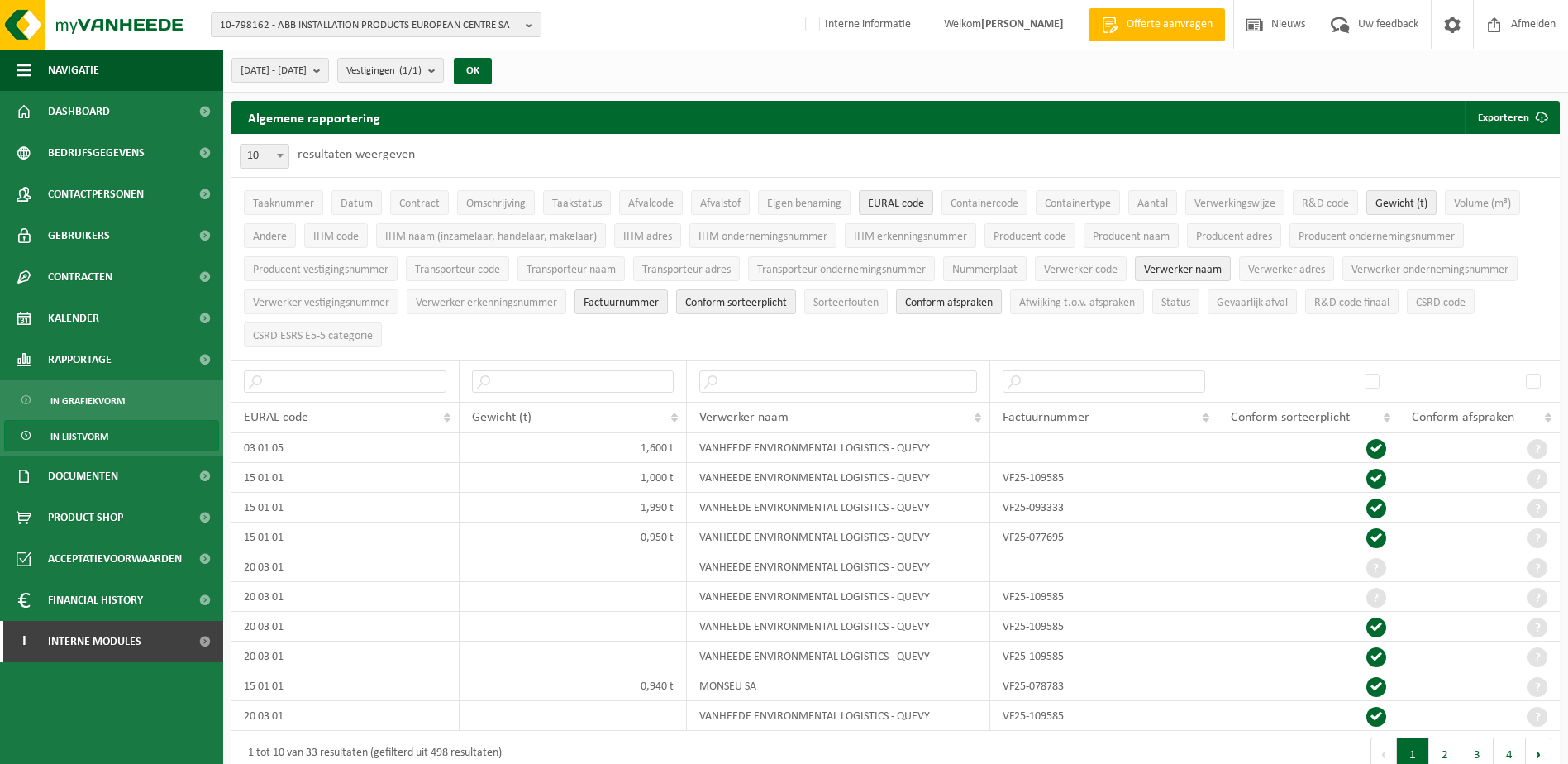
click at [929, 299] on span "Conform afspraken" at bounding box center [948, 303] width 88 height 13
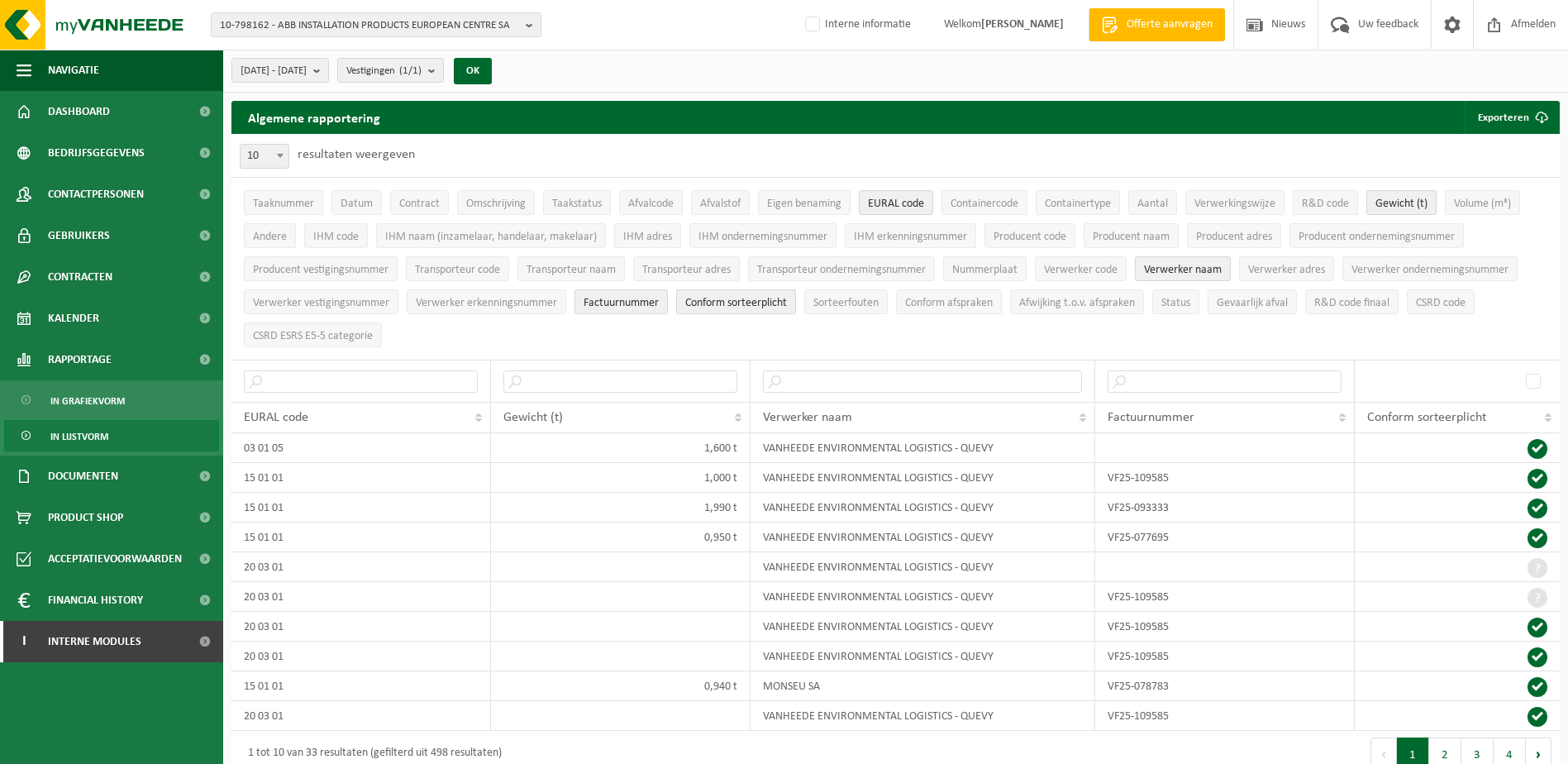
click at [771, 300] on span "Conform sorteerplicht" at bounding box center [736, 303] width 102 height 13
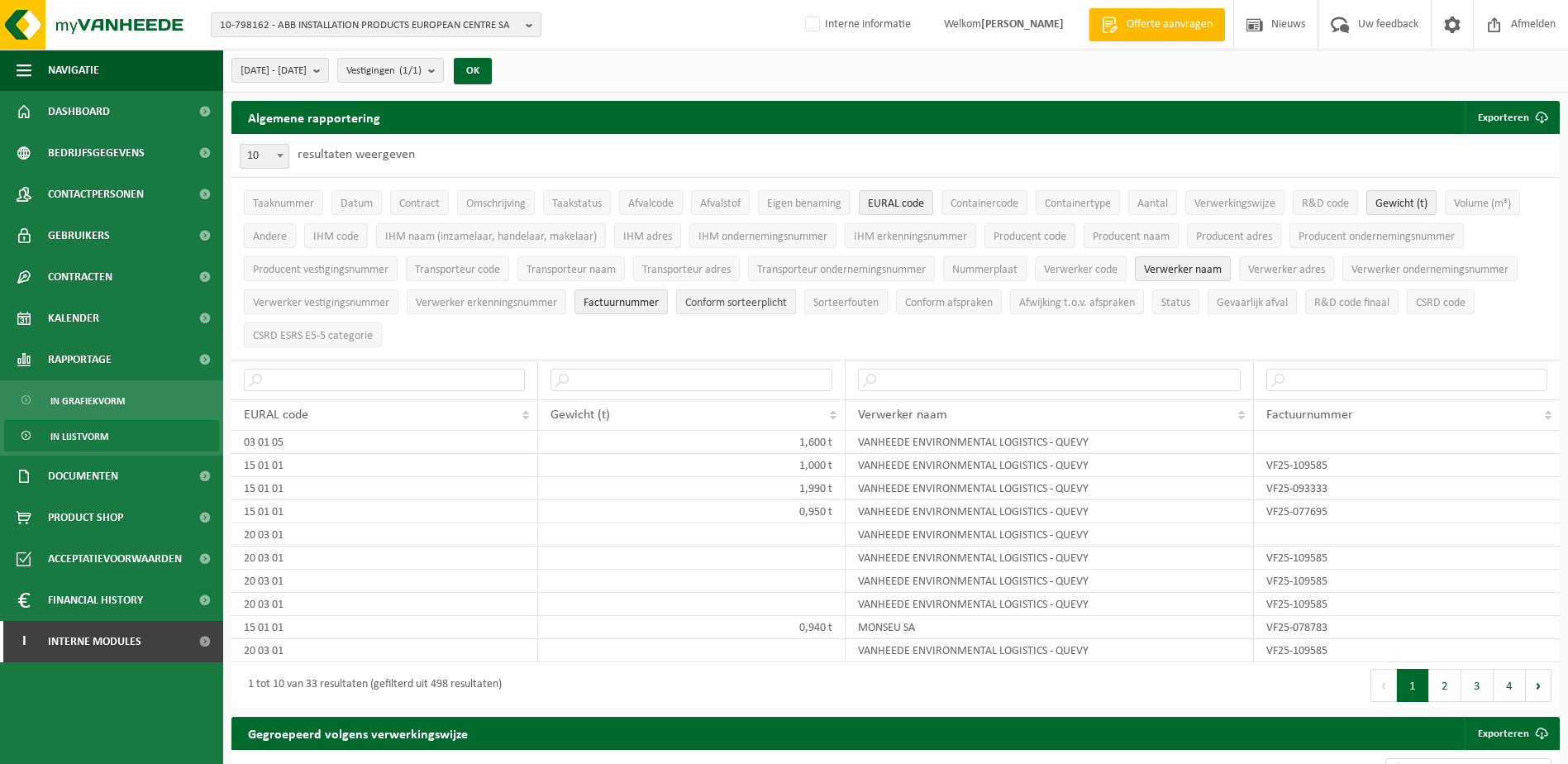
click at [730, 309] on button "Conform sorteerplicht" at bounding box center [735, 302] width 120 height 25
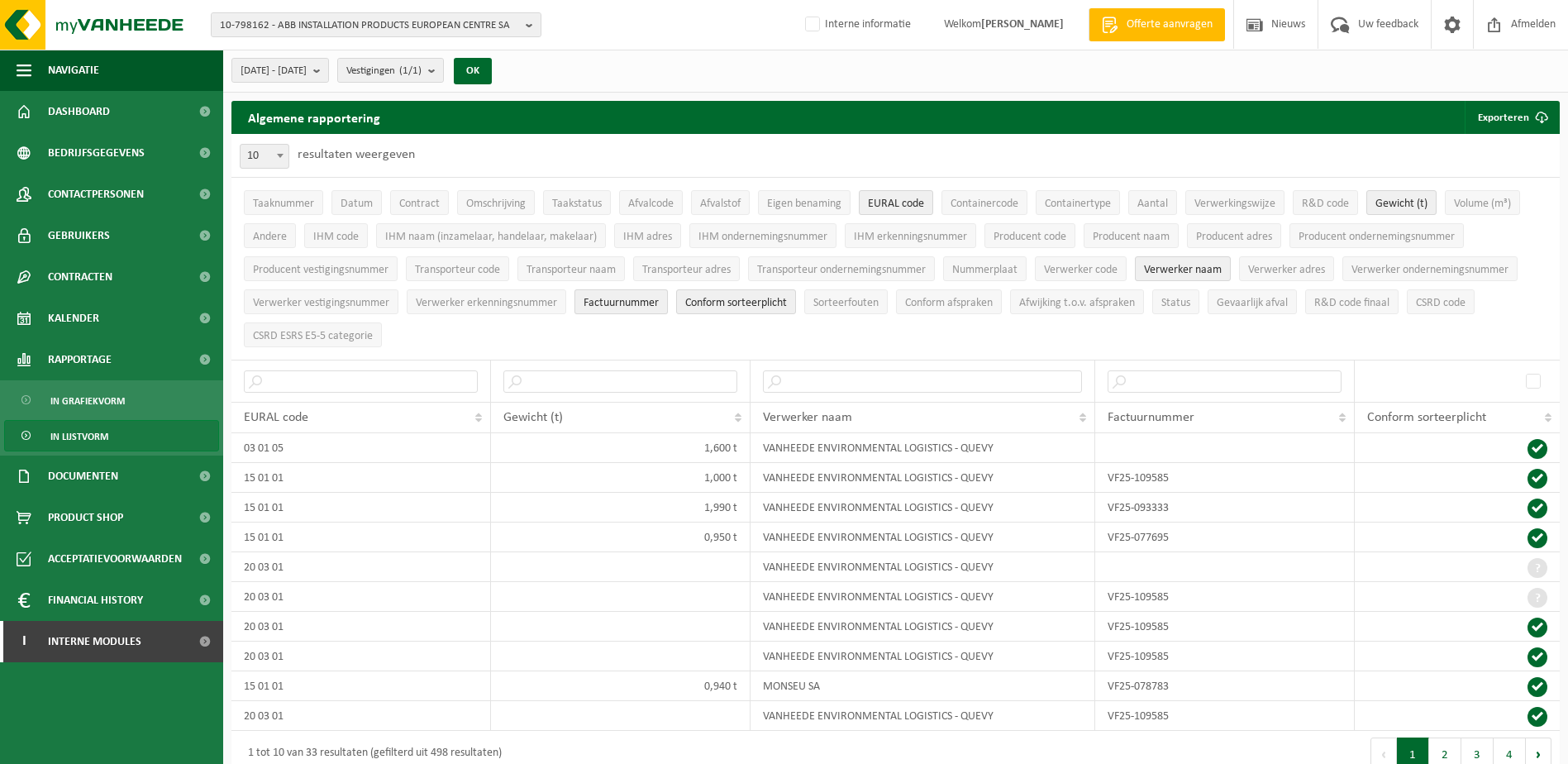
click at [601, 298] on span "Factuurnummer" at bounding box center [621, 303] width 75 height 13
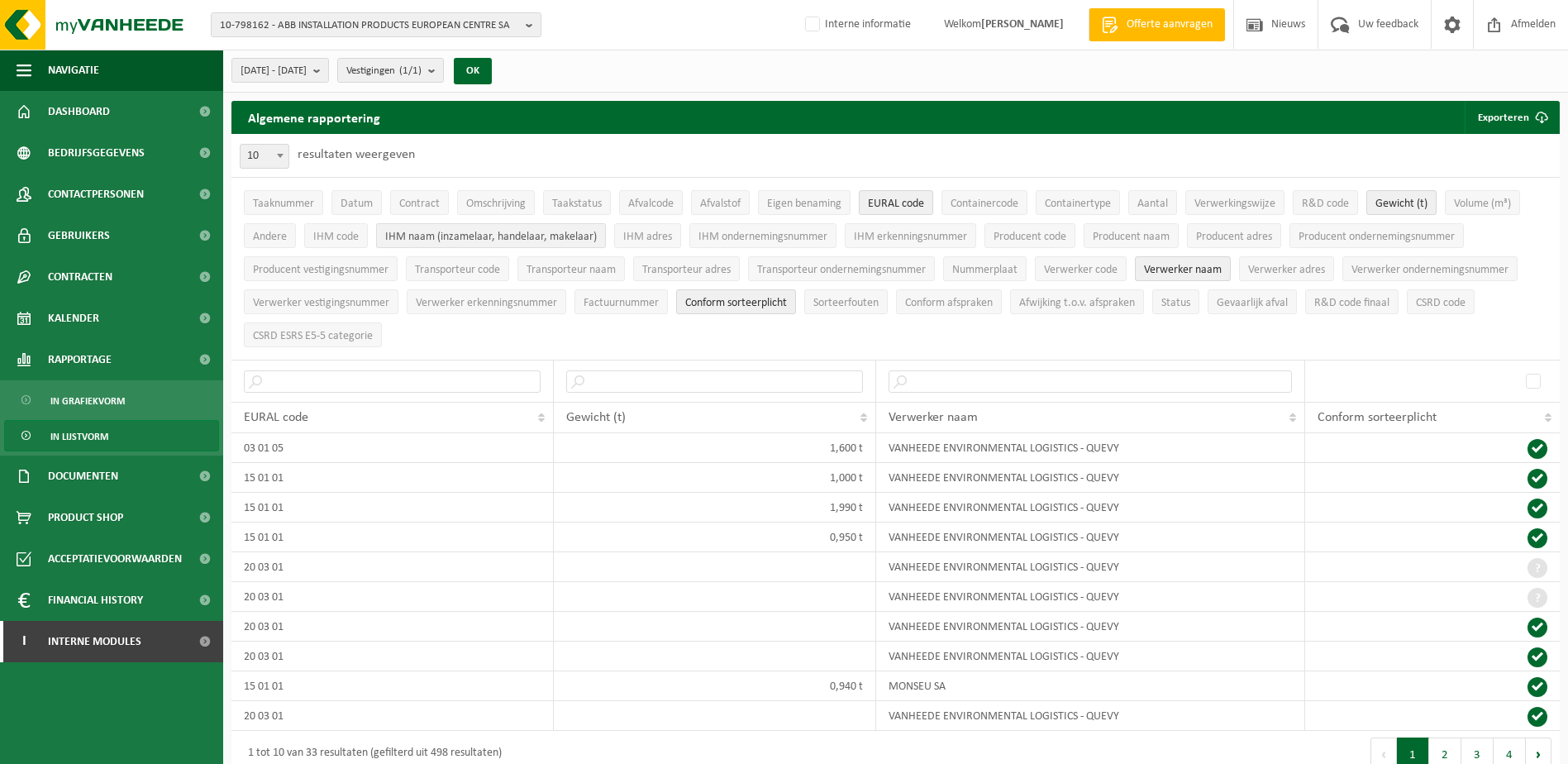
click at [415, 237] on span "IHM naam (inzamelaar, handelaar, makelaar)" at bounding box center [491, 237] width 212 height 13
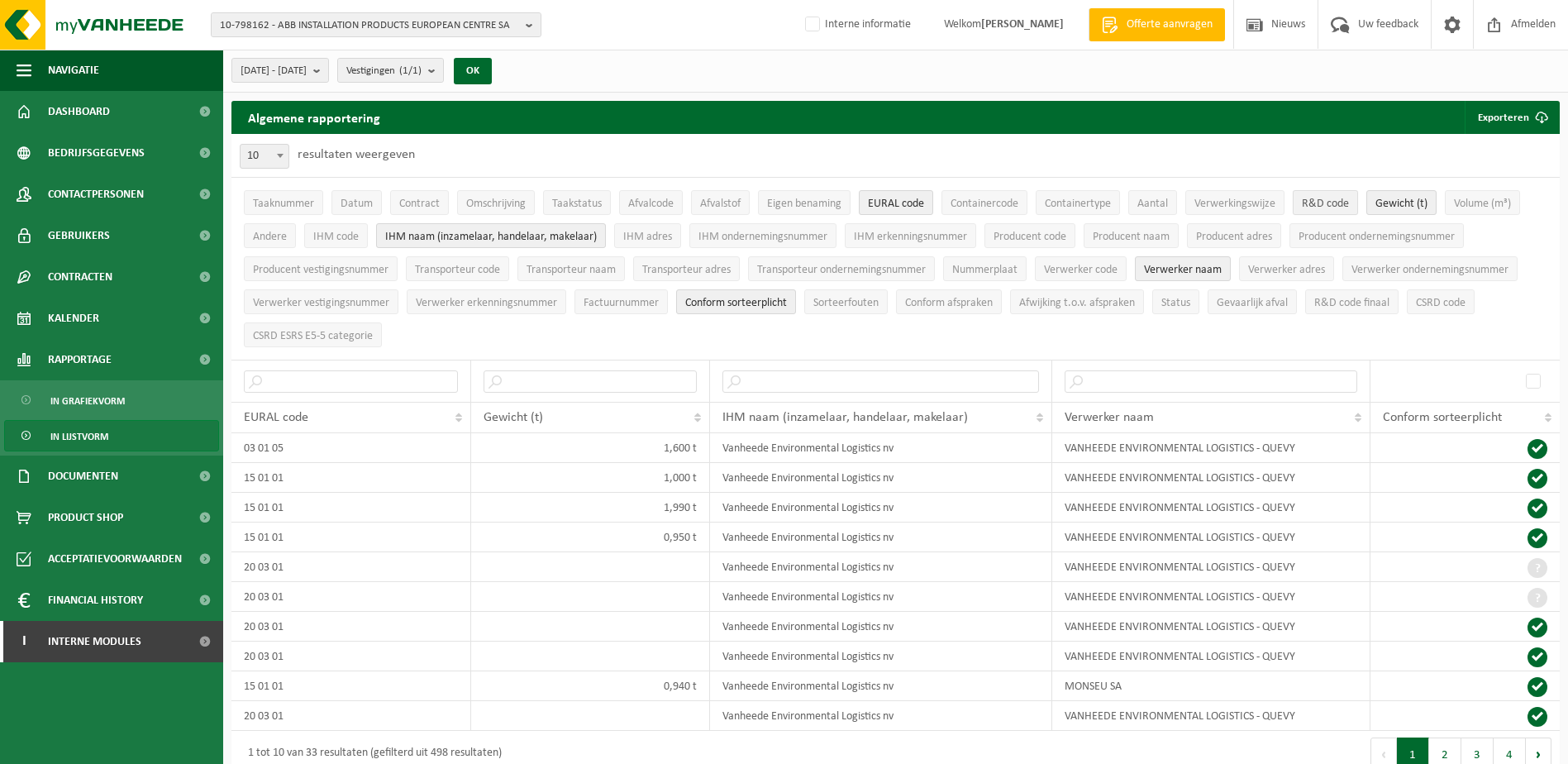
click at [1308, 209] on span "R&D code" at bounding box center [1325, 203] width 47 height 13
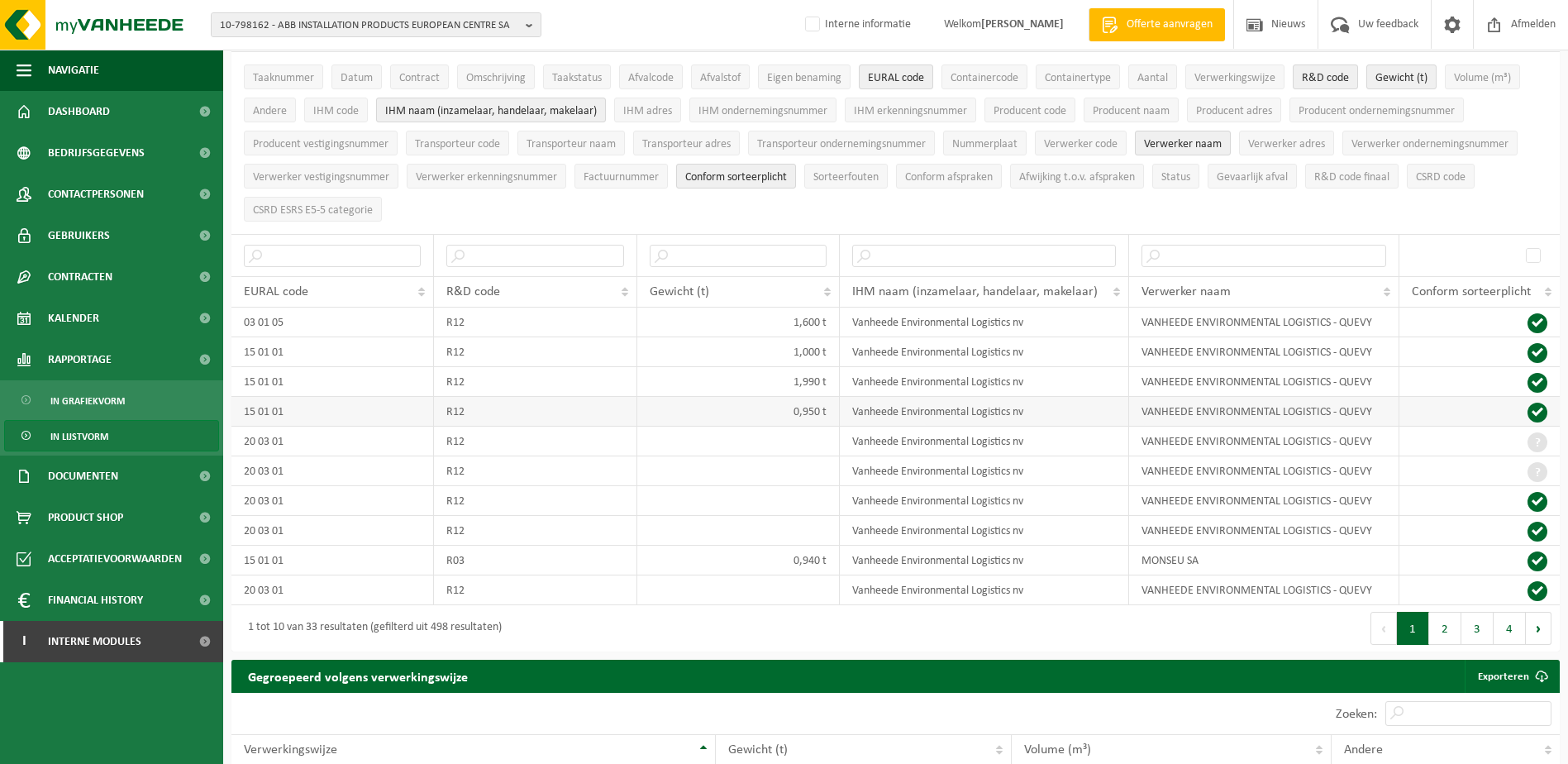
scroll to position [166, 0]
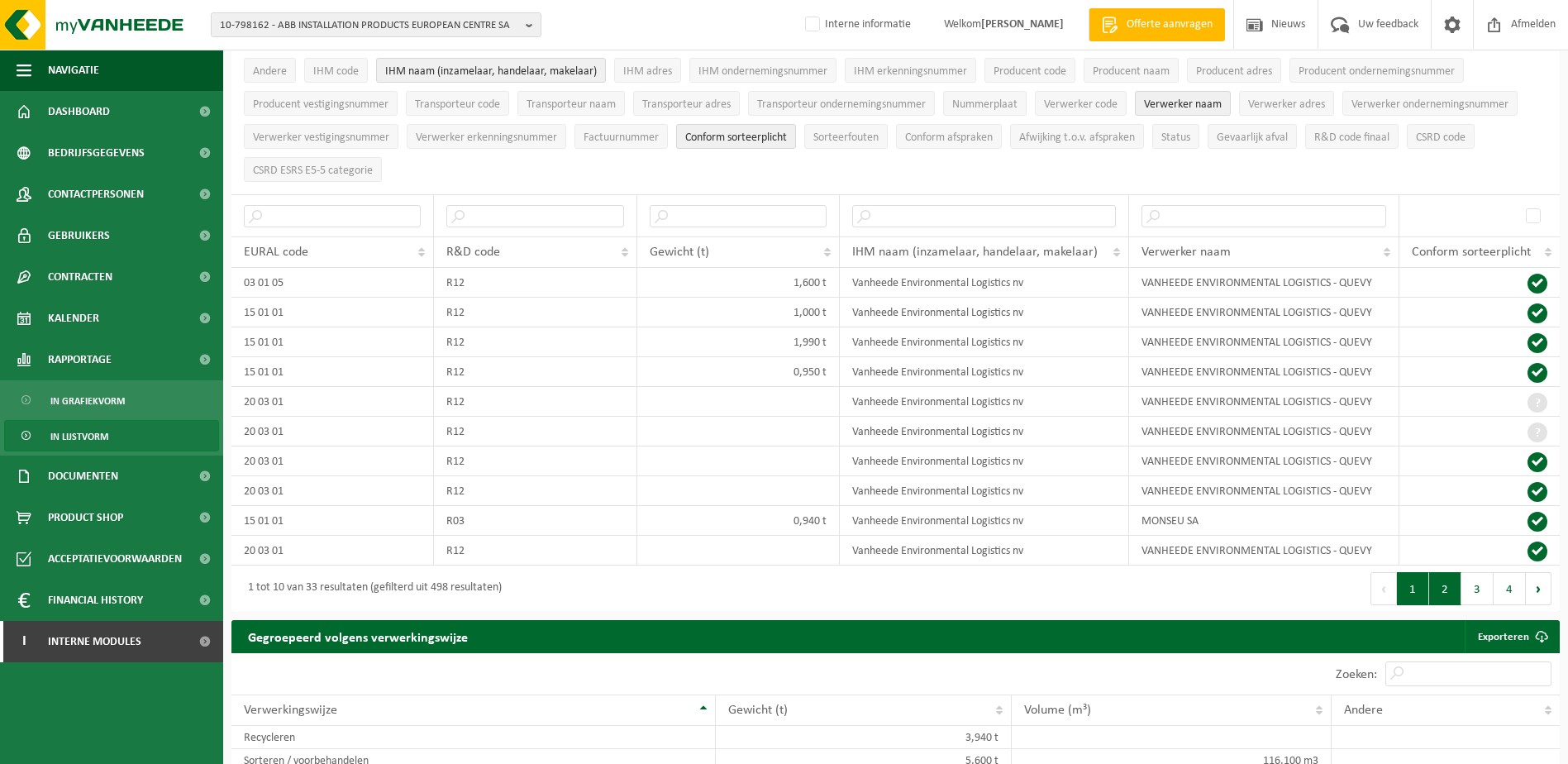
click at [1447, 592] on button "2" at bounding box center [1445, 589] width 33 height 33
click at [1326, 131] on span "R&D code finaal" at bounding box center [1351, 137] width 75 height 13
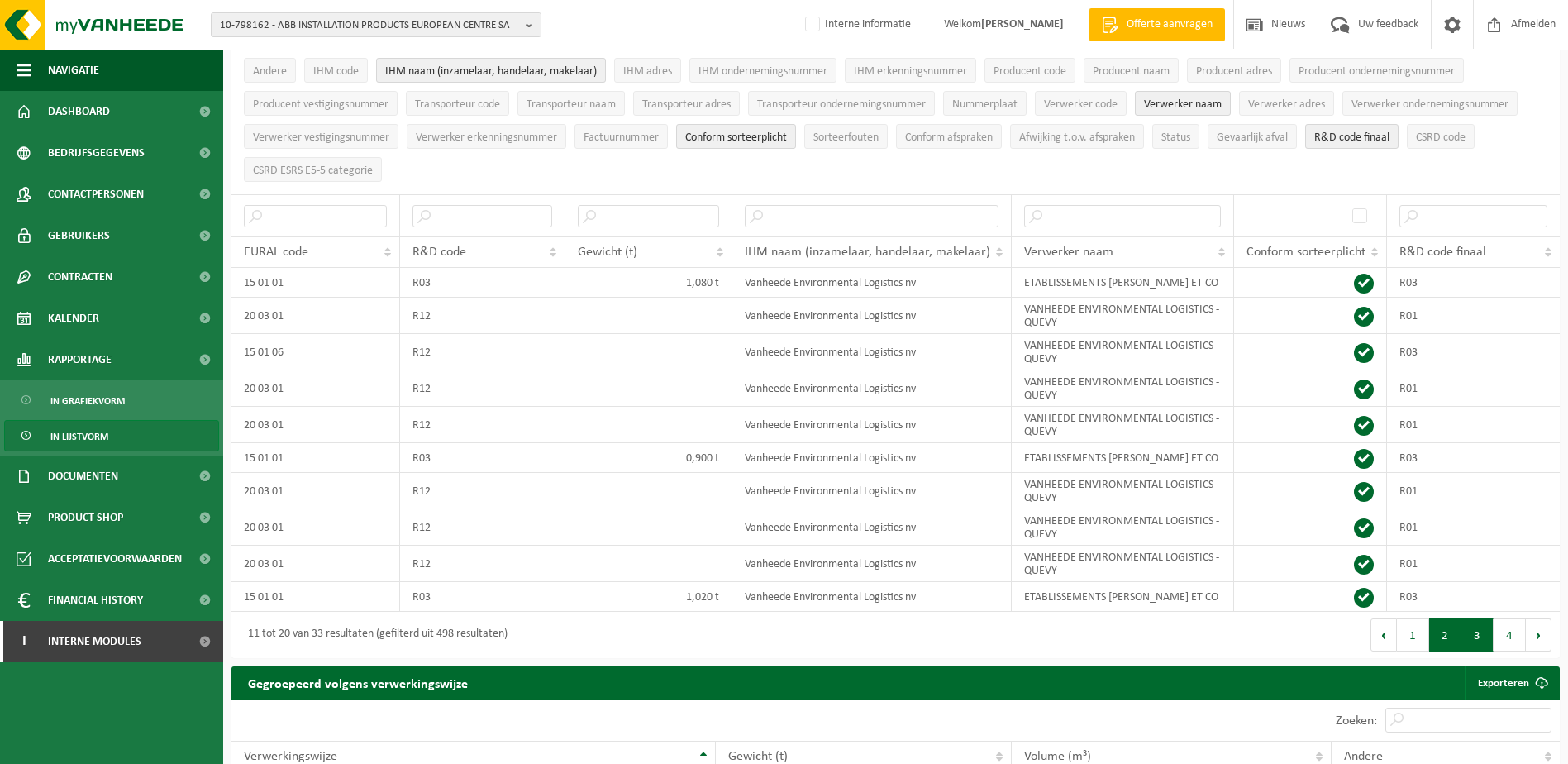
click at [1476, 633] on button "3" at bounding box center [1477, 635] width 33 height 33
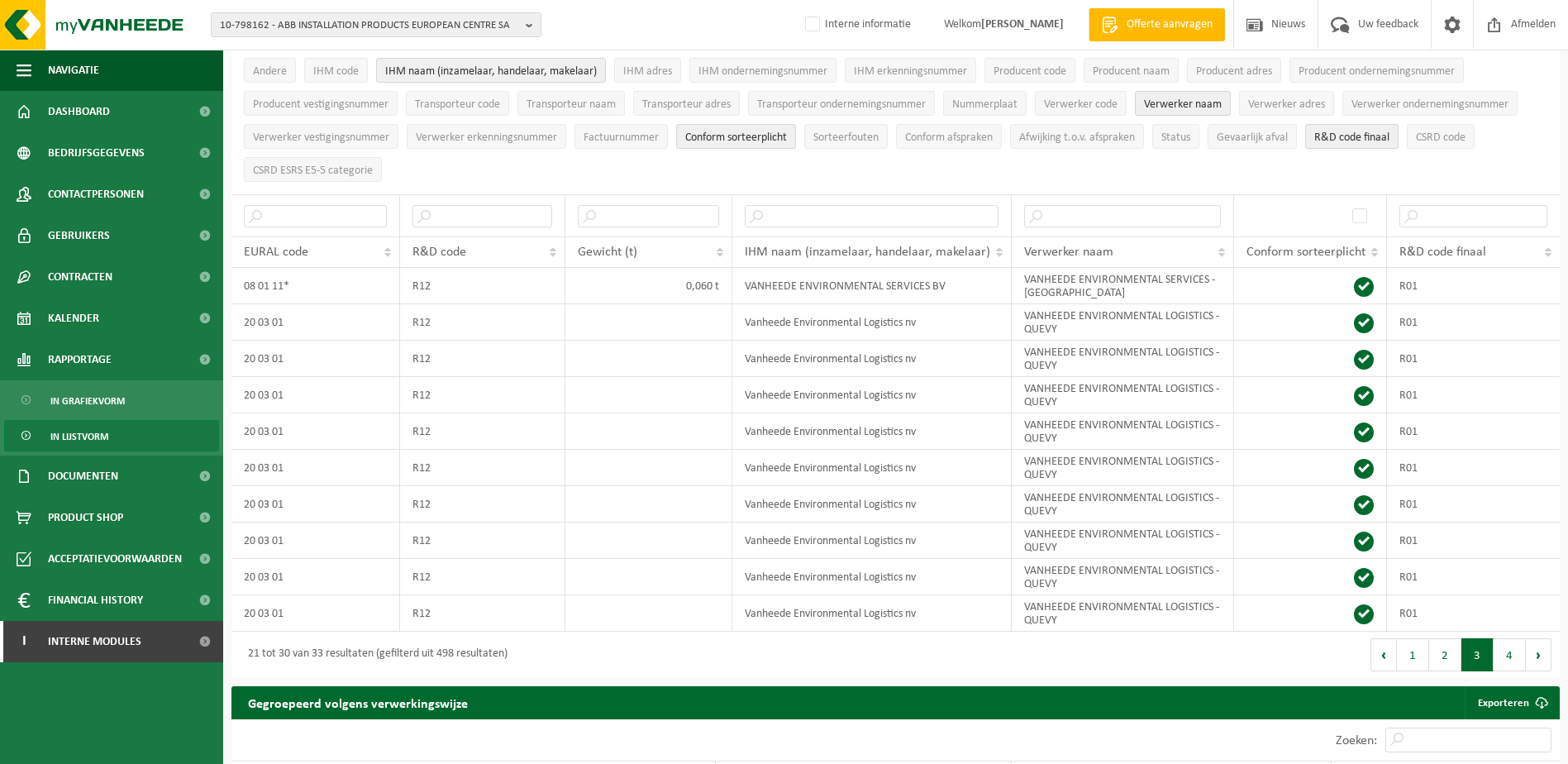
click at [1476, 633] on div "Eerste Vorige 1 2 3 4 Volgende Laatste" at bounding box center [1228, 654] width 665 height 46
click at [1501, 647] on button "4" at bounding box center [1509, 655] width 33 height 33
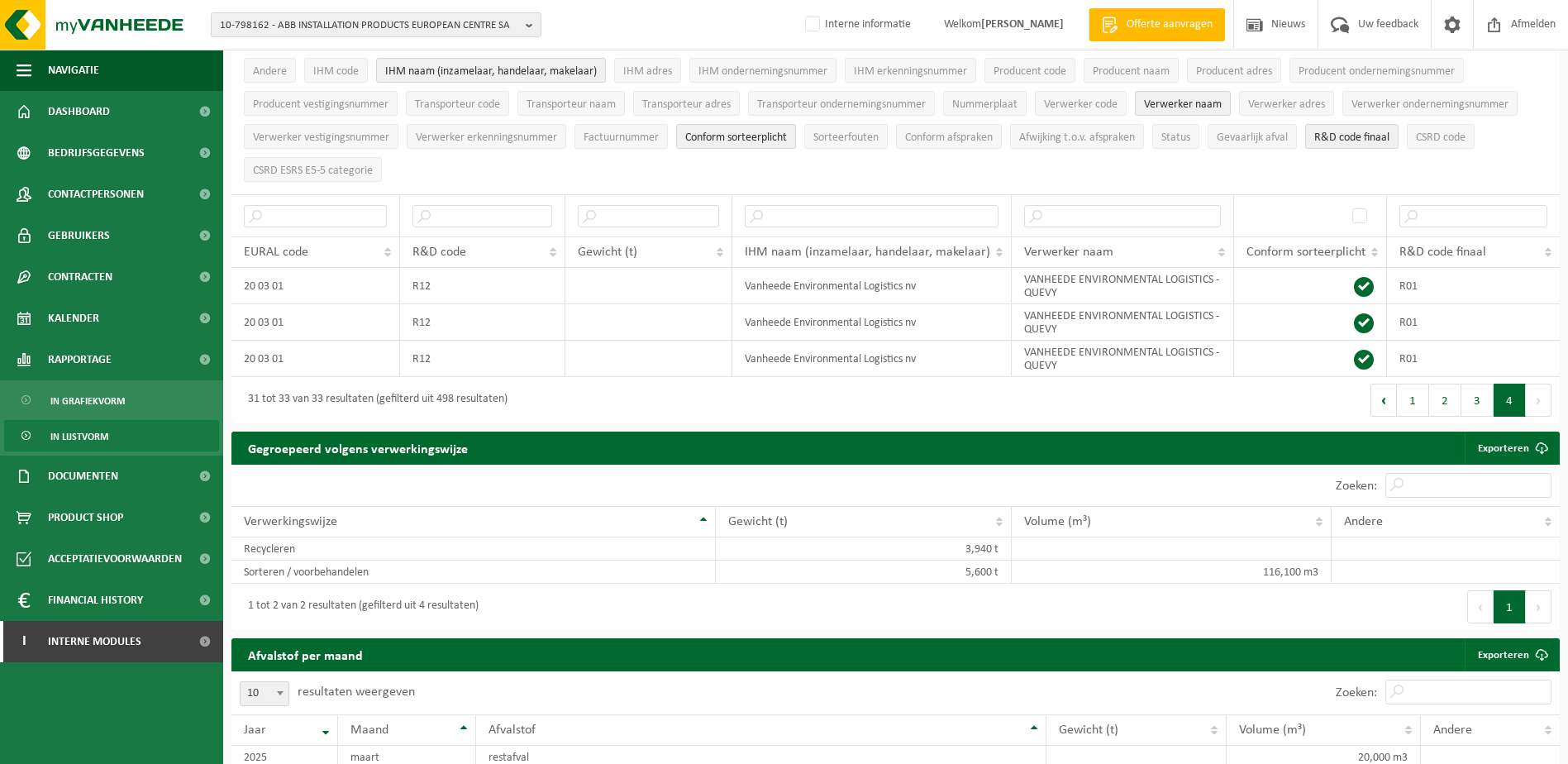
scroll to position [0, 0]
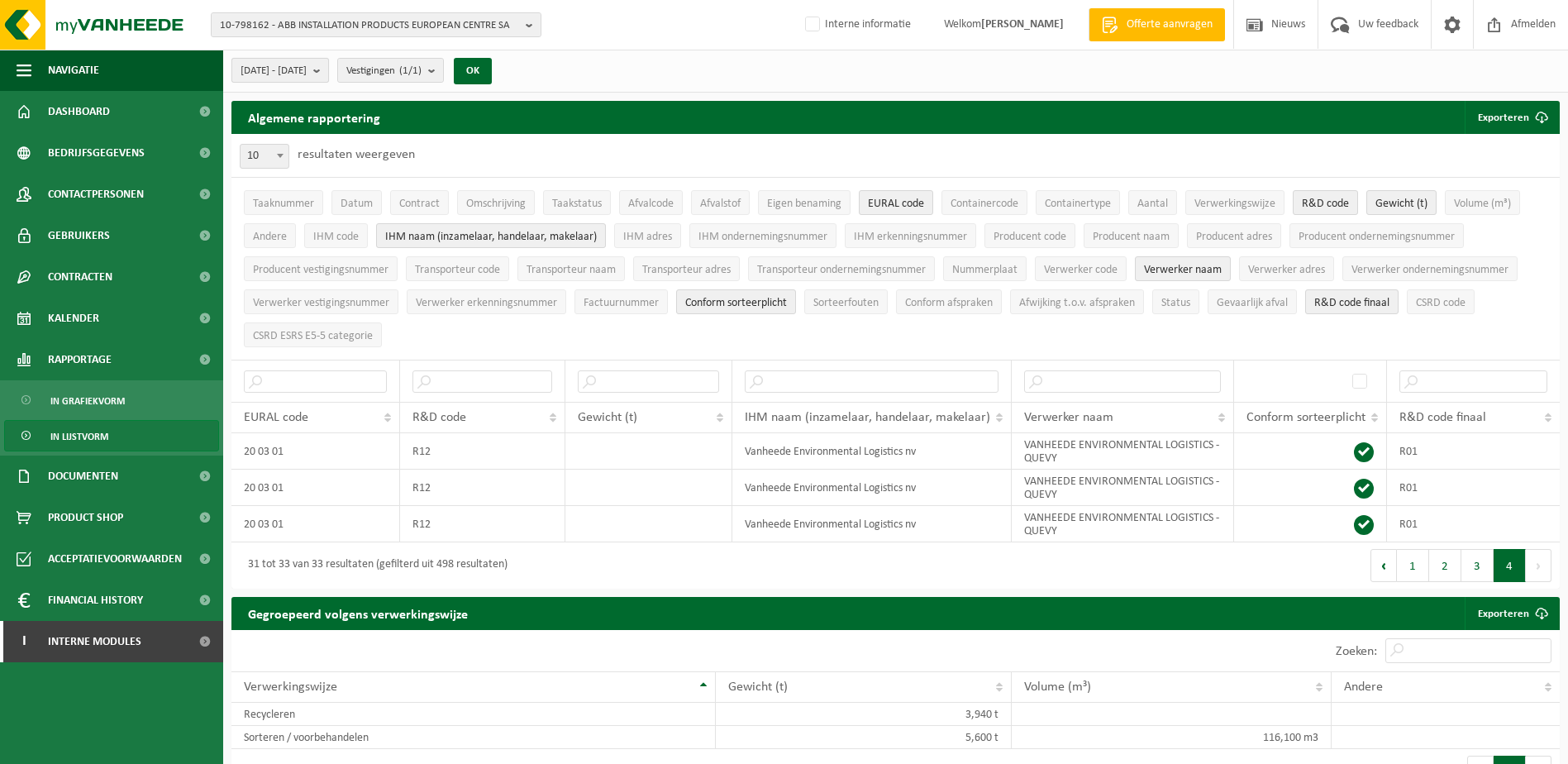
click at [257, 71] on span "[DATE] - [DATE]" at bounding box center [273, 71] width 66 height 25
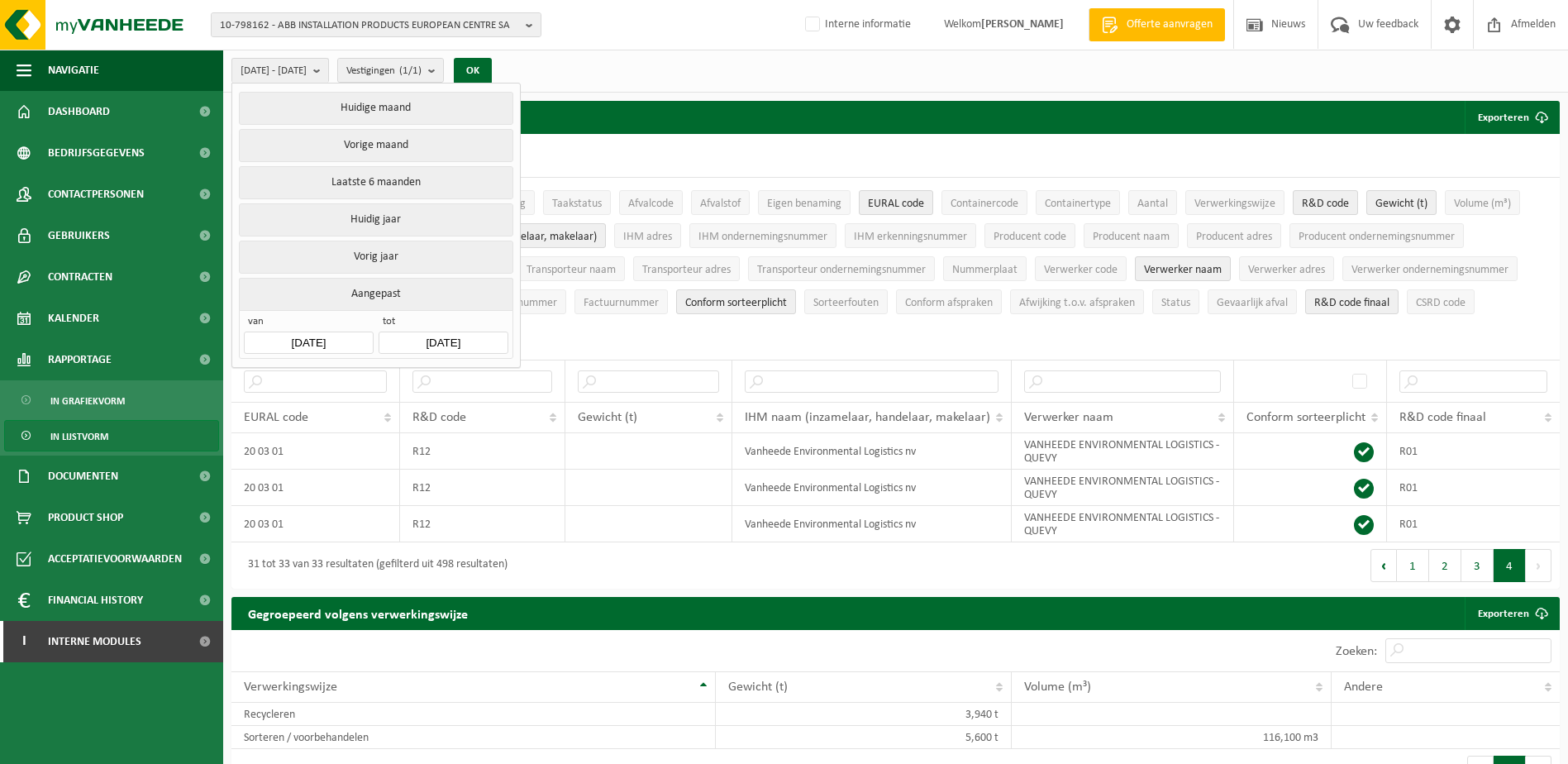
click at [299, 339] on input "[DATE]" at bounding box center [309, 342] width 129 height 23
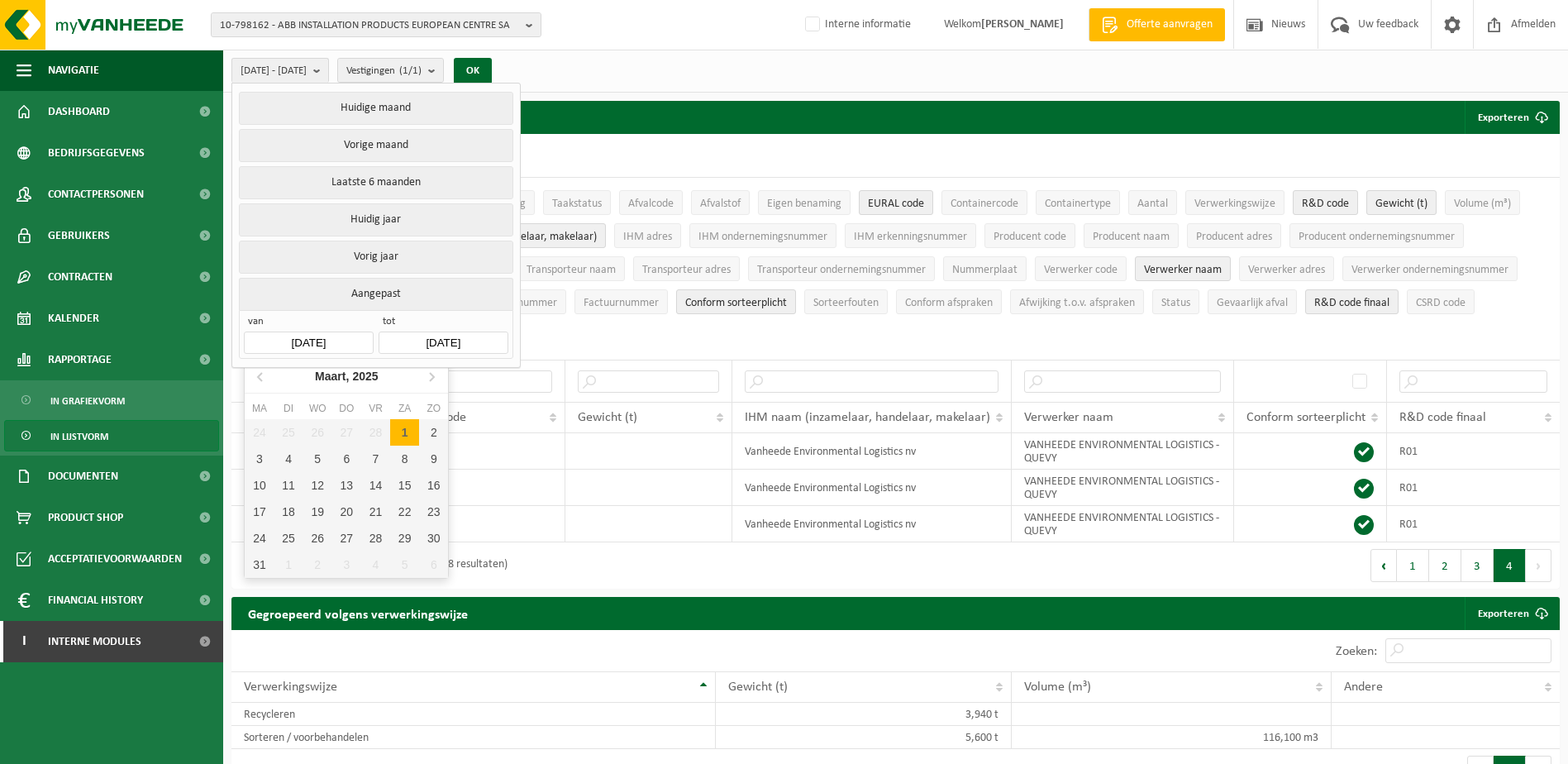
click at [308, 336] on input "[DATE]" at bounding box center [309, 342] width 129 height 23
click at [345, 377] on div "Maart, 2025" at bounding box center [347, 377] width 77 height 27
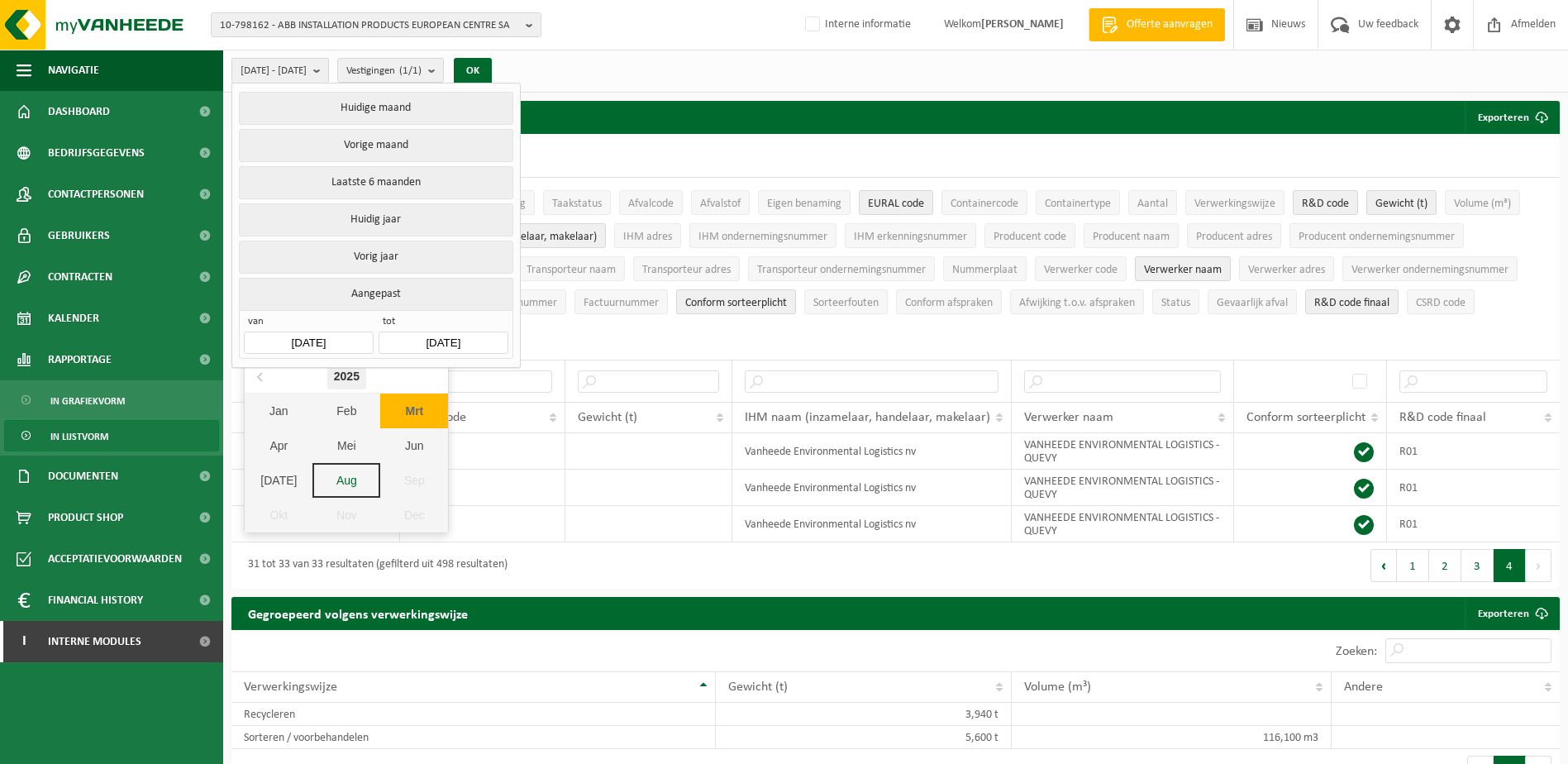
click at [345, 377] on div "2025" at bounding box center [346, 377] width 38 height 27
click at [325, 418] on div "2020" at bounding box center [321, 416] width 51 height 46
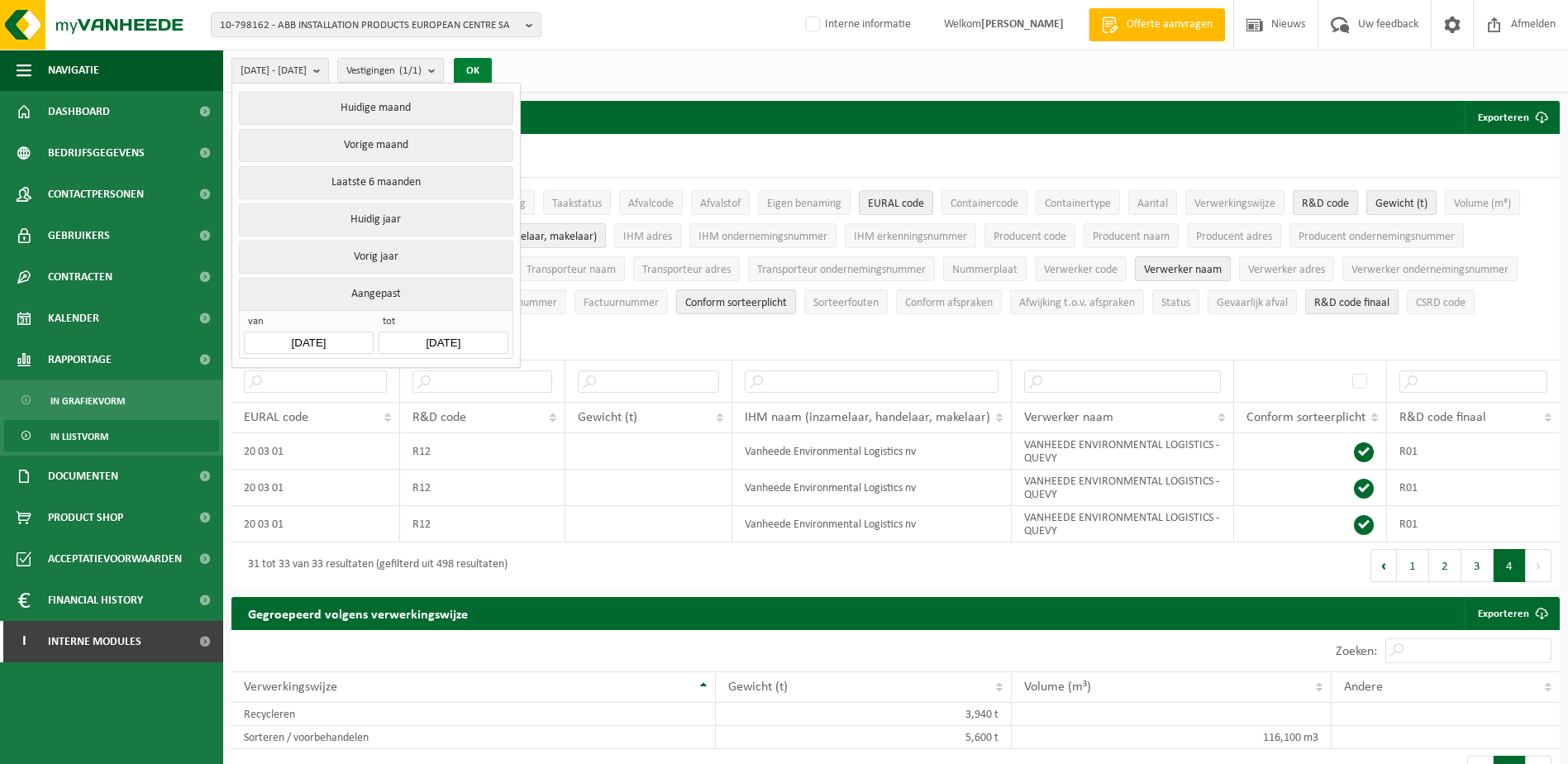
click at [492, 66] on button "OK" at bounding box center [472, 71] width 38 height 27
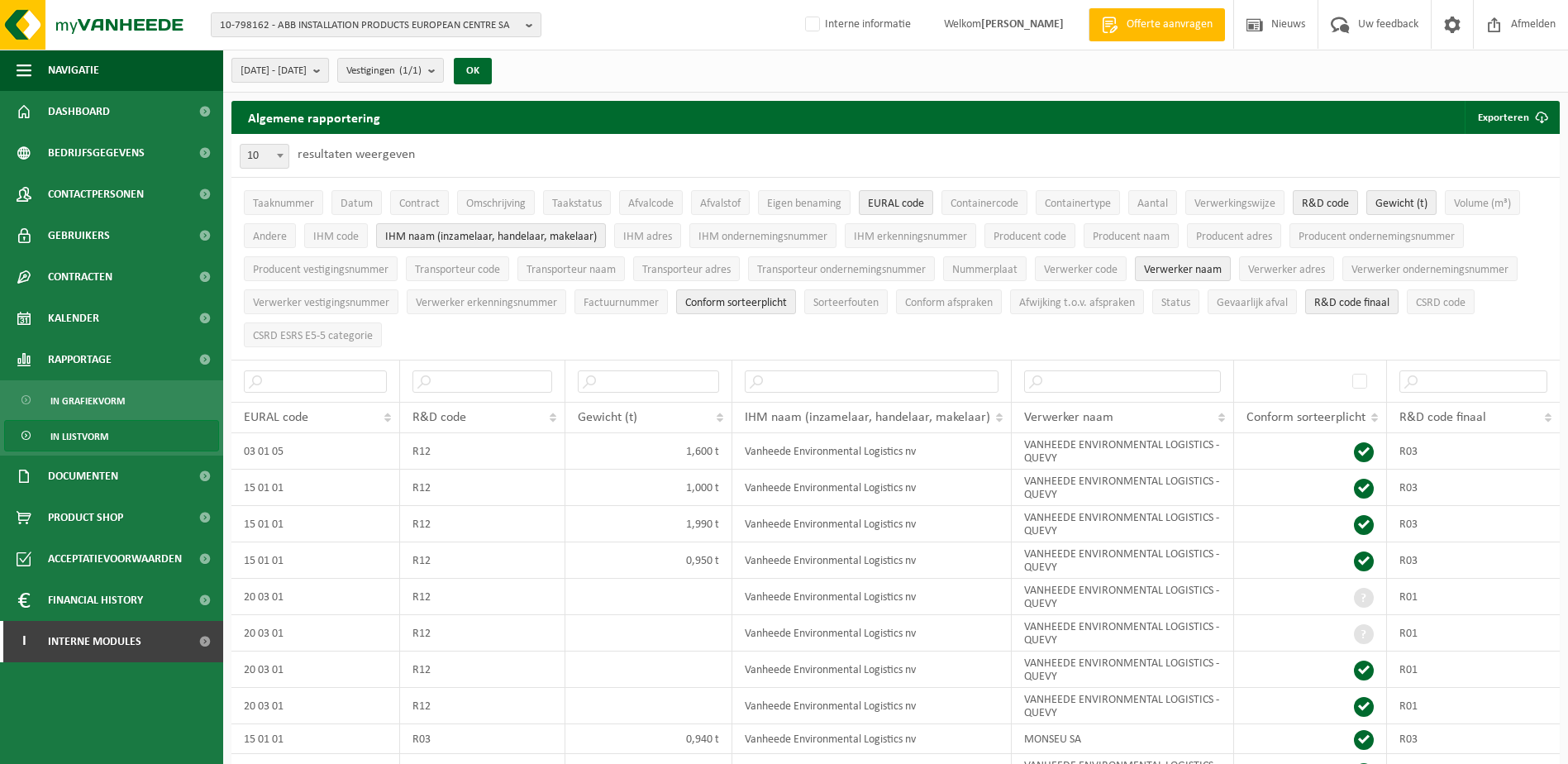
click at [328, 68] on b "submit" at bounding box center [321, 70] width 15 height 23
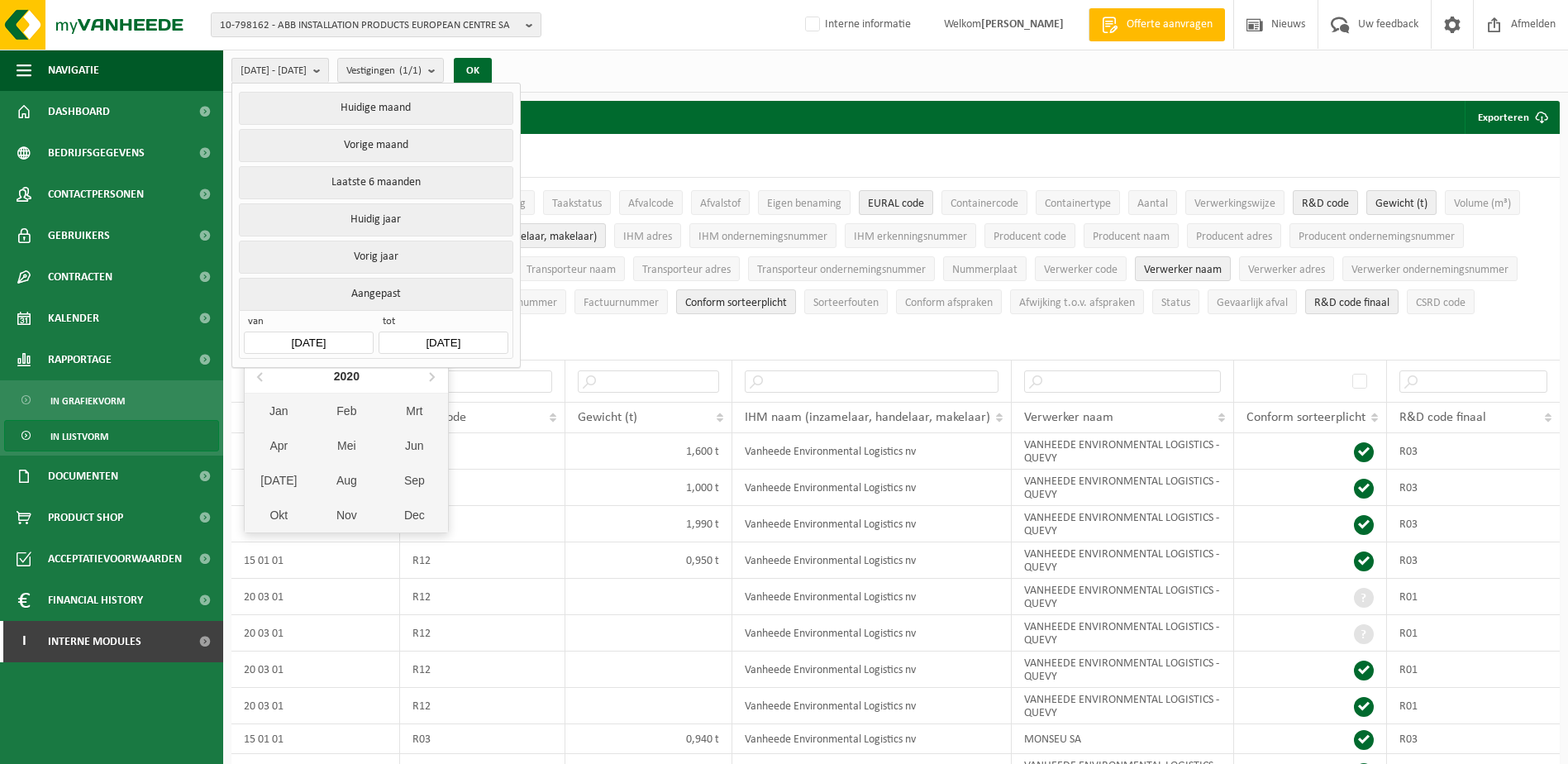
click at [298, 331] on input "[DATE]" at bounding box center [309, 342] width 129 height 23
click at [327, 373] on div "2020" at bounding box center [346, 377] width 38 height 27
click at [329, 413] on div "2020" at bounding box center [321, 416] width 51 height 46
click at [328, 414] on div "Feb" at bounding box center [346, 411] width 68 height 35
click at [302, 338] on input "[DATE]" at bounding box center [309, 342] width 129 height 23
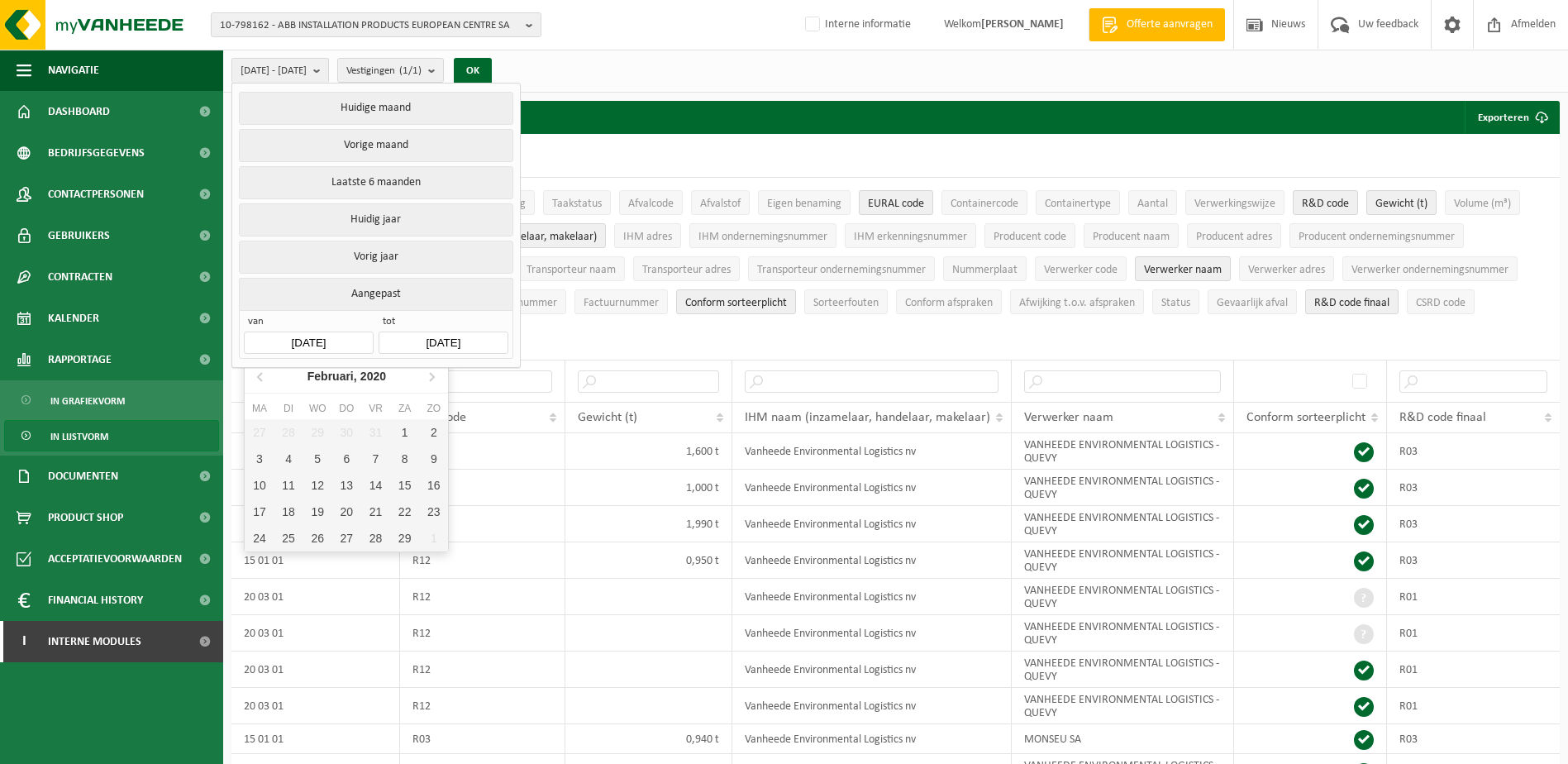
click at [315, 335] on input "[DATE]" at bounding box center [309, 342] width 129 height 23
click at [309, 342] on input "[DATE]" at bounding box center [309, 342] width 129 height 23
click at [325, 371] on div "[DATE]" at bounding box center [347, 377] width 92 height 27
click at [325, 372] on nav "2020" at bounding box center [346, 377] width 203 height 34
click at [274, 409] on div "Jan" at bounding box center [278, 411] width 68 height 35
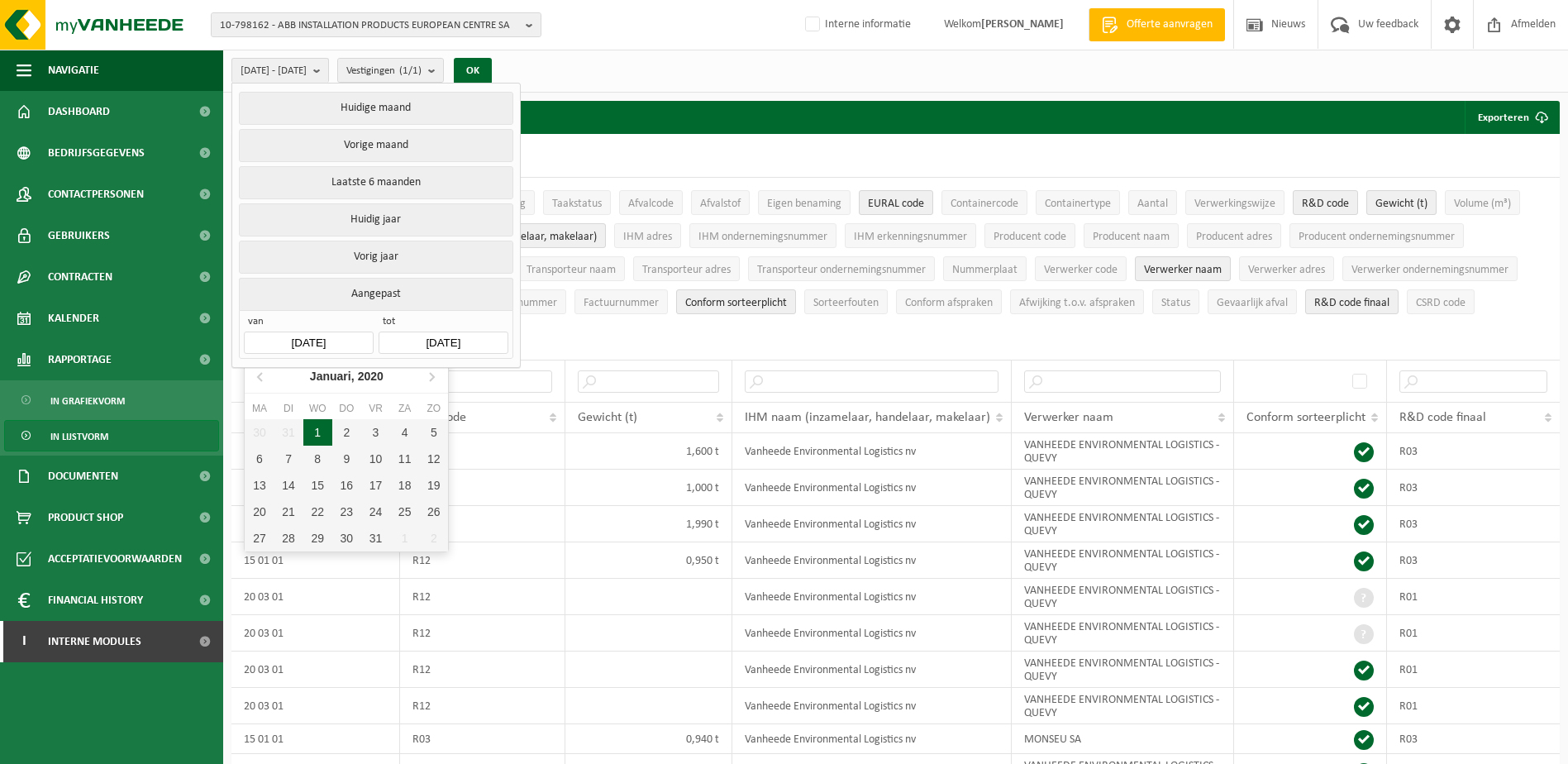
click at [317, 433] on div "1" at bounding box center [318, 433] width 29 height 27
type input "[DATE]"
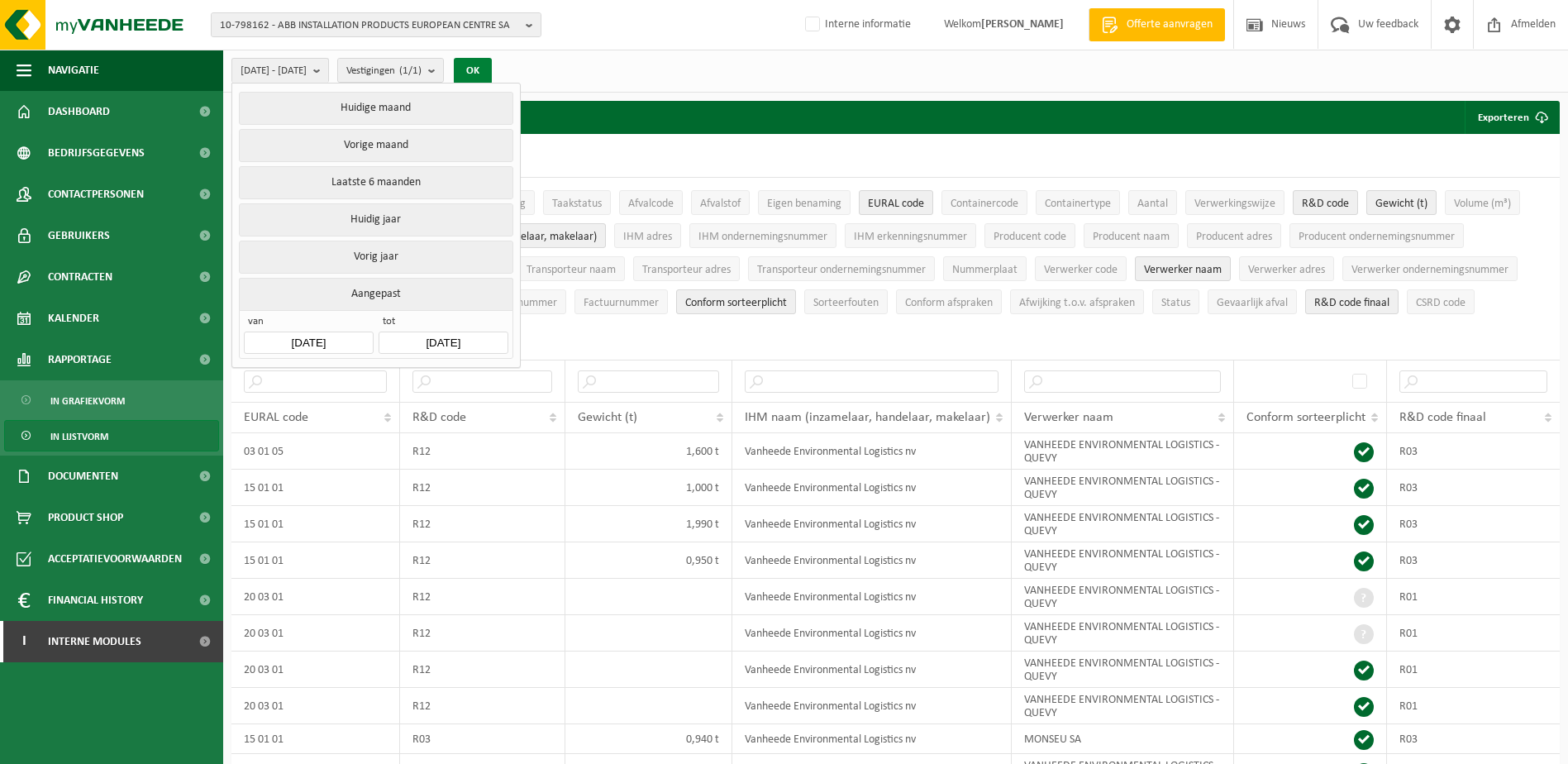
click at [492, 64] on button "OK" at bounding box center [472, 71] width 38 height 27
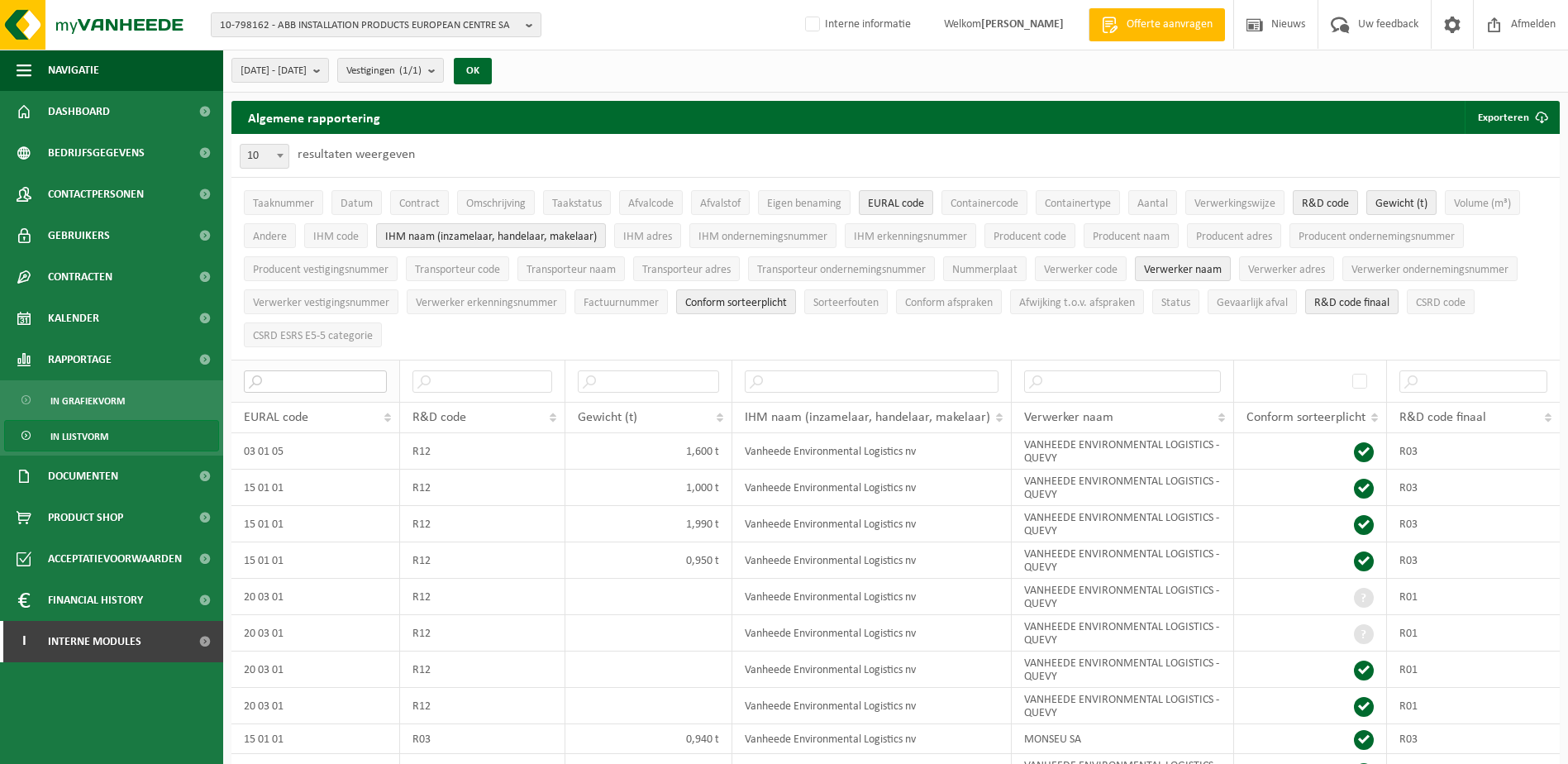
click at [285, 386] on input "text" at bounding box center [315, 382] width 143 height 23
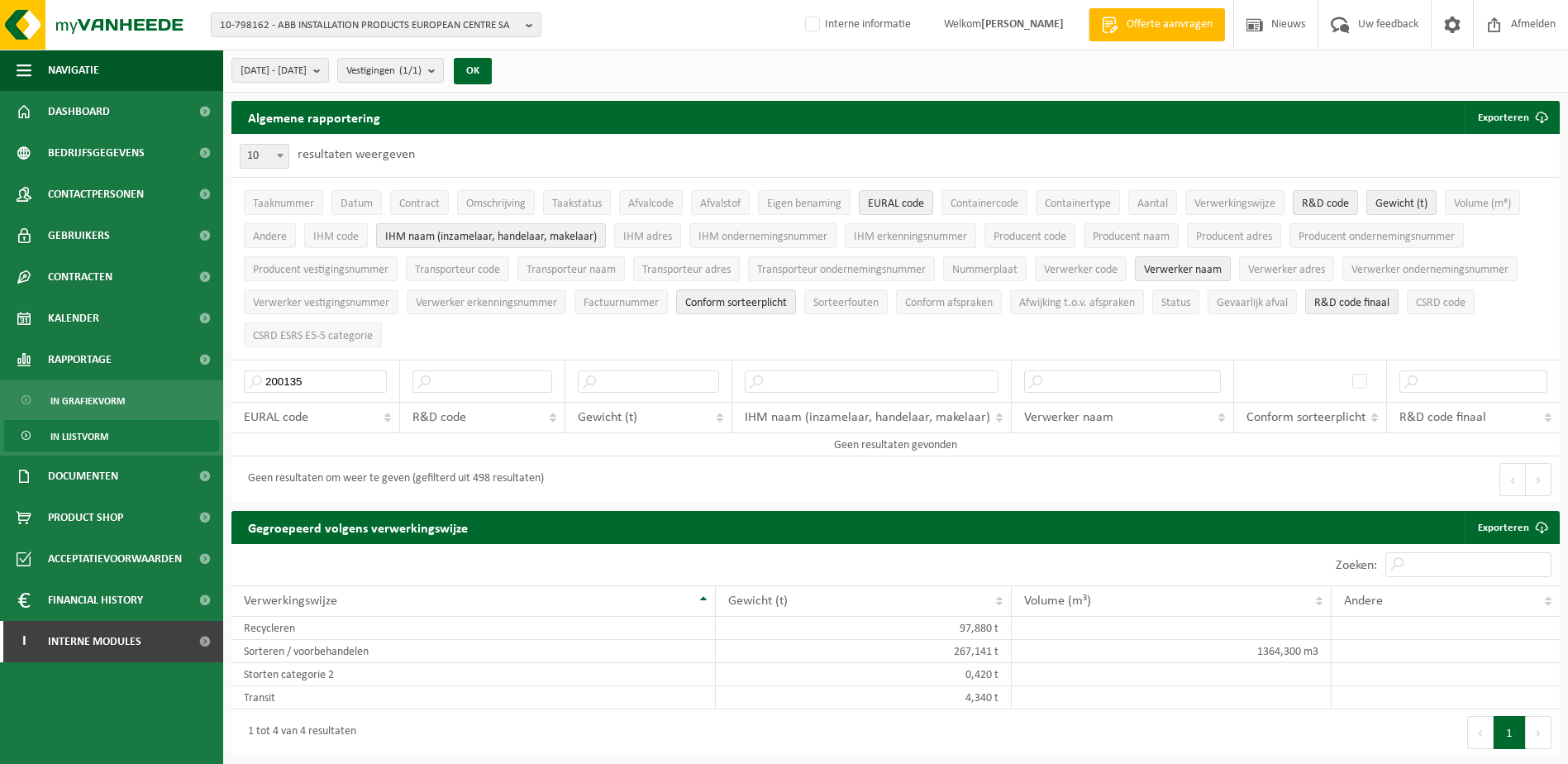
click at [351, 479] on div "Geen resultaten om weer te geven (gefilterd uit 498 resultaten)" at bounding box center [392, 479] width 304 height 30
click at [276, 376] on input "200135" at bounding box center [315, 382] width 143 height 23
click at [294, 371] on input "20 0135" at bounding box center [315, 382] width 143 height 23
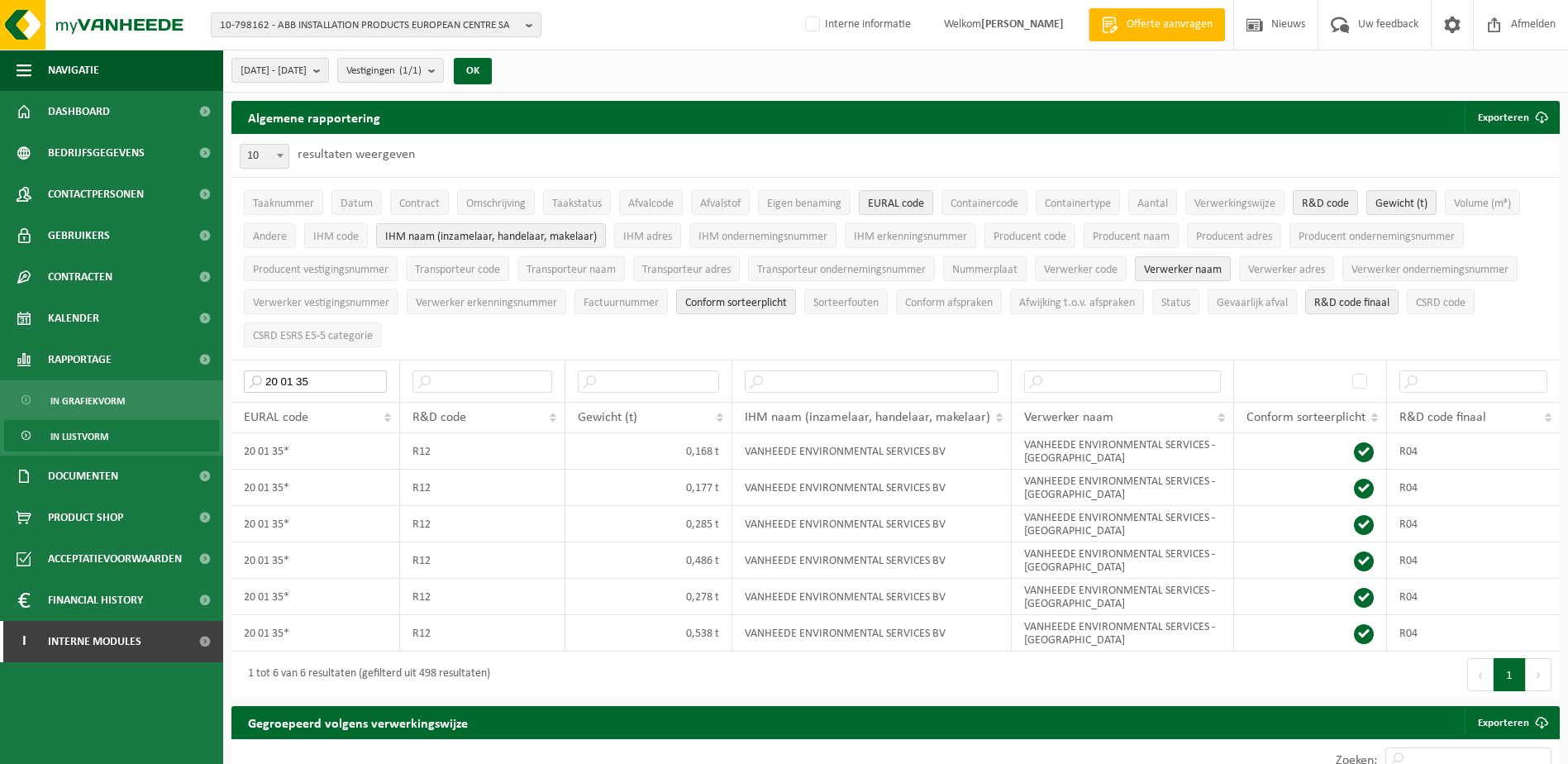
drag, startPoint x: 322, startPoint y: 375, endPoint x: 203, endPoint y: 382, distance: 119.2
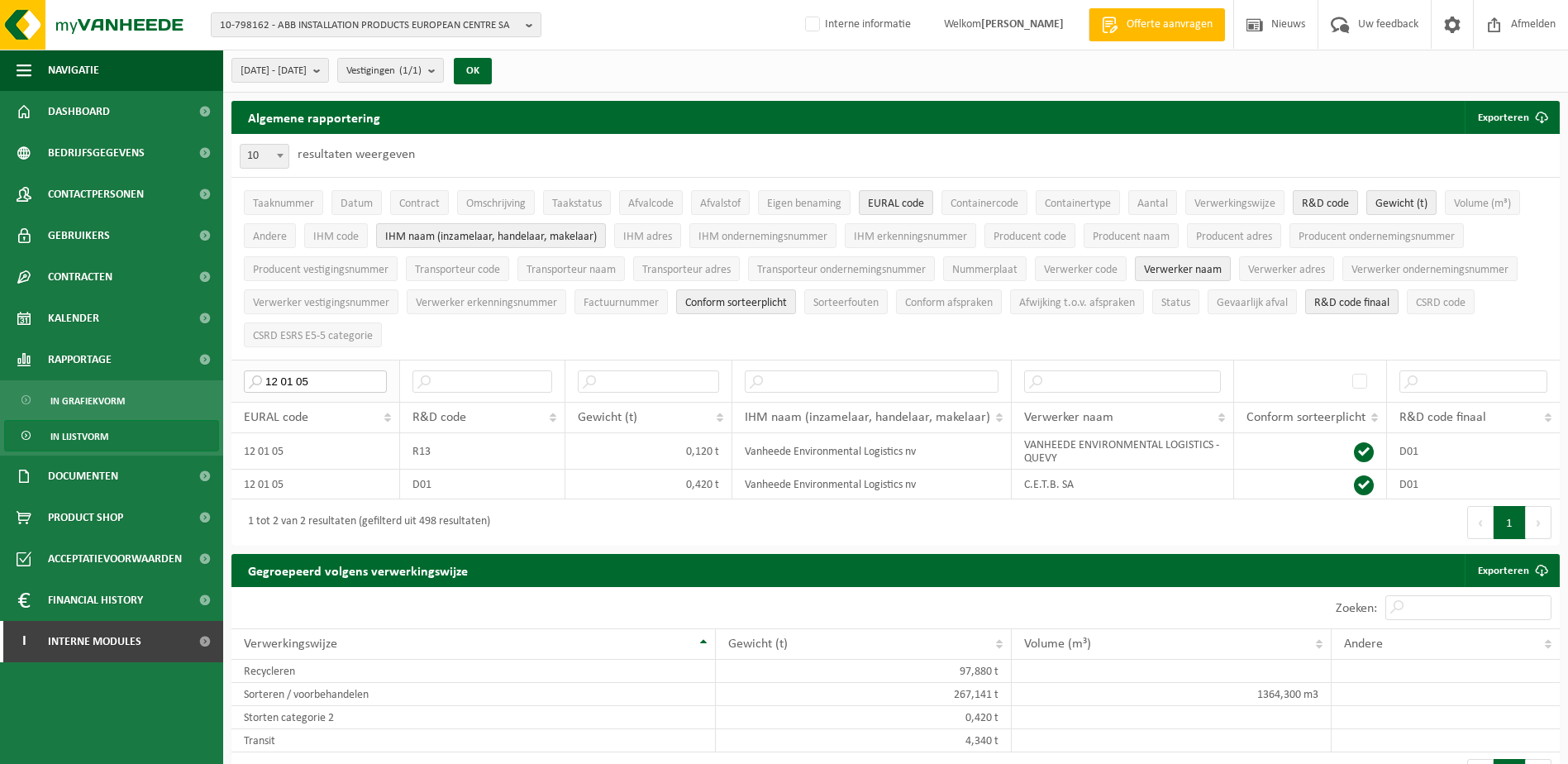
drag, startPoint x: 316, startPoint y: 372, endPoint x: 246, endPoint y: 371, distance: 70.0
click at [246, 371] on input "12 01 05" at bounding box center [315, 382] width 143 height 23
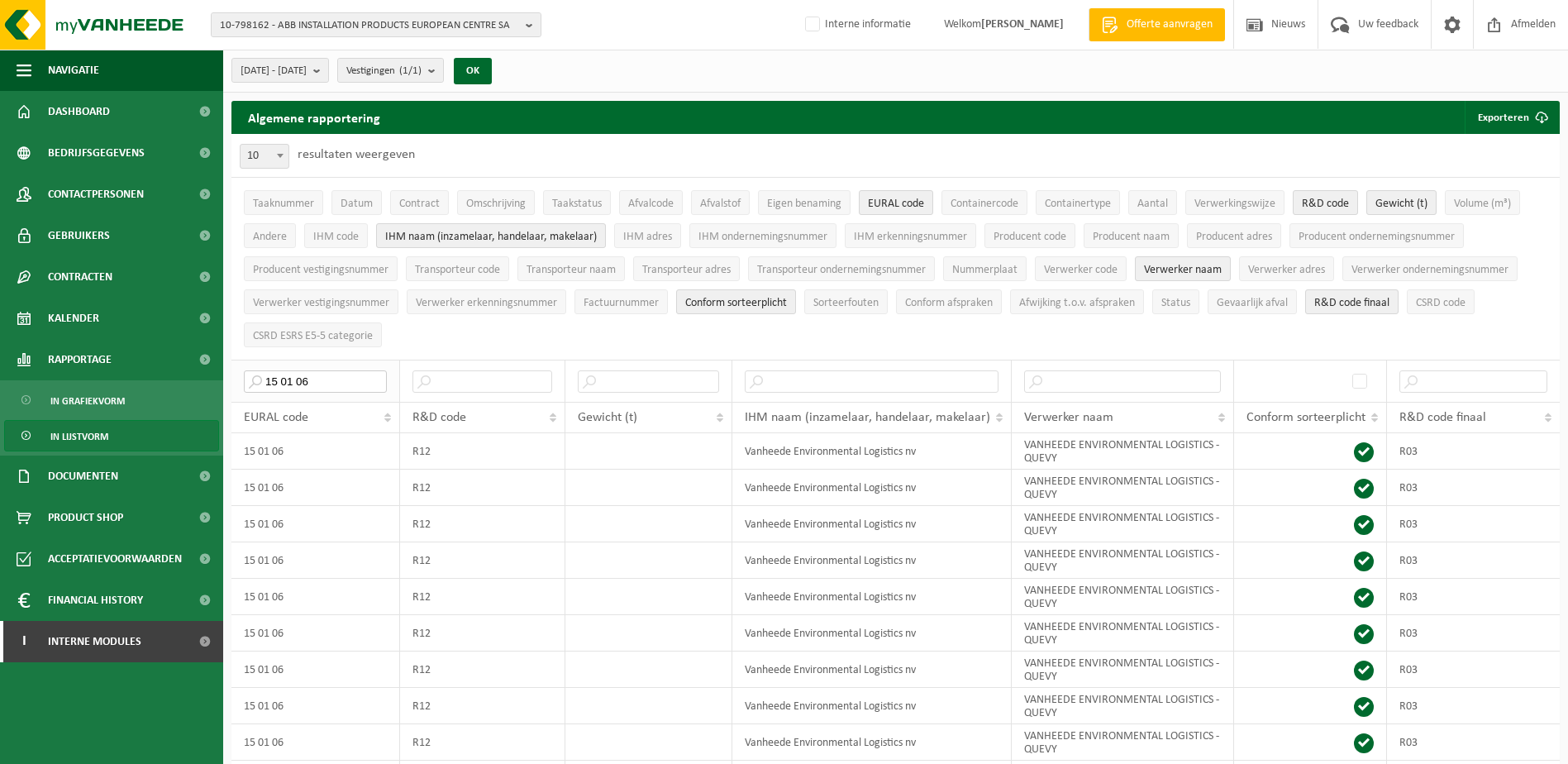
drag, startPoint x: 311, startPoint y: 374, endPoint x: 233, endPoint y: 374, distance: 78.0
click at [233, 374] on th "15 01 06" at bounding box center [316, 381] width 169 height 42
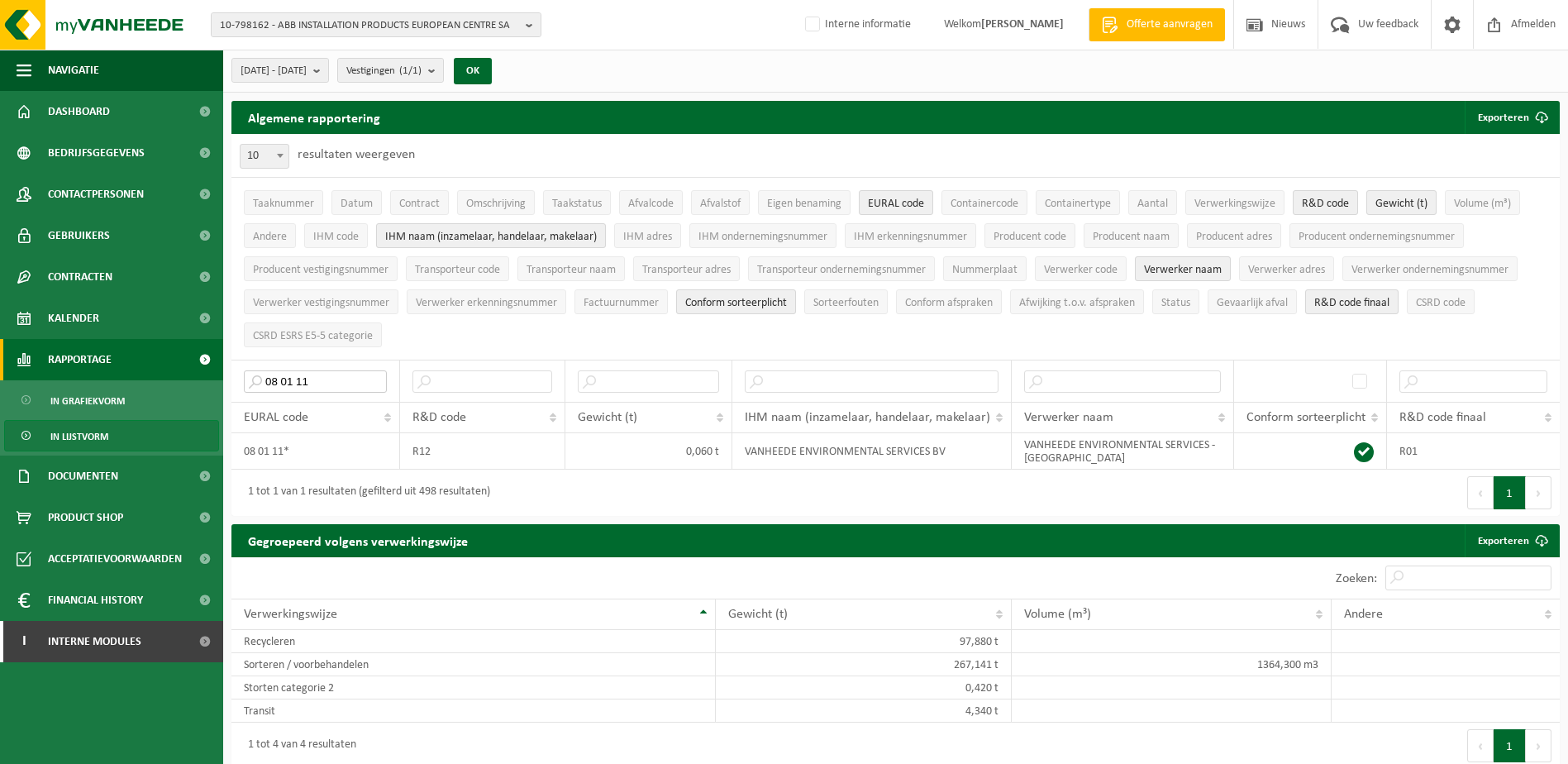
drag, startPoint x: 309, startPoint y: 377, endPoint x: 212, endPoint y: 377, distance: 97.0
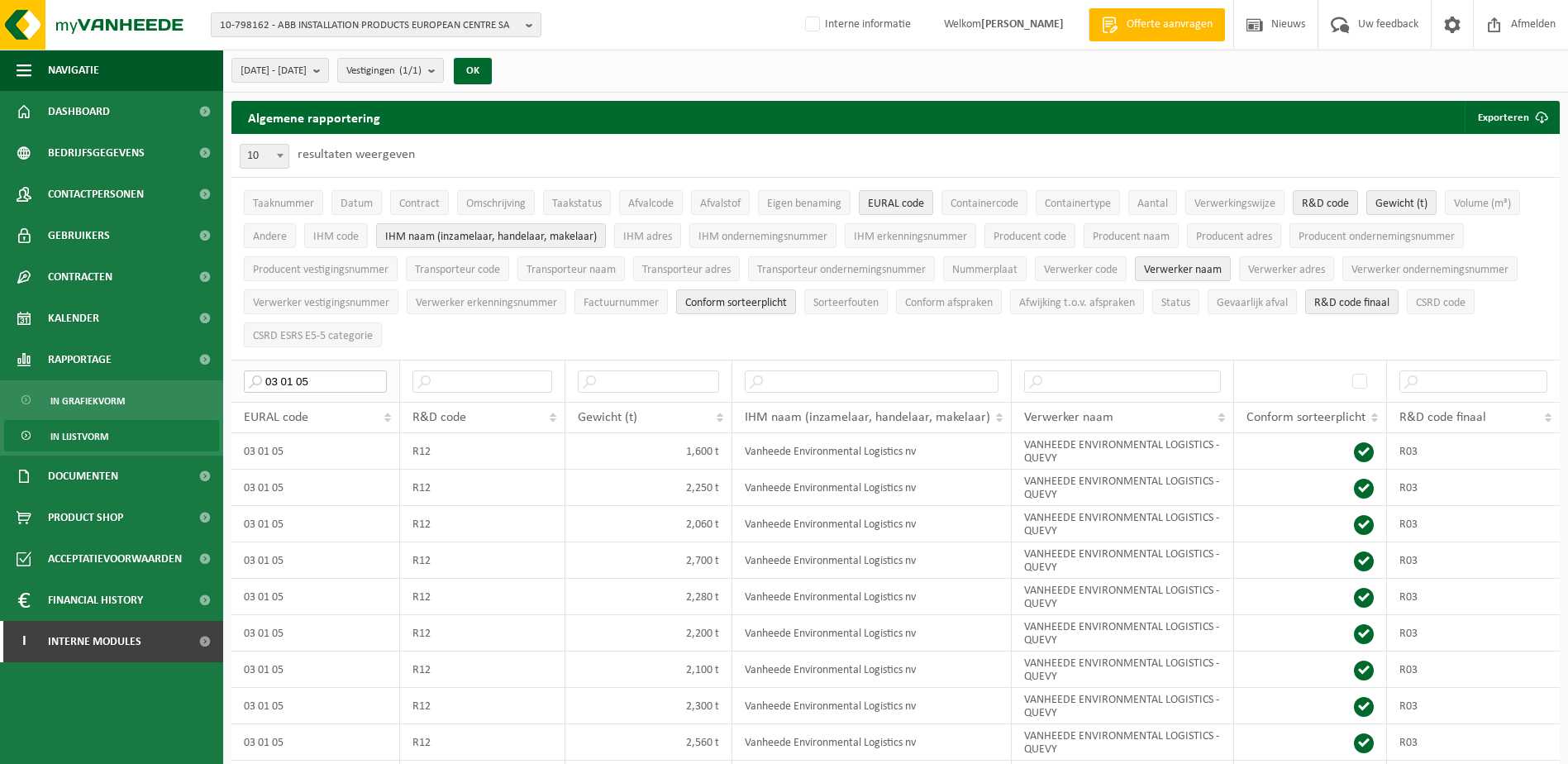
drag, startPoint x: 318, startPoint y: 375, endPoint x: 264, endPoint y: 375, distance: 54.0
click at [264, 375] on input "03 01 05" at bounding box center [315, 382] width 143 height 23
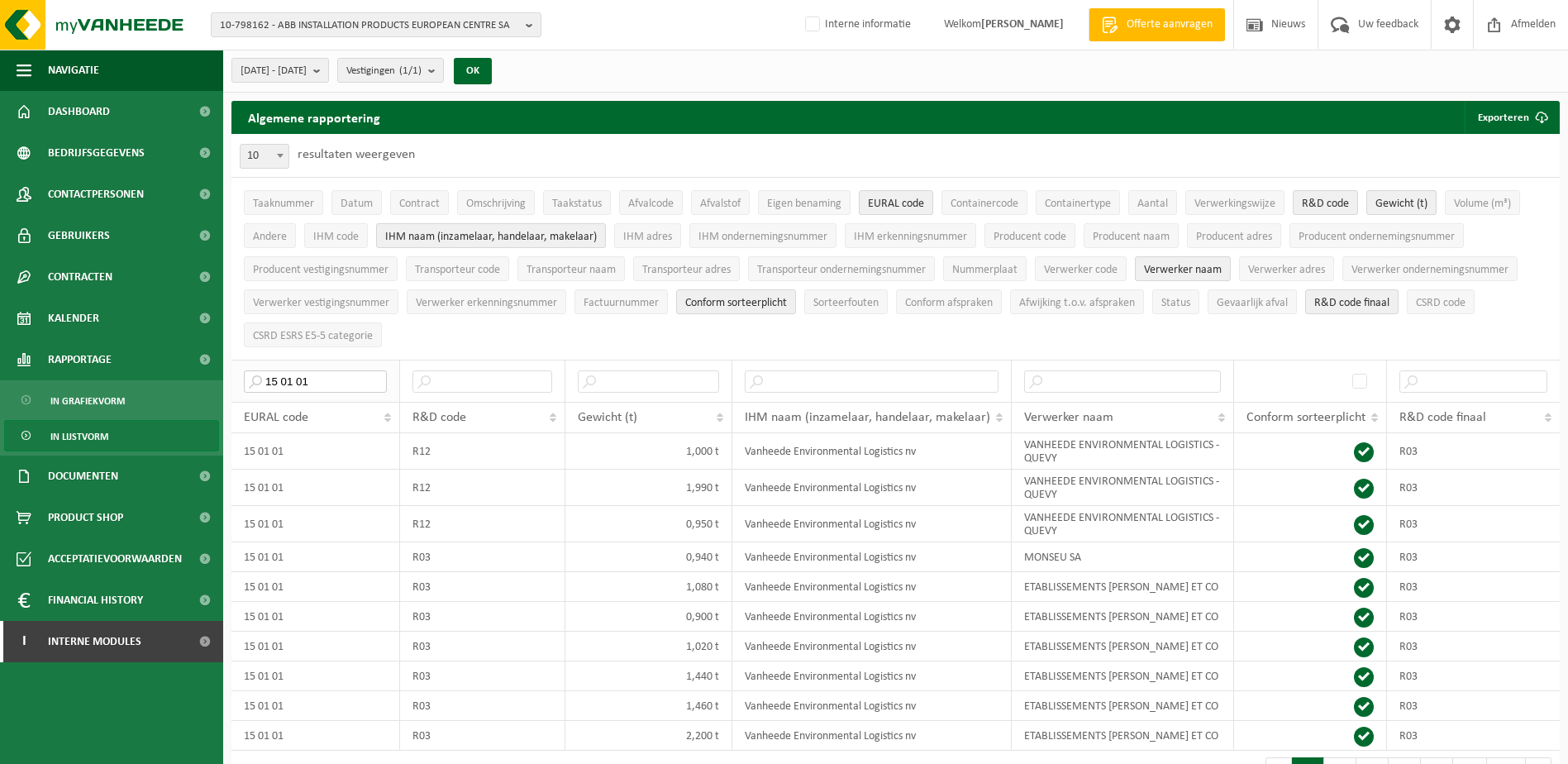
type input "15 01 01"
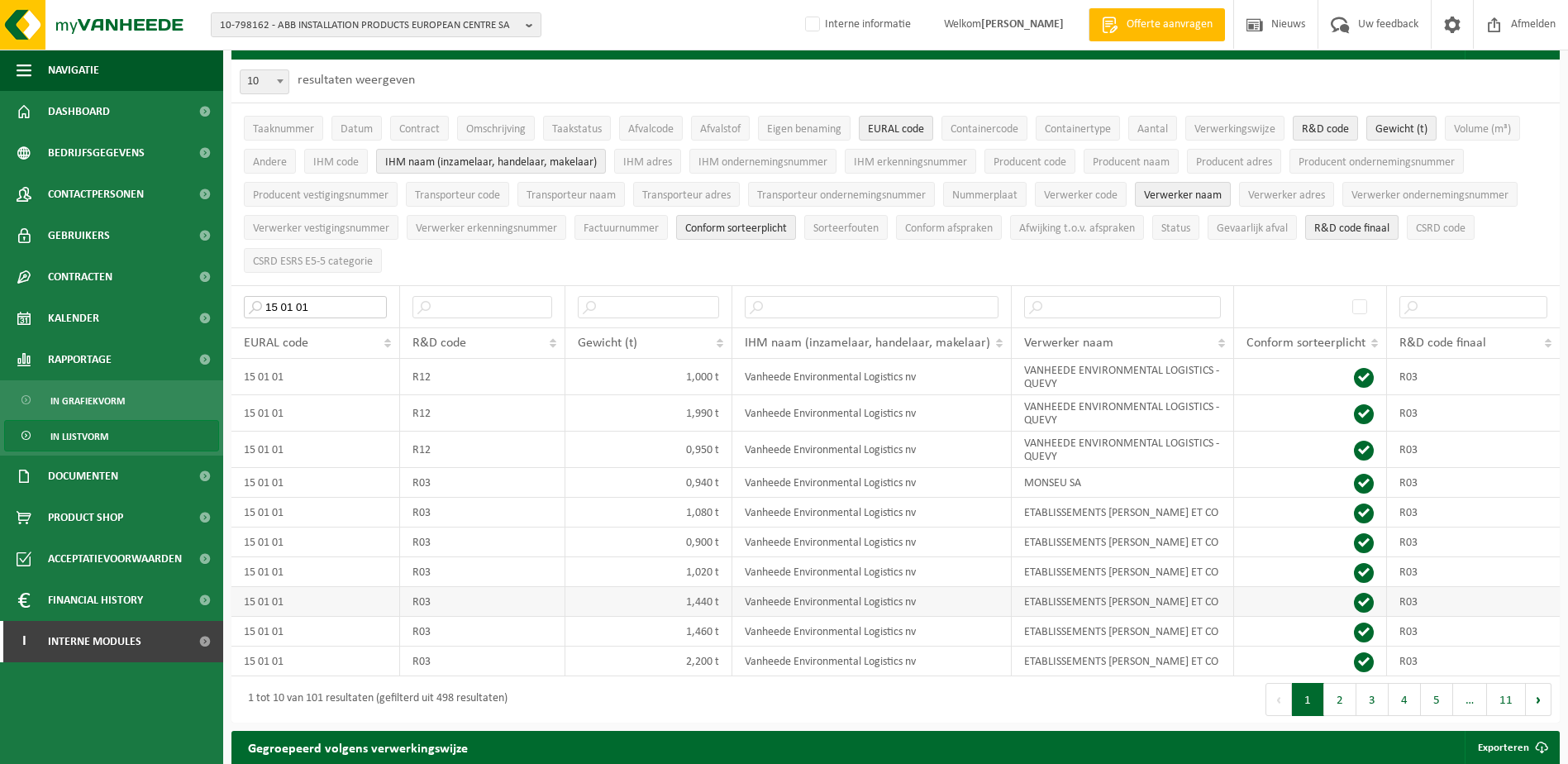
scroll to position [166, 0]
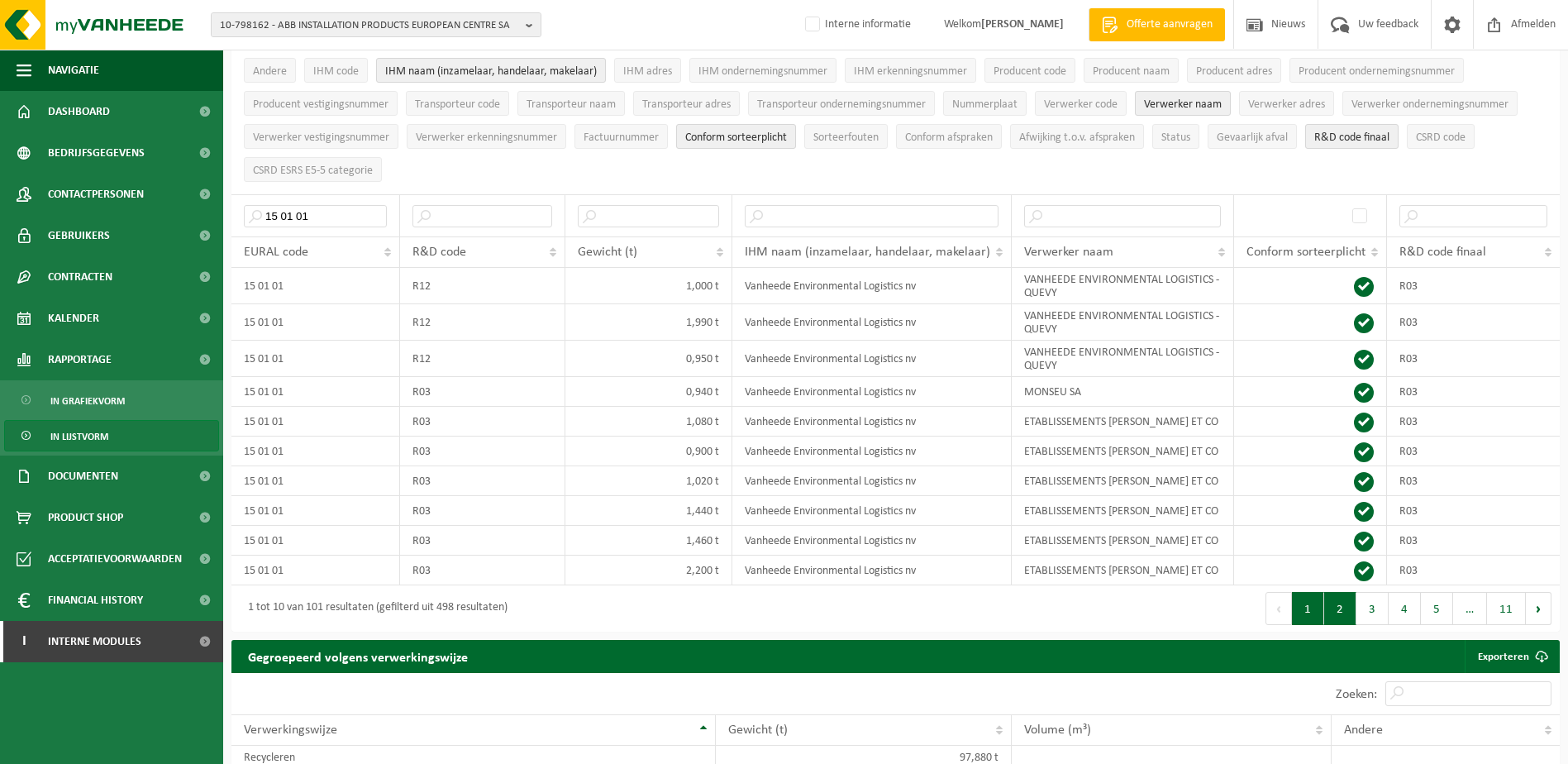
click at [1327, 607] on button "2" at bounding box center [1340, 609] width 33 height 33
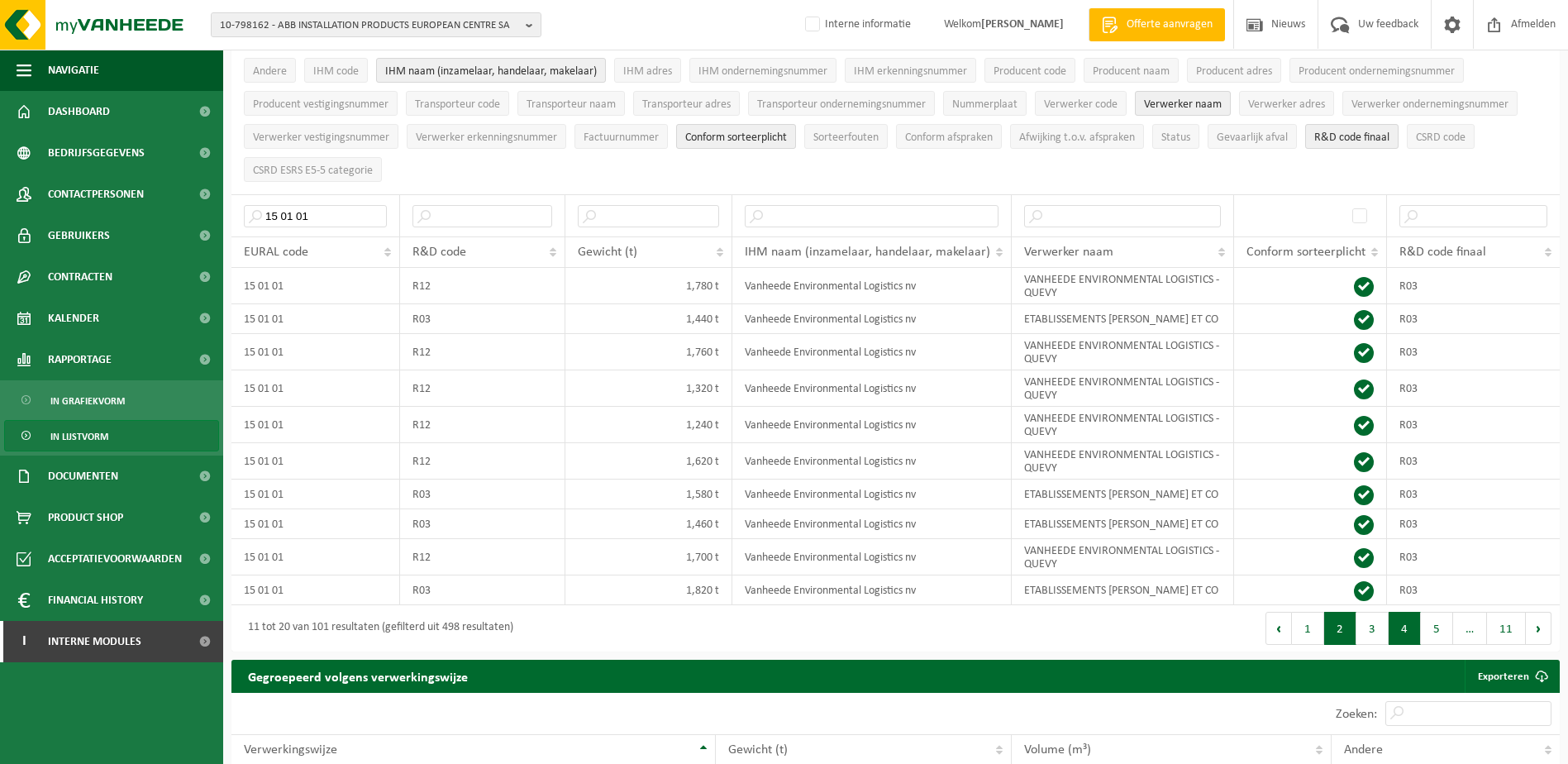
click at [1398, 630] on button "4" at bounding box center [1404, 628] width 33 height 33
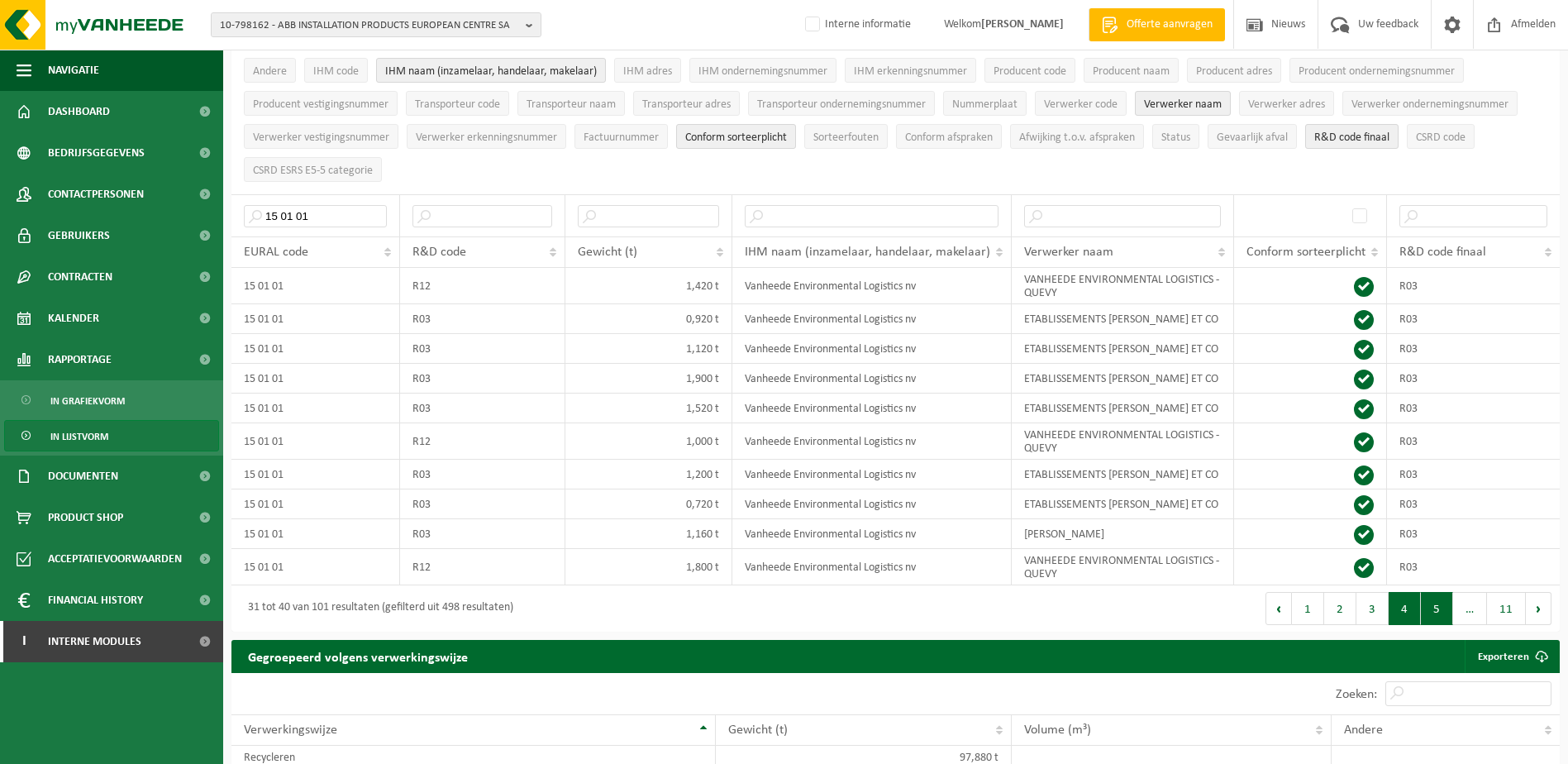
click at [1436, 613] on button "5" at bounding box center [1437, 609] width 33 height 33
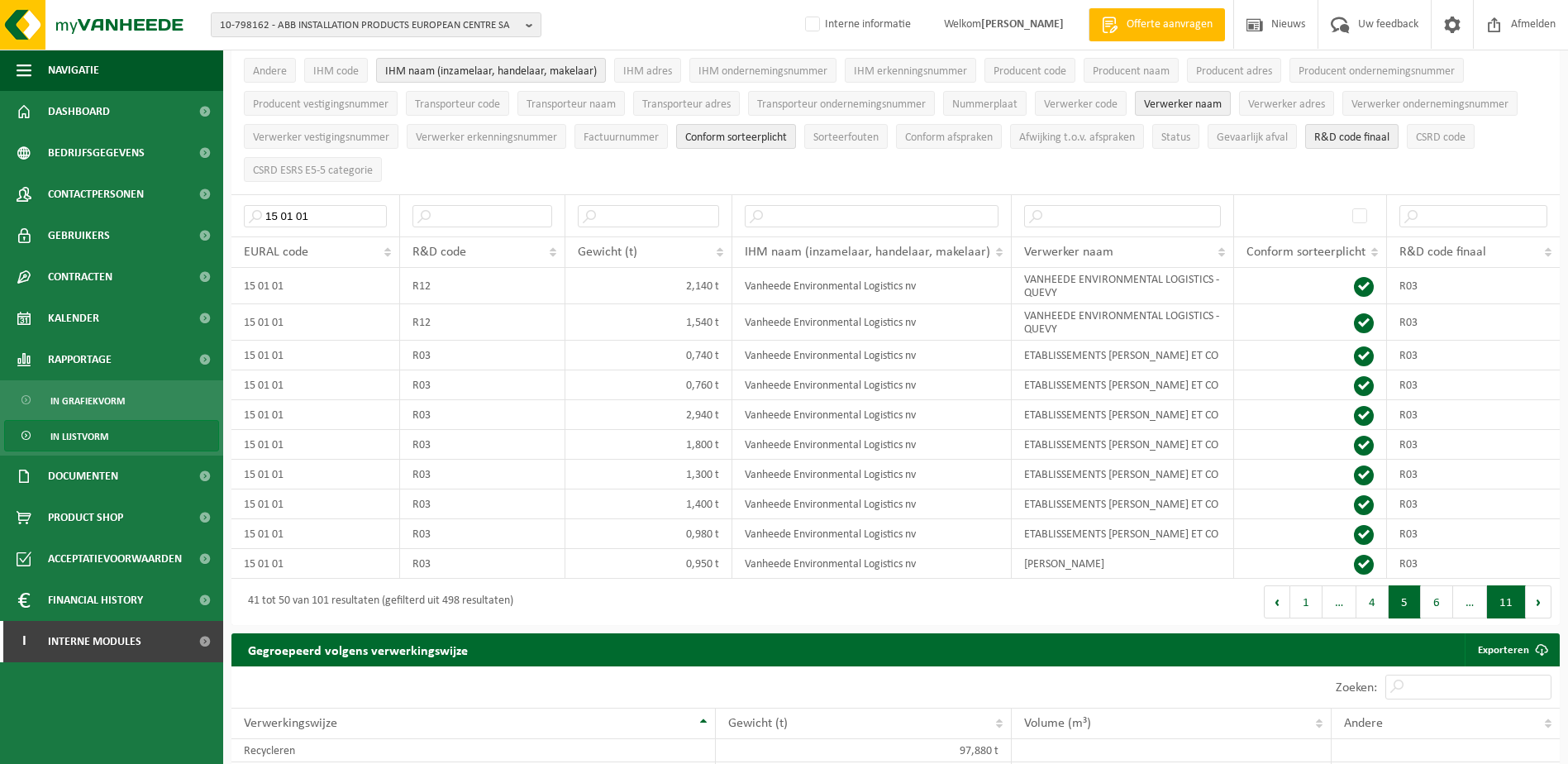
click at [1500, 601] on button "11" at bounding box center [1506, 602] width 38 height 33
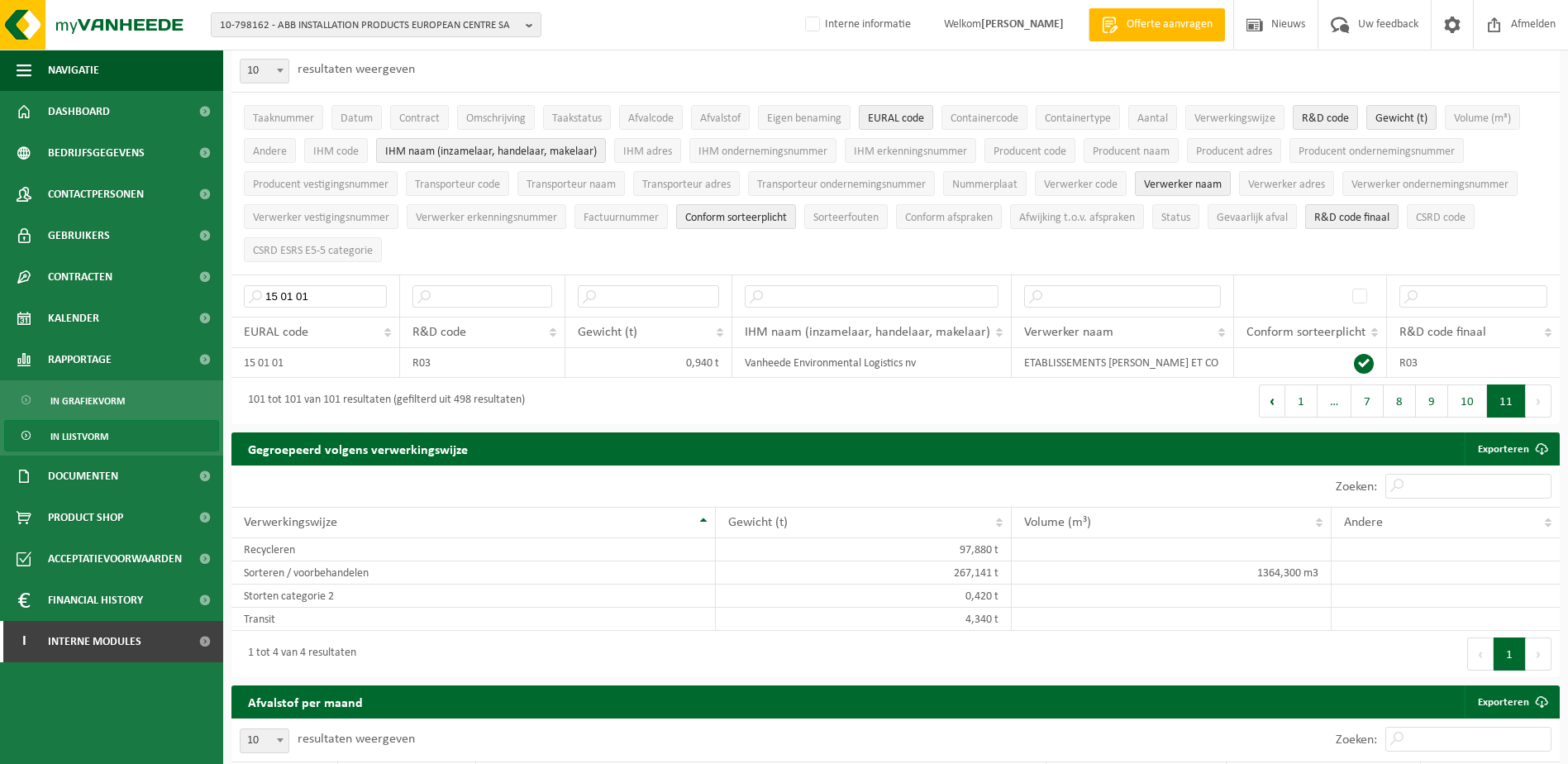
scroll to position [0, 0]
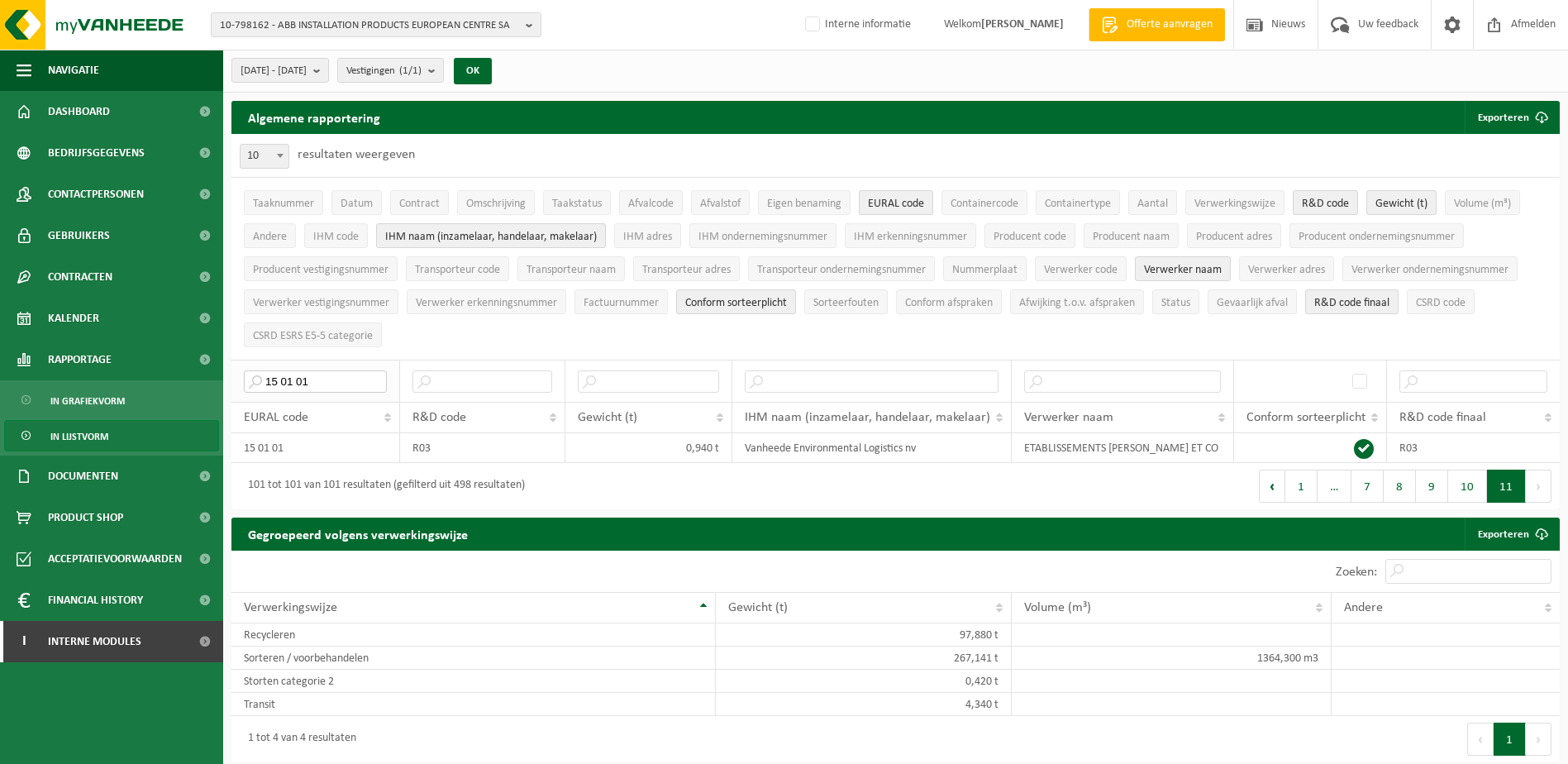
drag, startPoint x: 306, startPoint y: 377, endPoint x: 261, endPoint y: 366, distance: 46.3
click at [261, 371] on input "15 01 01" at bounding box center [315, 382] width 143 height 23
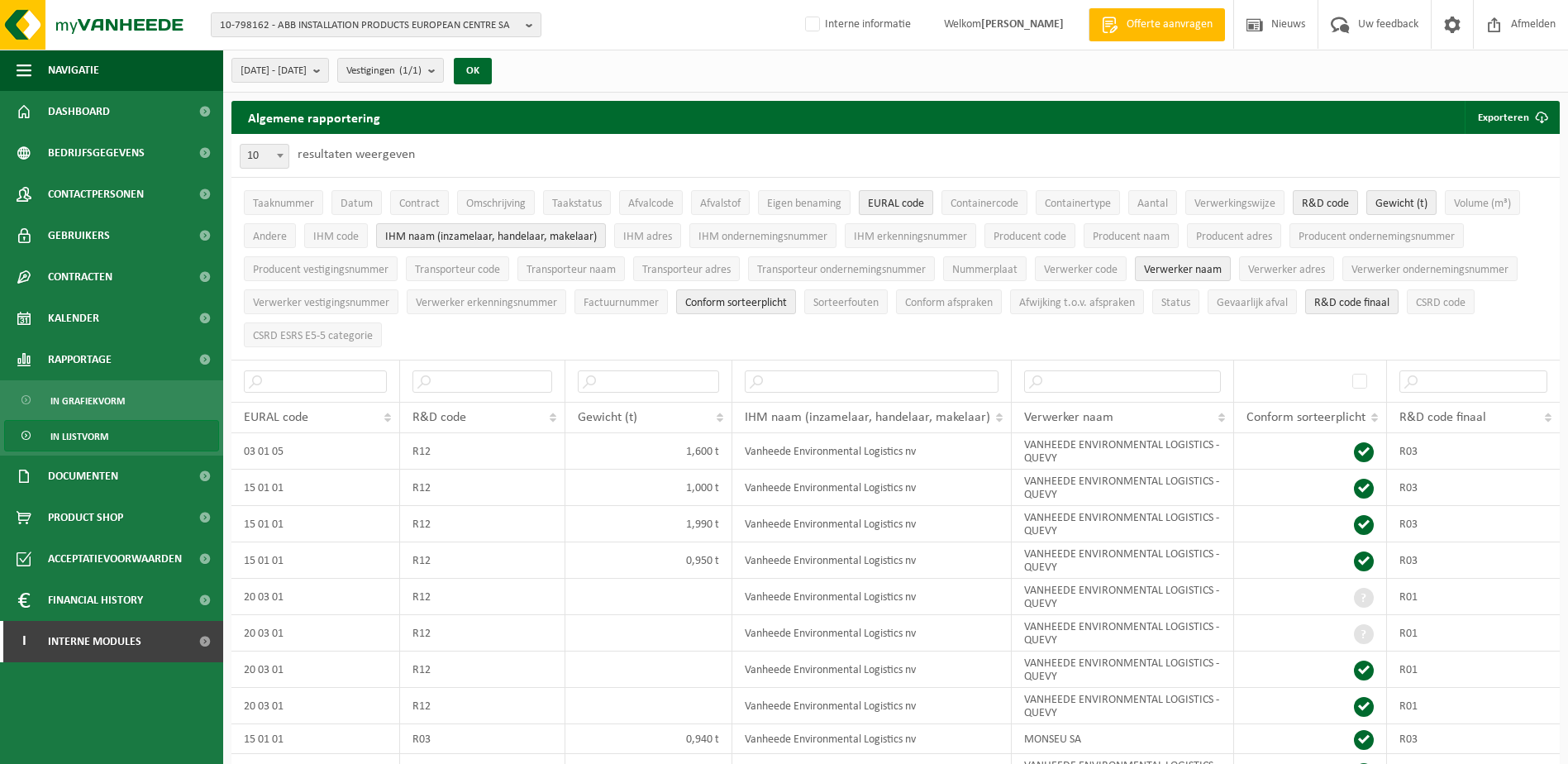
click at [884, 199] on span "EURAL code" at bounding box center [896, 203] width 56 height 13
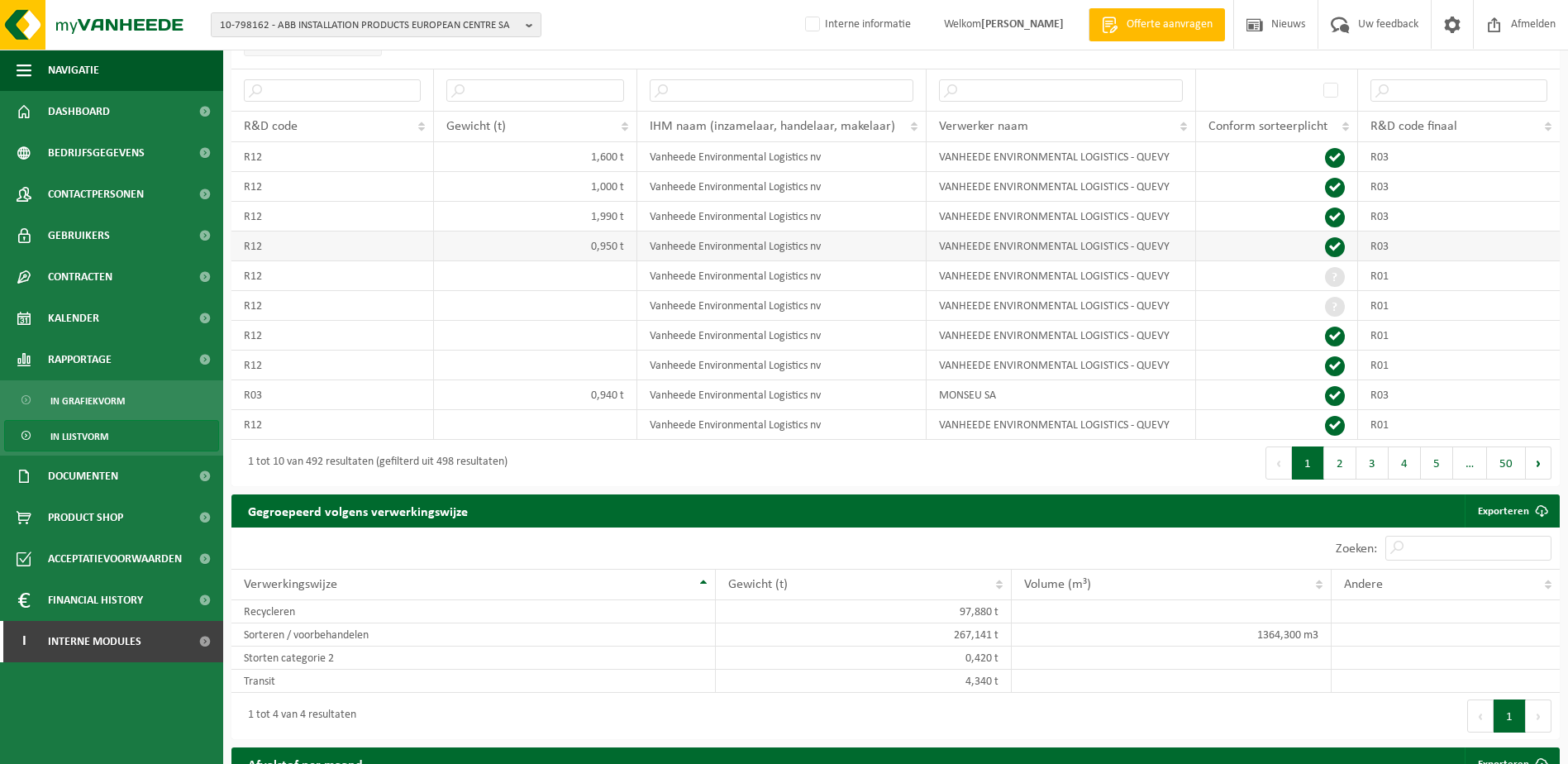
scroll to position [83, 0]
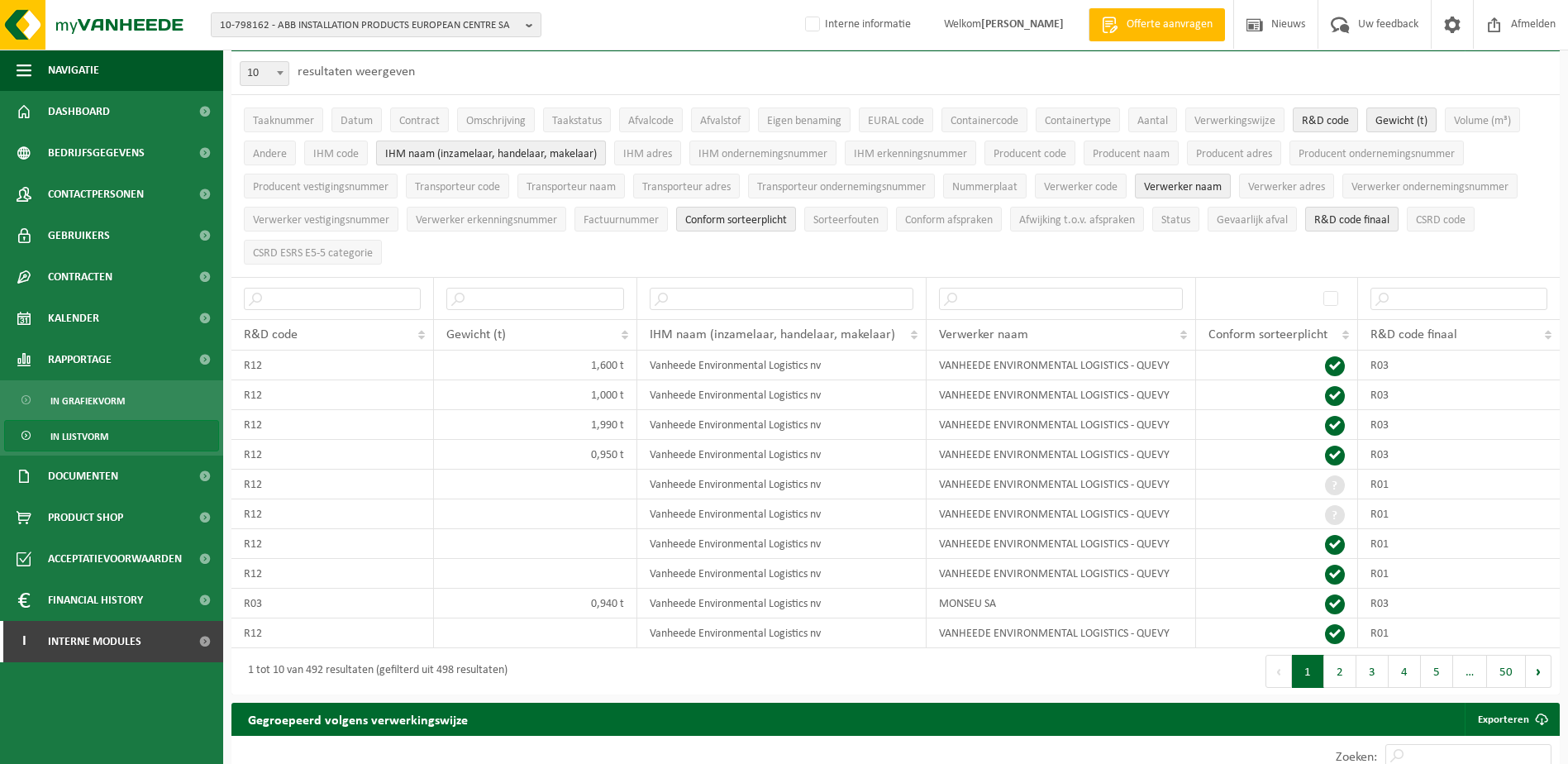
click at [426, 153] on span "IHM naam (inzamelaar, handelaar, makelaar)" at bounding box center [491, 154] width 212 height 13
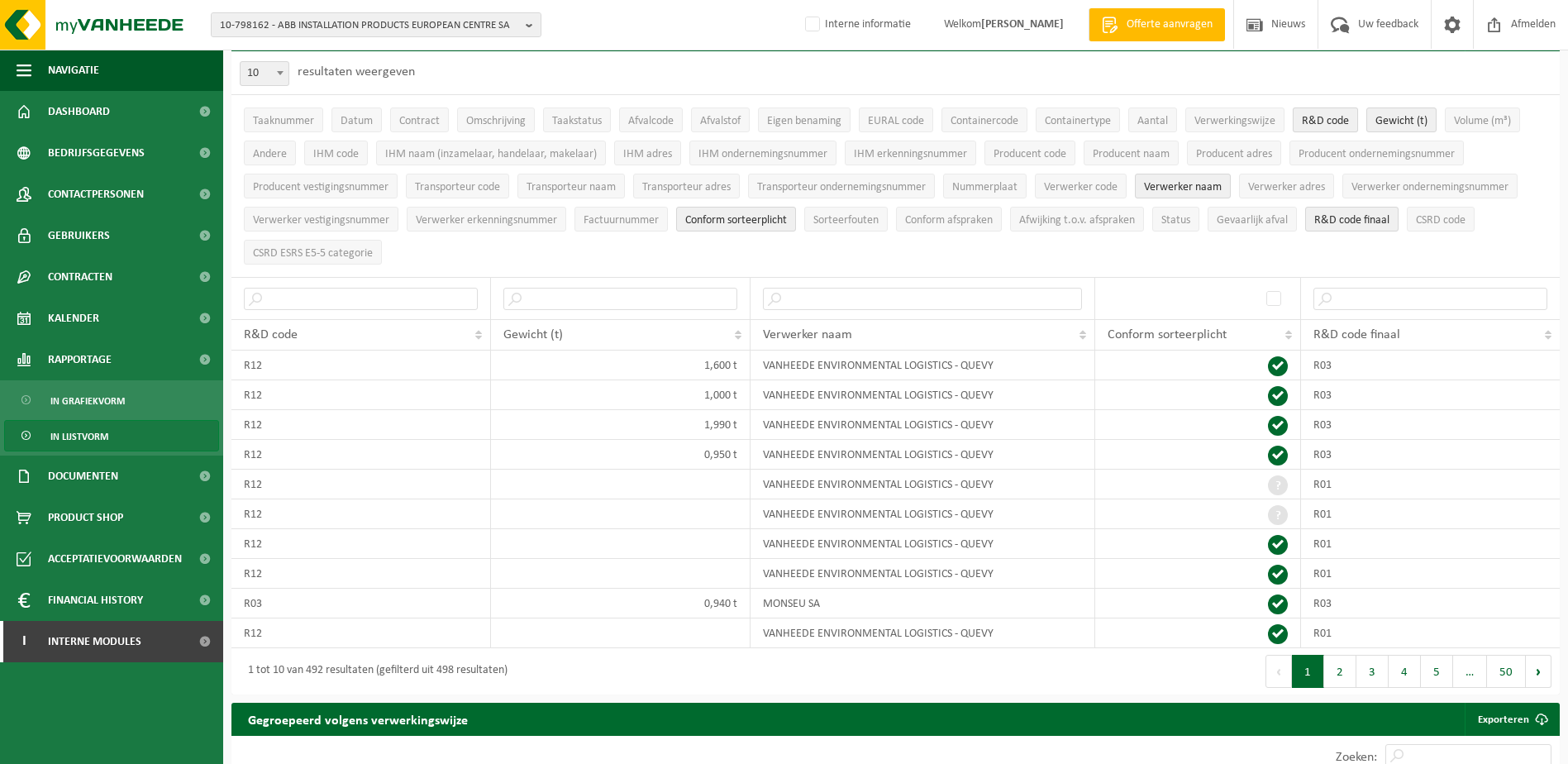
click at [1314, 118] on span "R&D code" at bounding box center [1325, 120] width 47 height 13
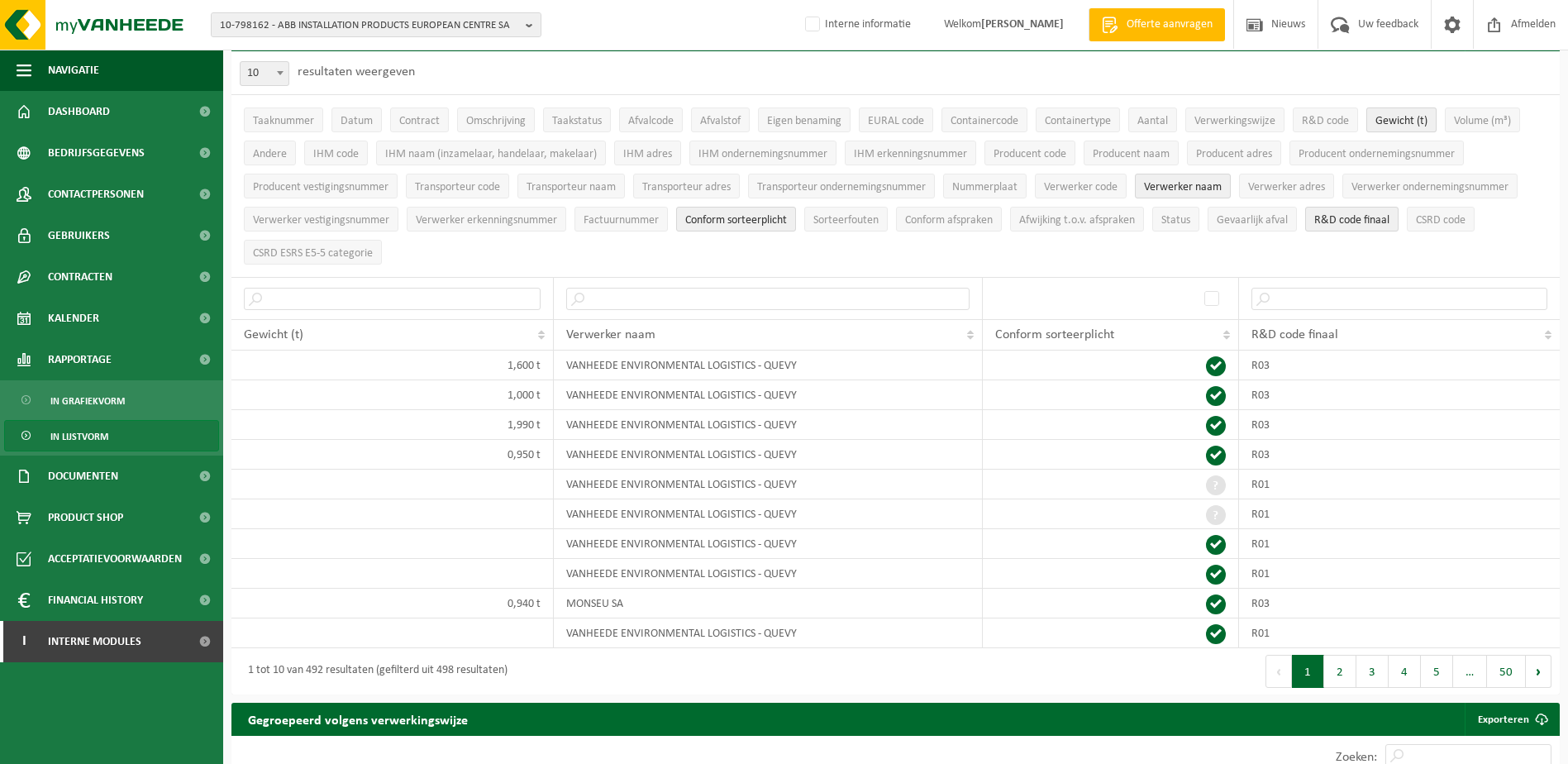
click at [1400, 124] on span "Gewicht (t)" at bounding box center [1402, 120] width 52 height 13
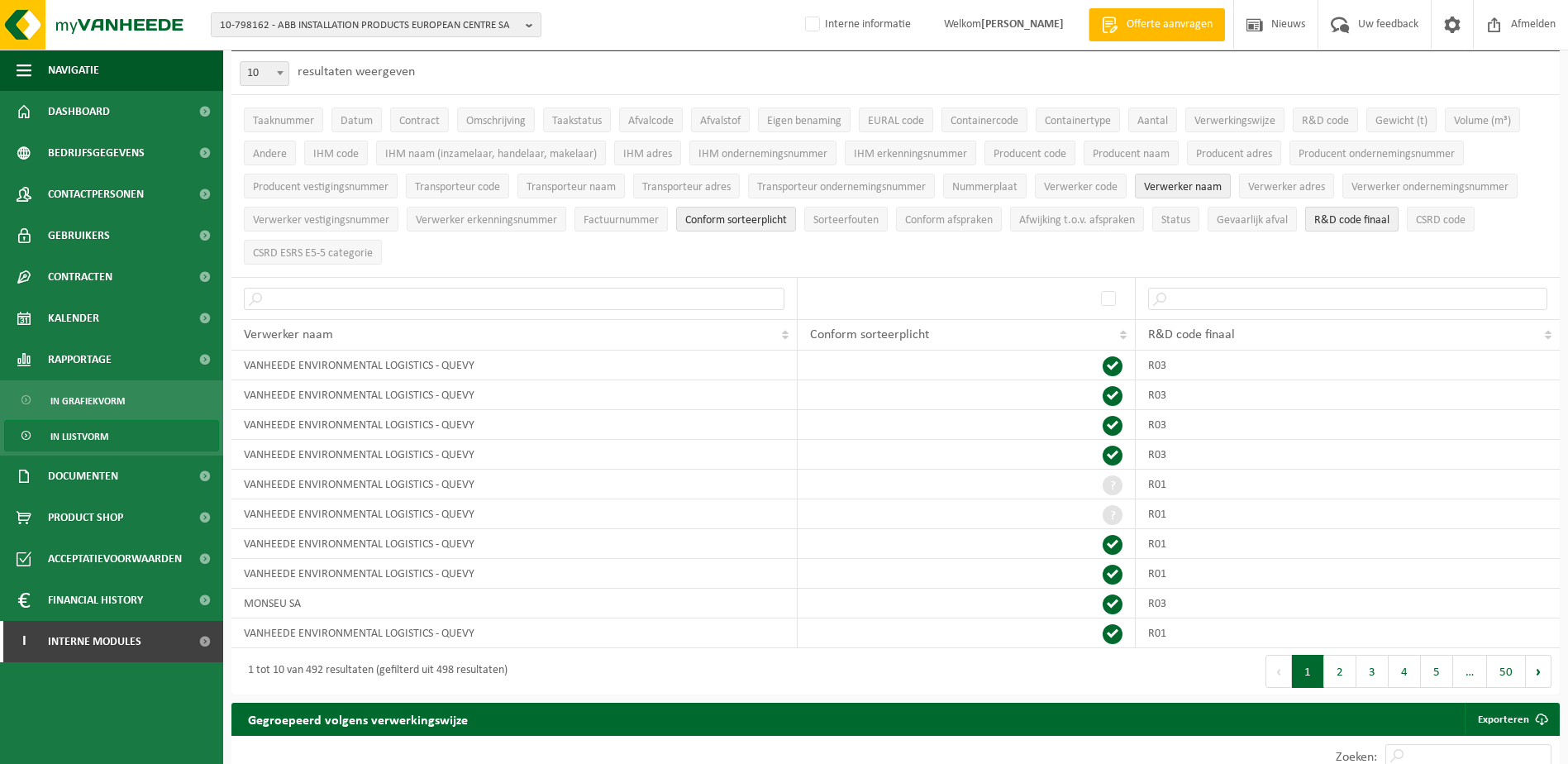
click at [1354, 218] on span "R&D code finaal" at bounding box center [1351, 220] width 75 height 13
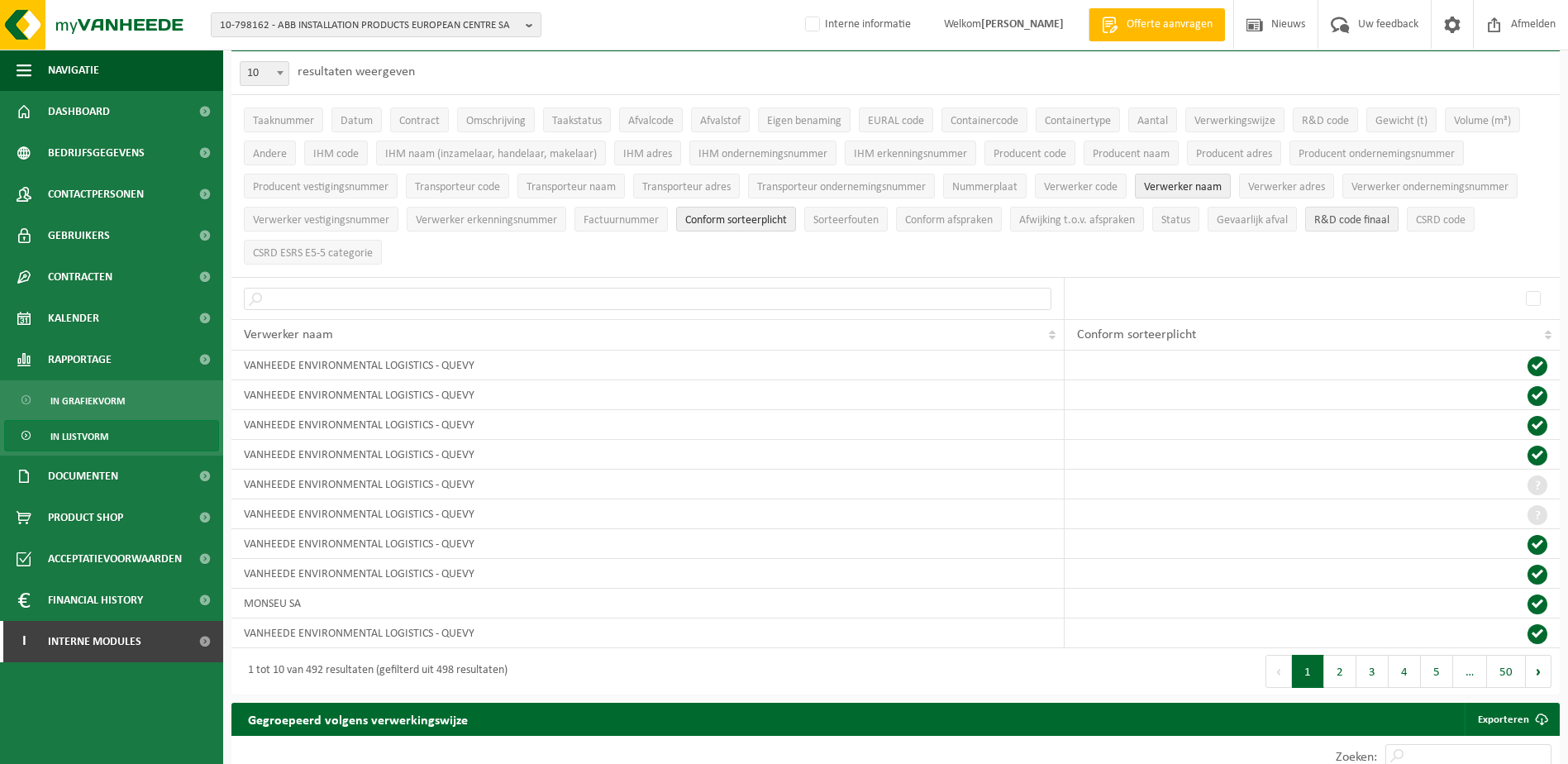
click at [1354, 218] on span "R&D code finaal" at bounding box center [1351, 220] width 75 height 13
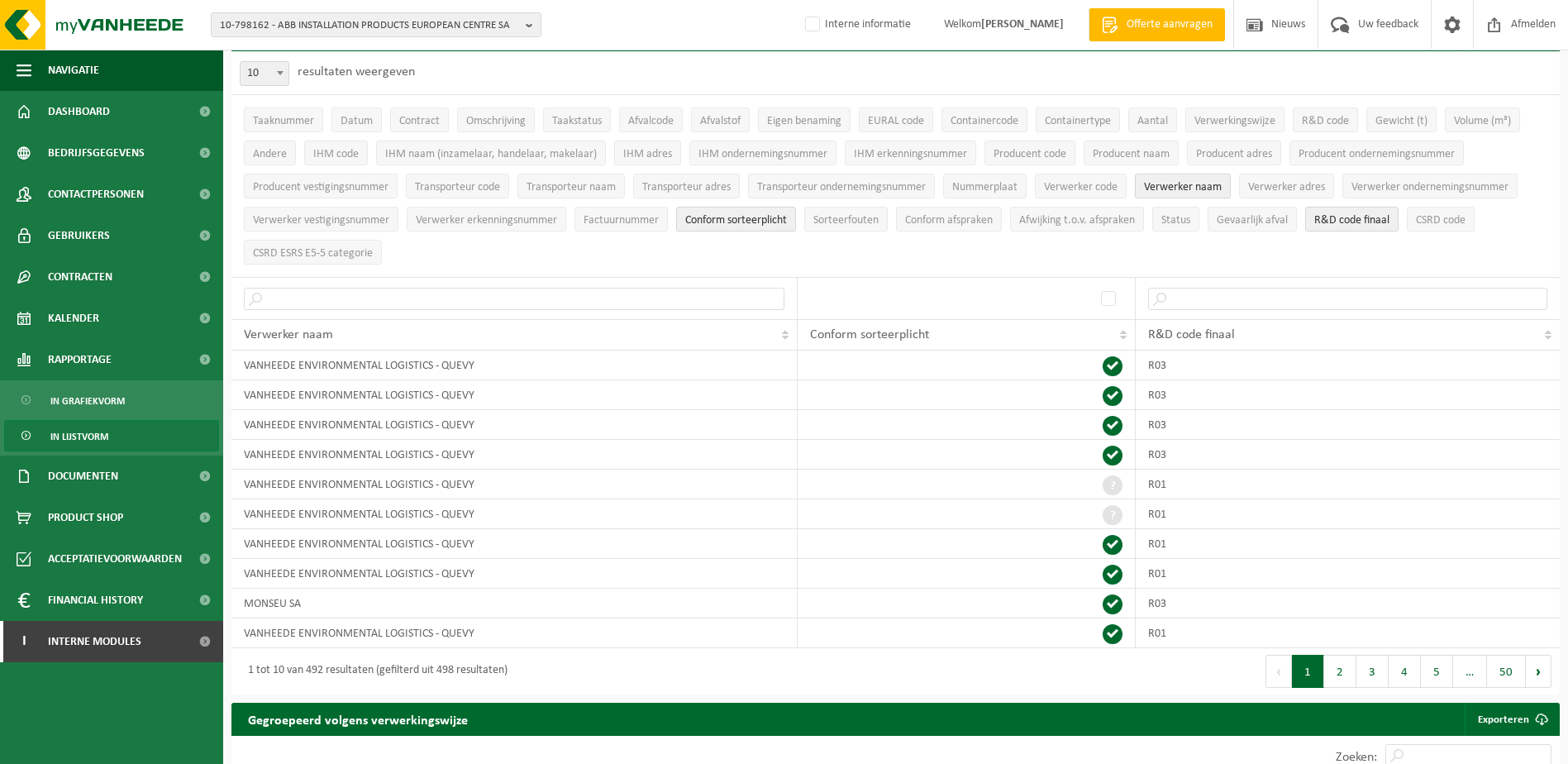
click at [1193, 181] on span "Verwerker naam" at bounding box center [1182, 187] width 78 height 13
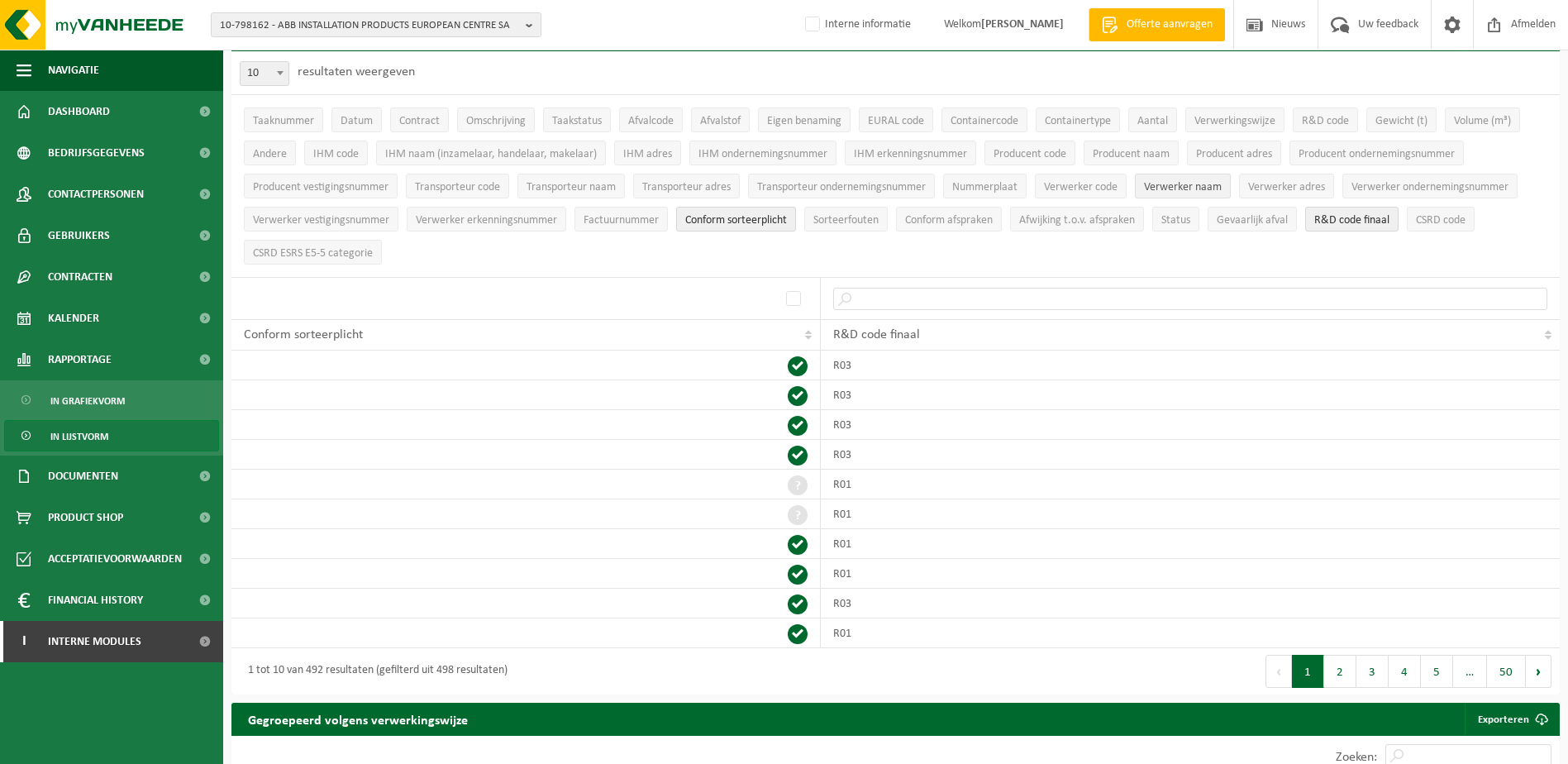
click at [1177, 186] on span "Verwerker naam" at bounding box center [1182, 187] width 78 height 13
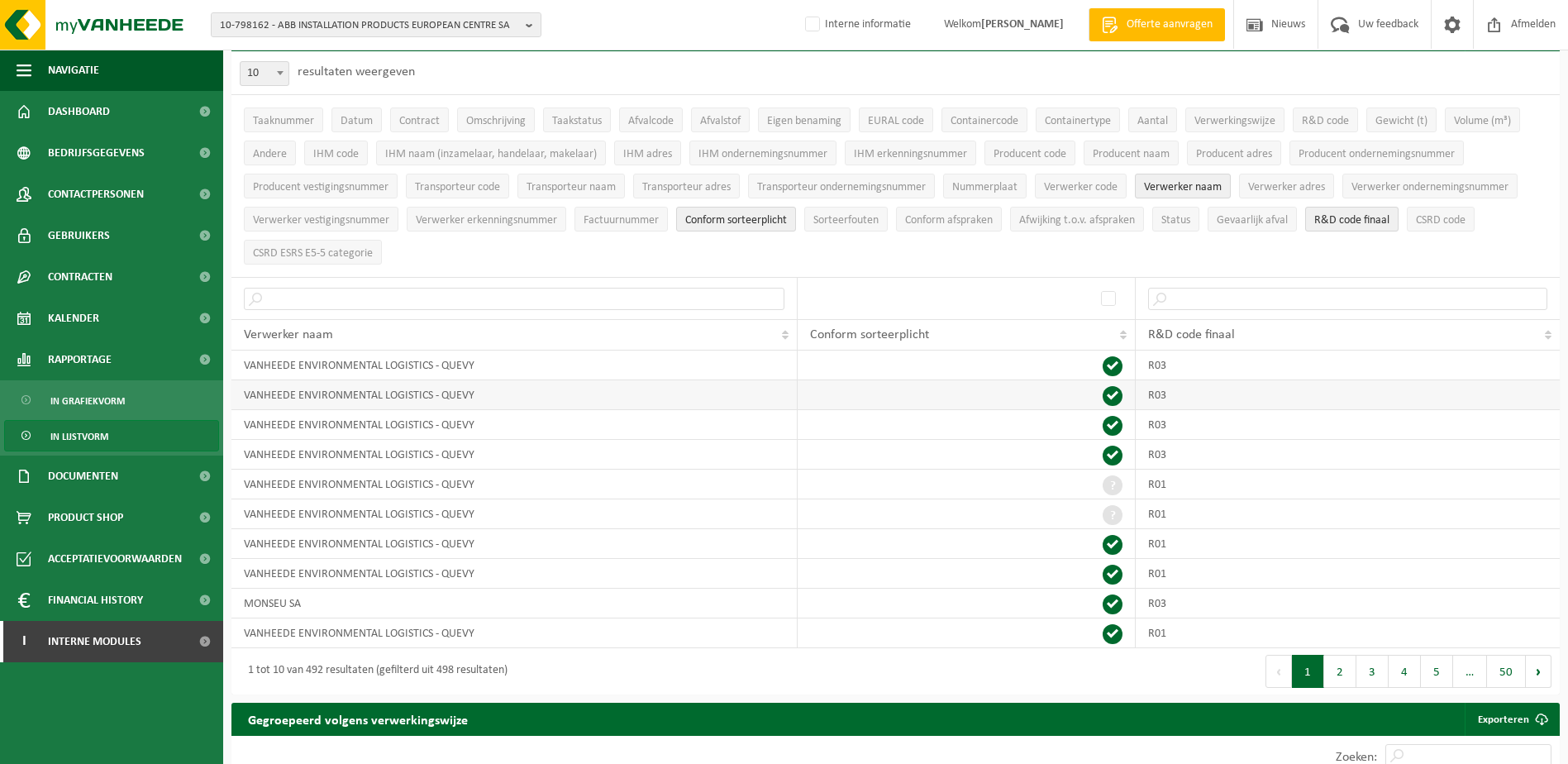
scroll to position [248, 0]
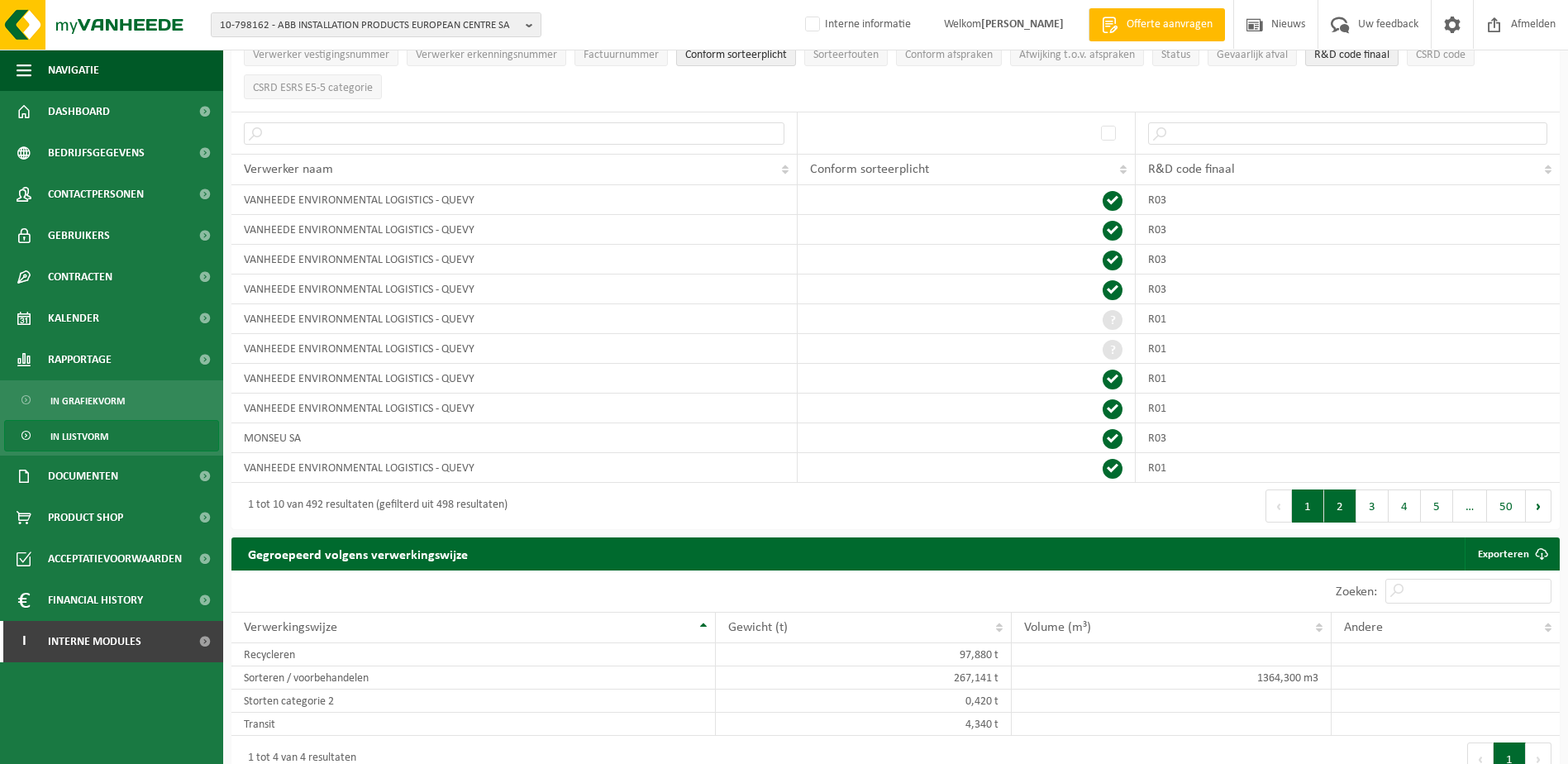
click at [1345, 504] on button "2" at bounding box center [1340, 506] width 33 height 33
click at [1372, 504] on button "3" at bounding box center [1372, 506] width 33 height 33
click at [1399, 504] on button "4" at bounding box center [1404, 506] width 33 height 33
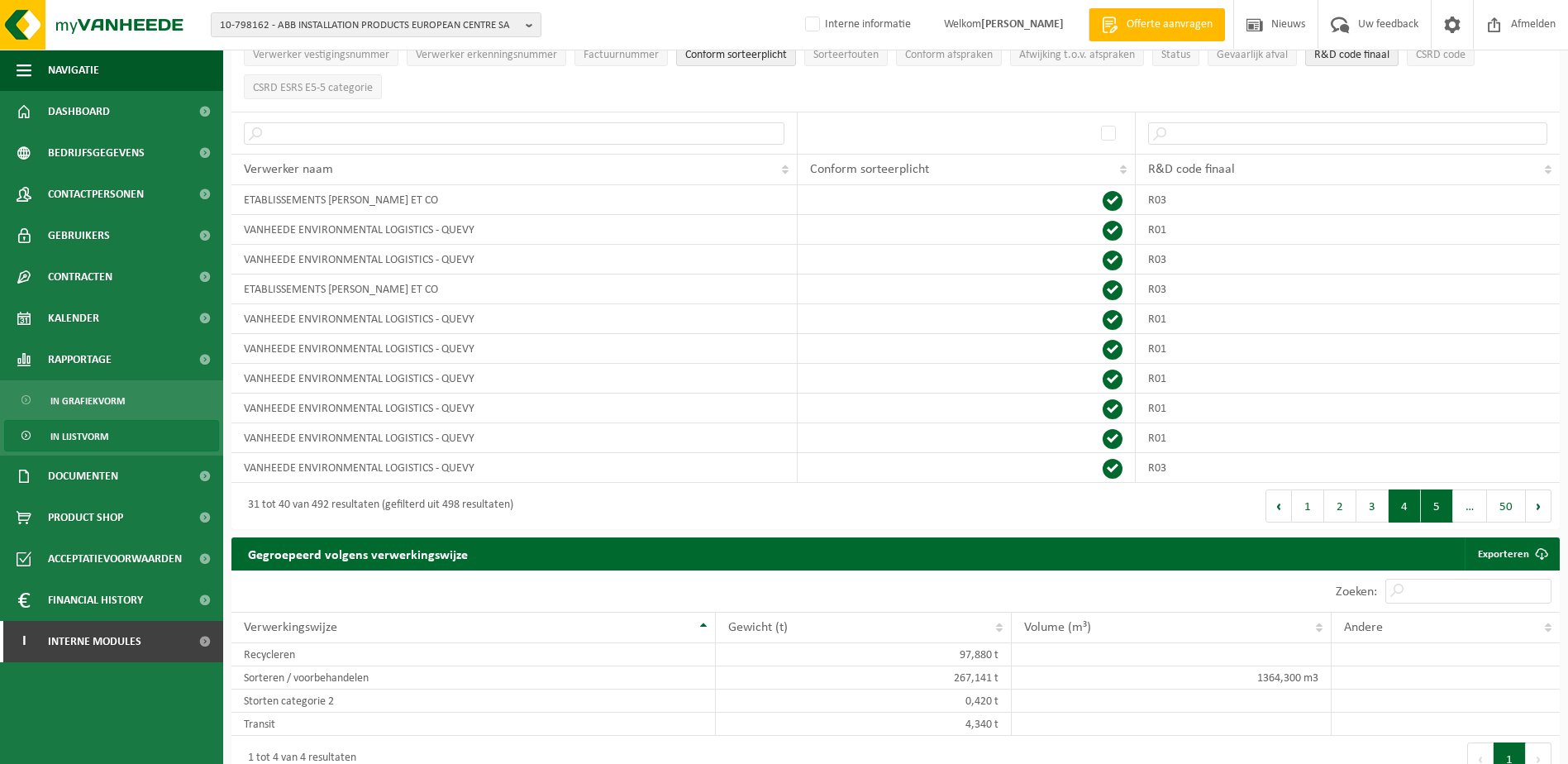
click at [1438, 506] on button "5" at bounding box center [1437, 506] width 33 height 33
click at [1437, 506] on button "6" at bounding box center [1437, 506] width 33 height 33
click at [1509, 501] on button "50" at bounding box center [1506, 506] width 38 height 33
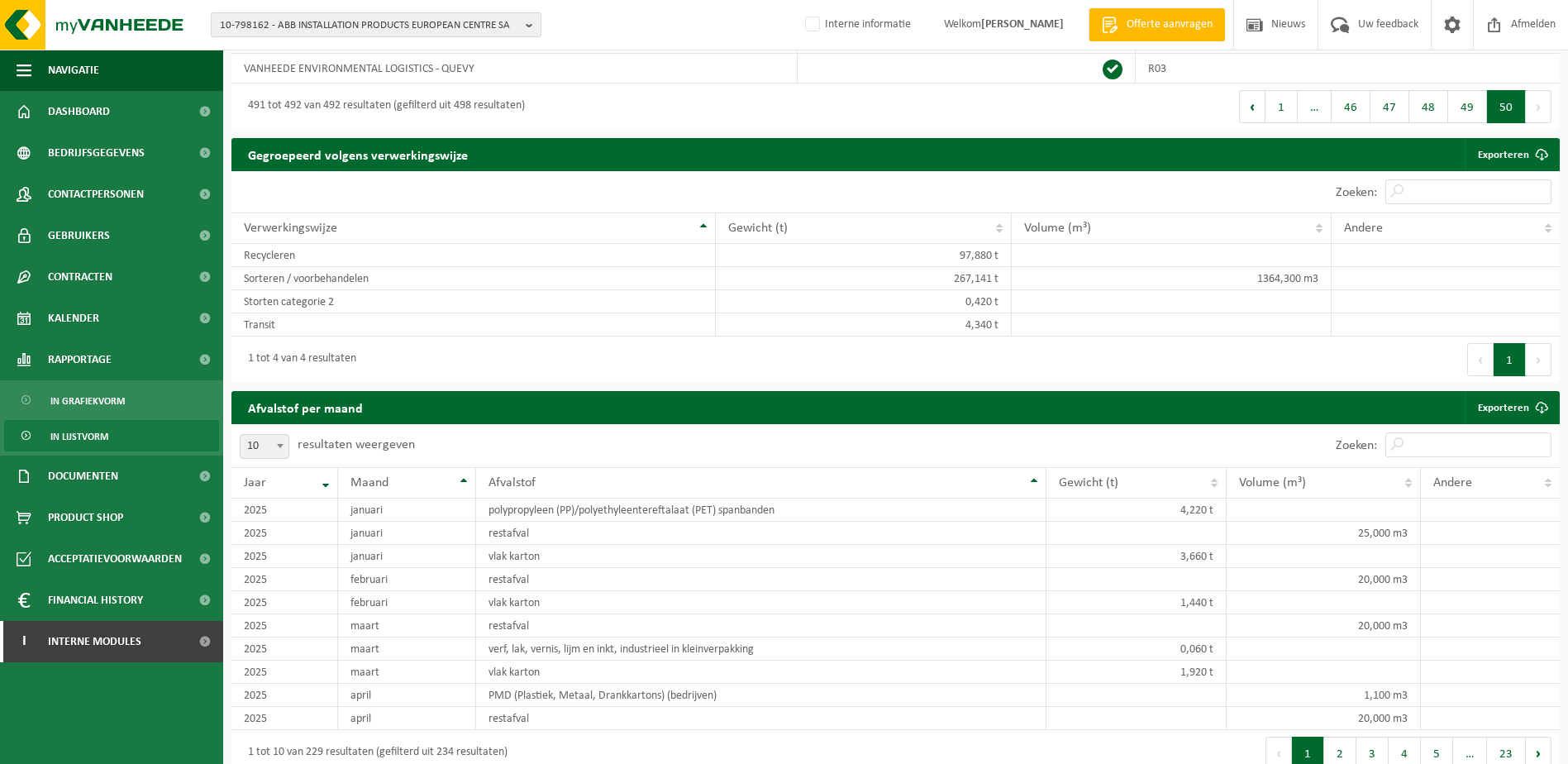
scroll to position [413, 0]
